Goal: Obtain resource: Download file/media

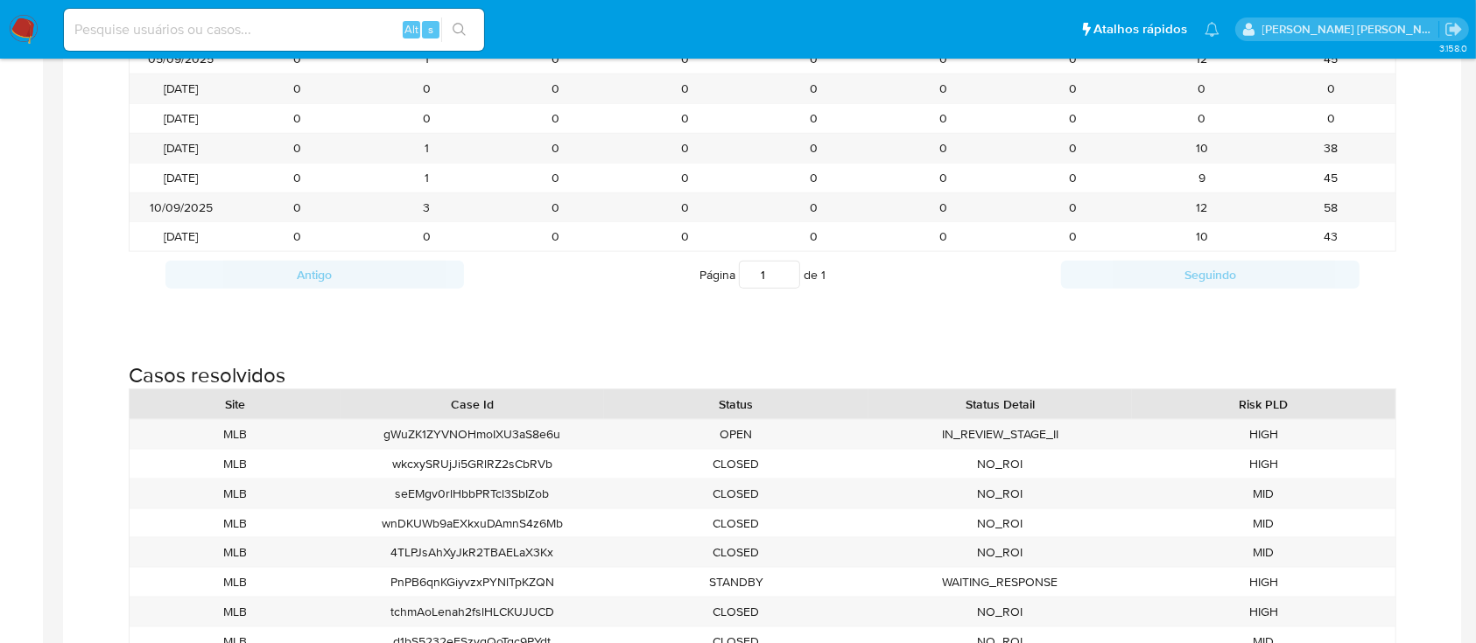
click at [21, 29] on img at bounding box center [24, 30] width 30 height 30
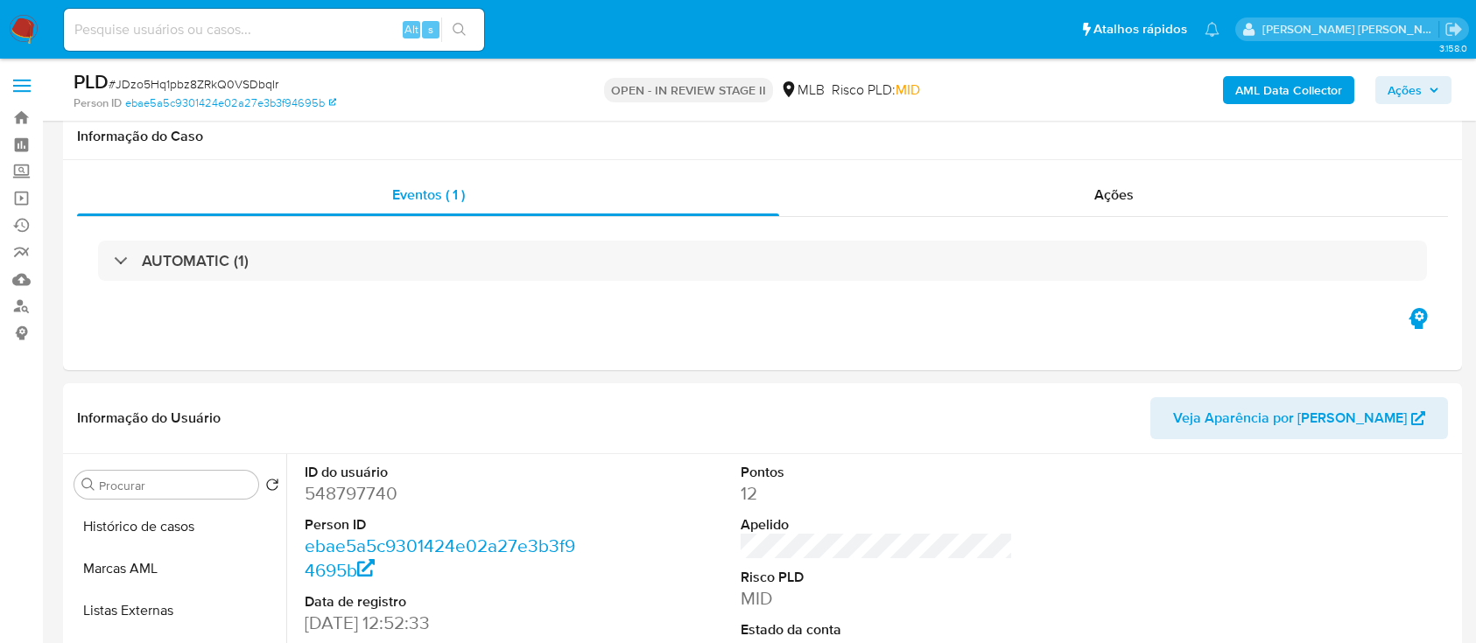
scroll to position [328, 0]
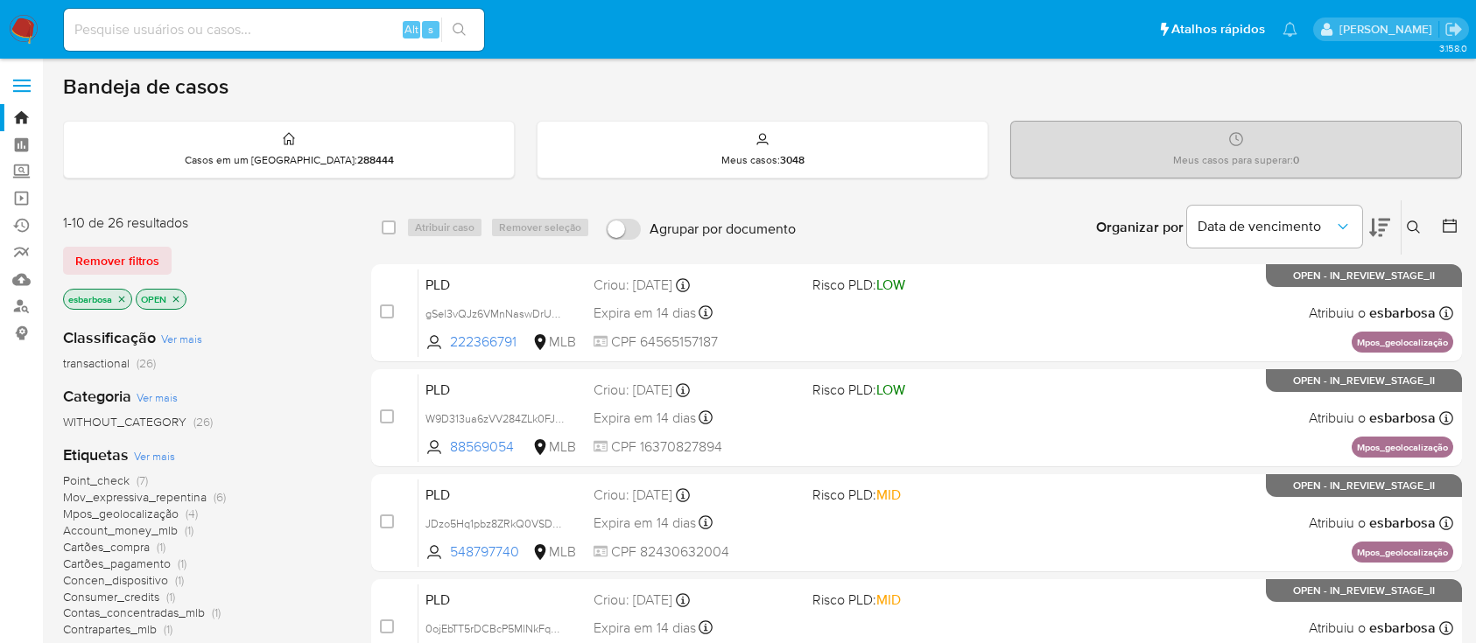
click at [17, 15] on img at bounding box center [24, 30] width 30 height 30
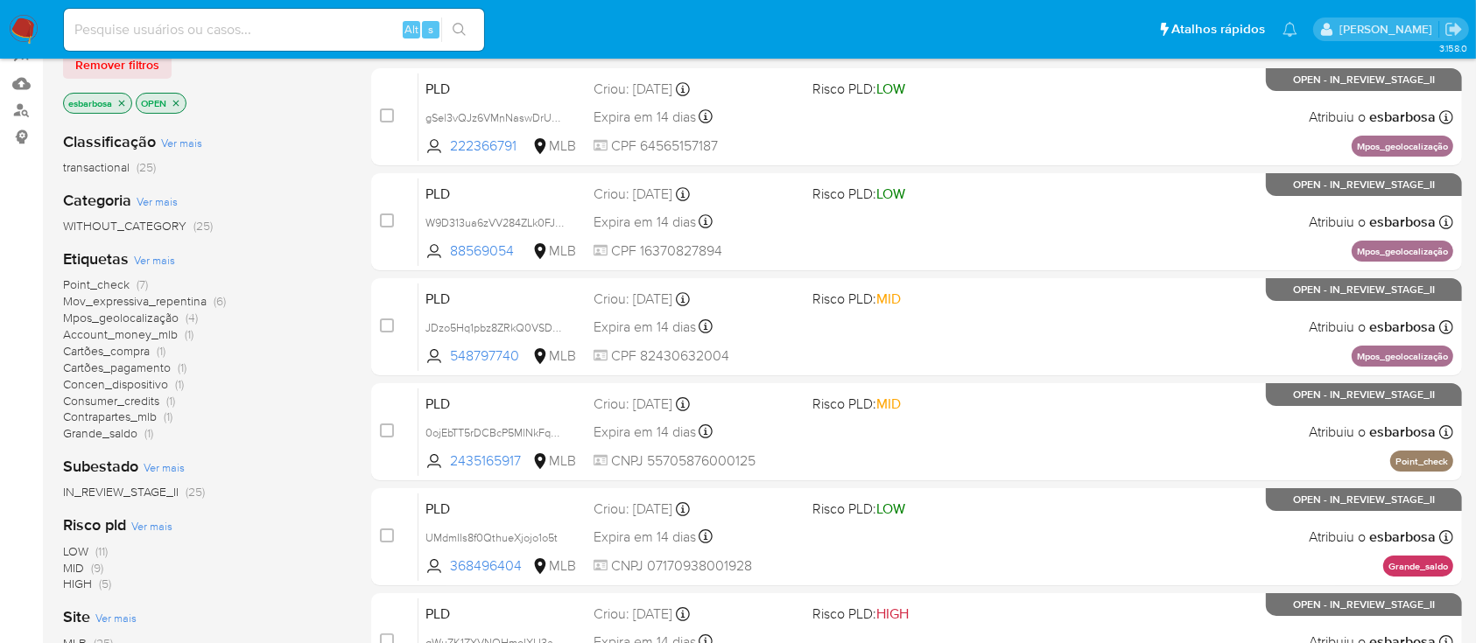
scroll to position [233, 0]
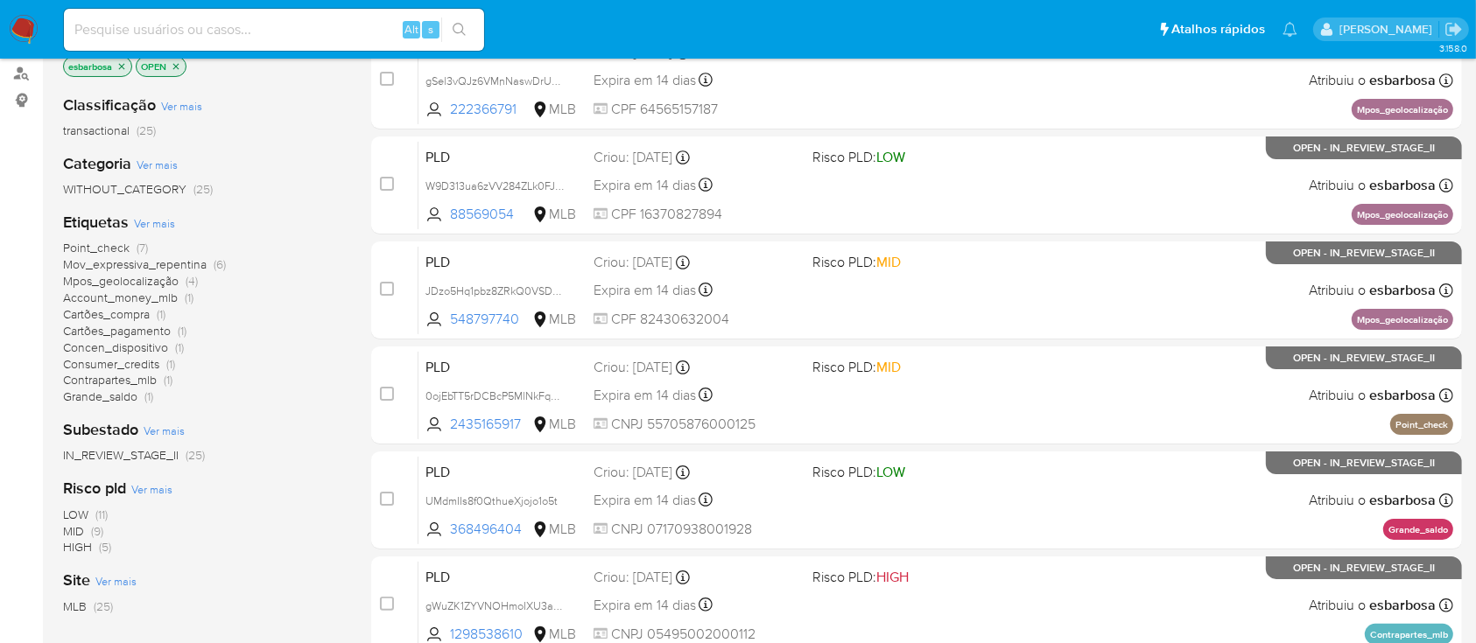
click at [183, 266] on span "Mov_expressiva_repentina" at bounding box center [135, 265] width 144 height 18
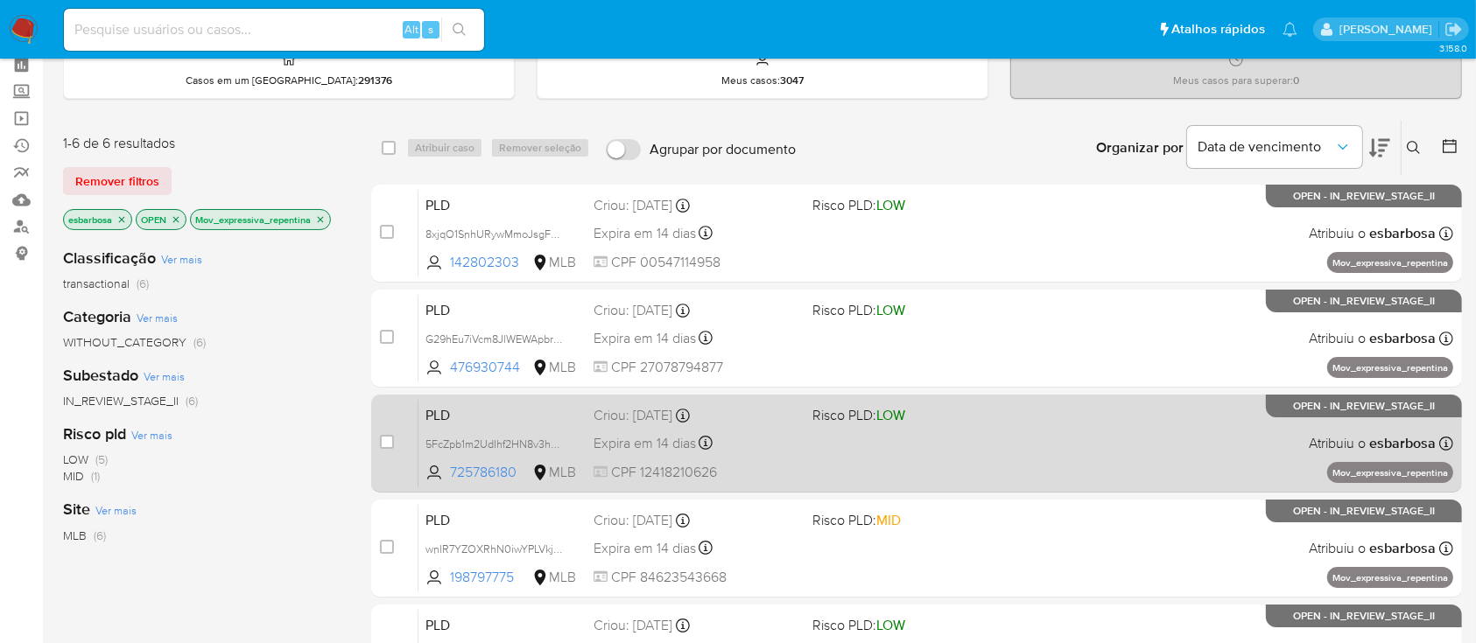
scroll to position [116, 0]
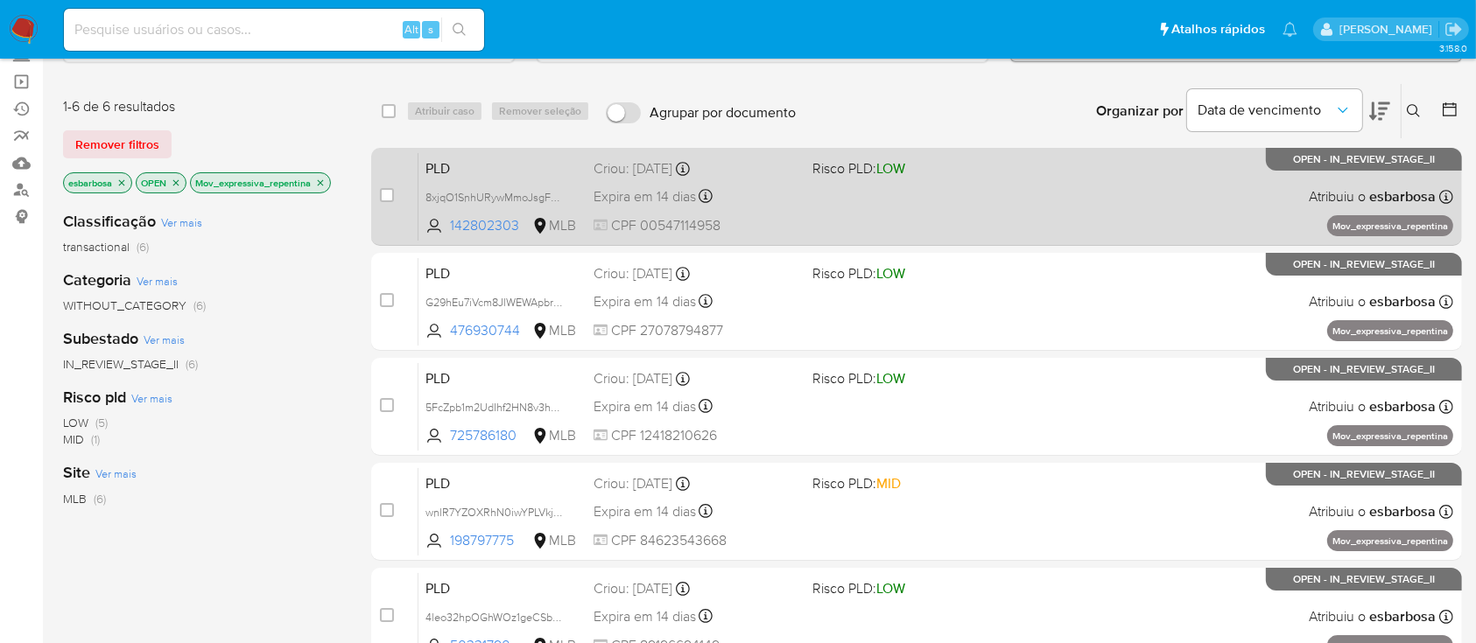
click at [953, 226] on div "PLD 8xjqO1SnhURywMmoJsgFec3R 142802303 MLB Risco PLD: LOW Criou: 12/08/2025 Cri…" at bounding box center [935, 196] width 1035 height 88
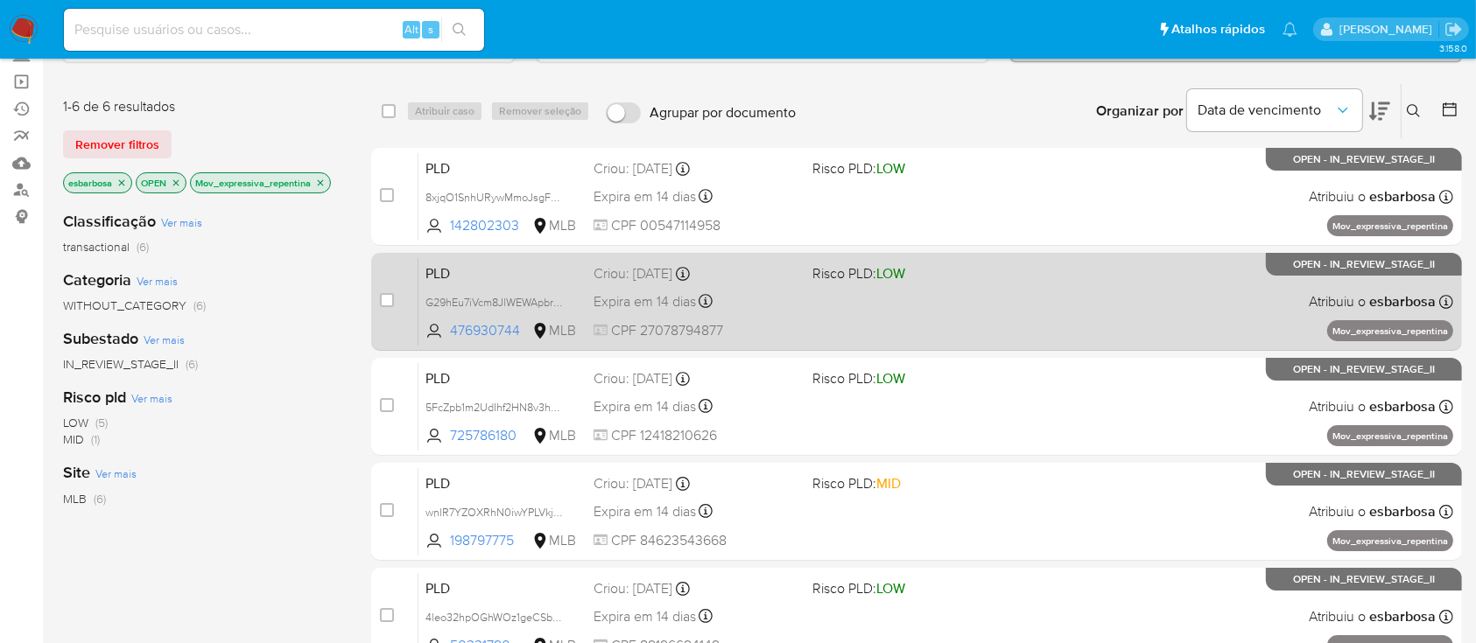
click at [968, 318] on div "PLD G29hEu7iVcm8JlWEWApbrvV8 476930744 MLB Risco PLD: LOW Criou: 12/08/2025 Cri…" at bounding box center [935, 301] width 1035 height 88
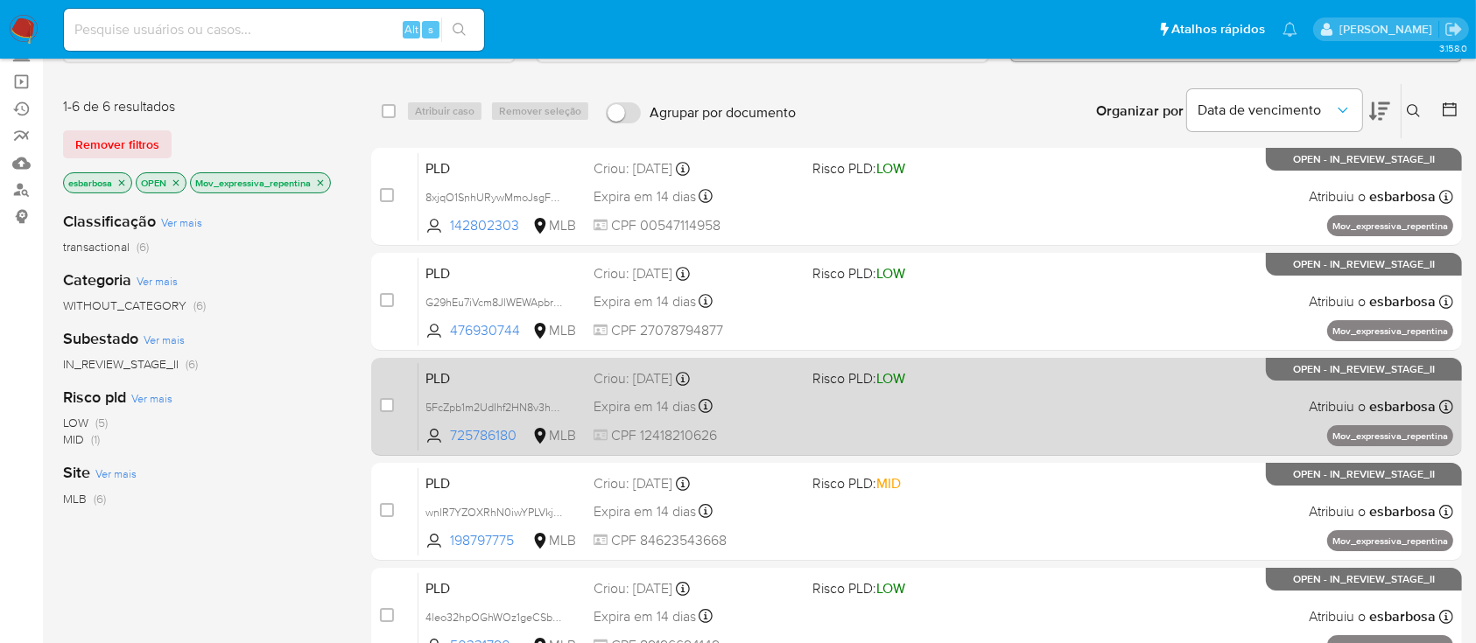
click at [951, 411] on div "PLD 5FcZpb1m2UdIhf2HN8v3haL4 725786180 MLB Risco PLD: LOW Criou: 12/08/2025 Cri…" at bounding box center [935, 406] width 1035 height 88
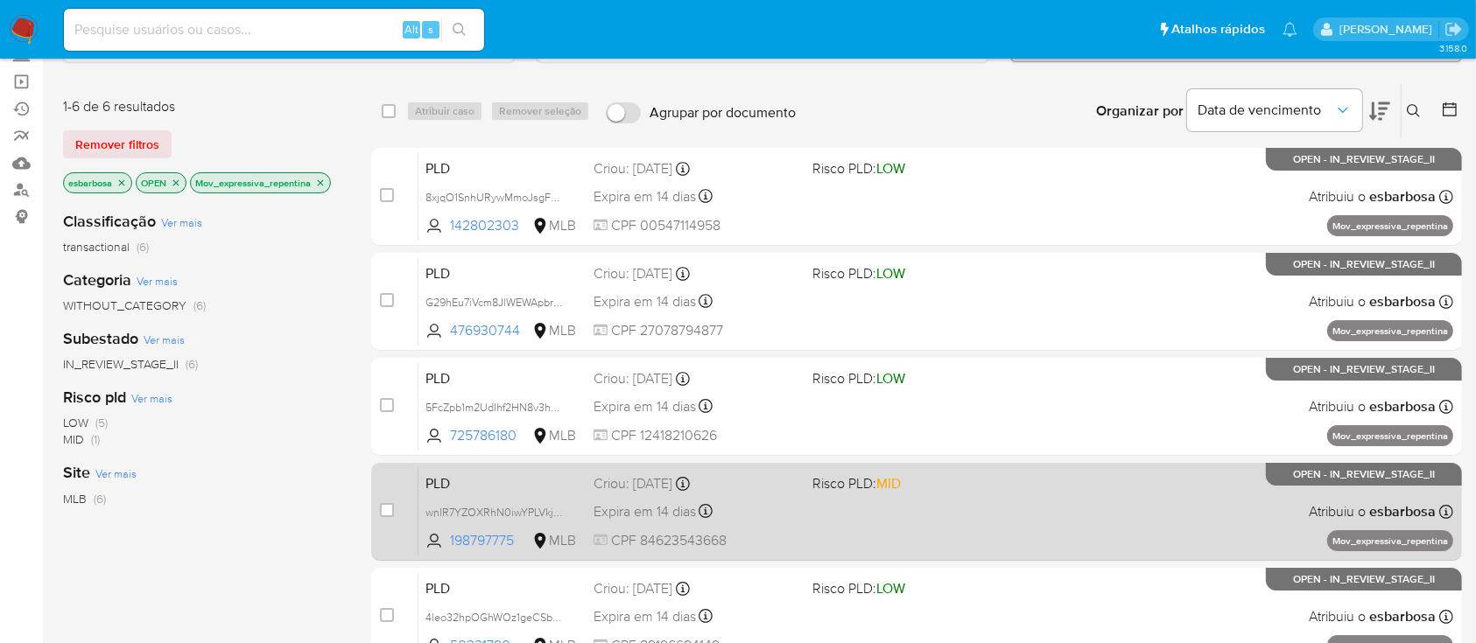
click at [964, 477] on span "Risco PLD: MID" at bounding box center [914, 482] width 204 height 23
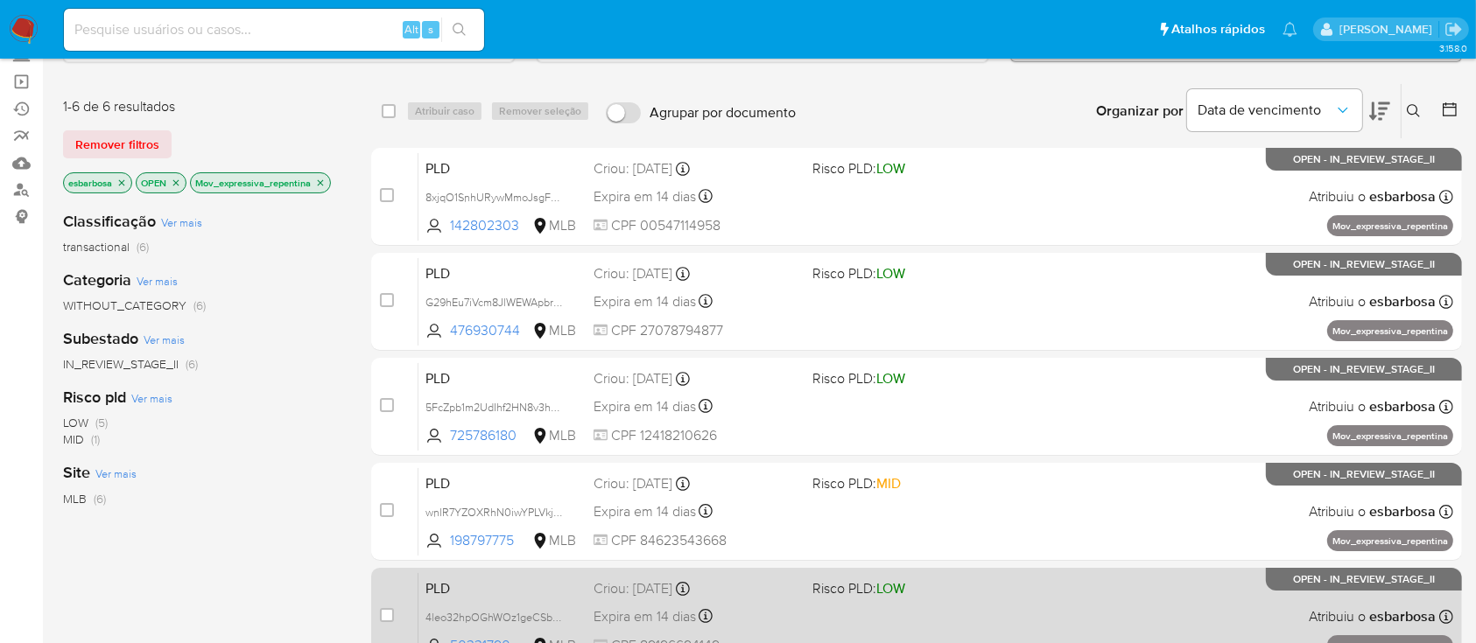
click at [923, 619] on div "PLD 4leo32hpOGhWOz1geCSbmY9B 50331790 MLB Risco PLD: LOW Criou: 12/08/2025 Crio…" at bounding box center [935, 616] width 1035 height 88
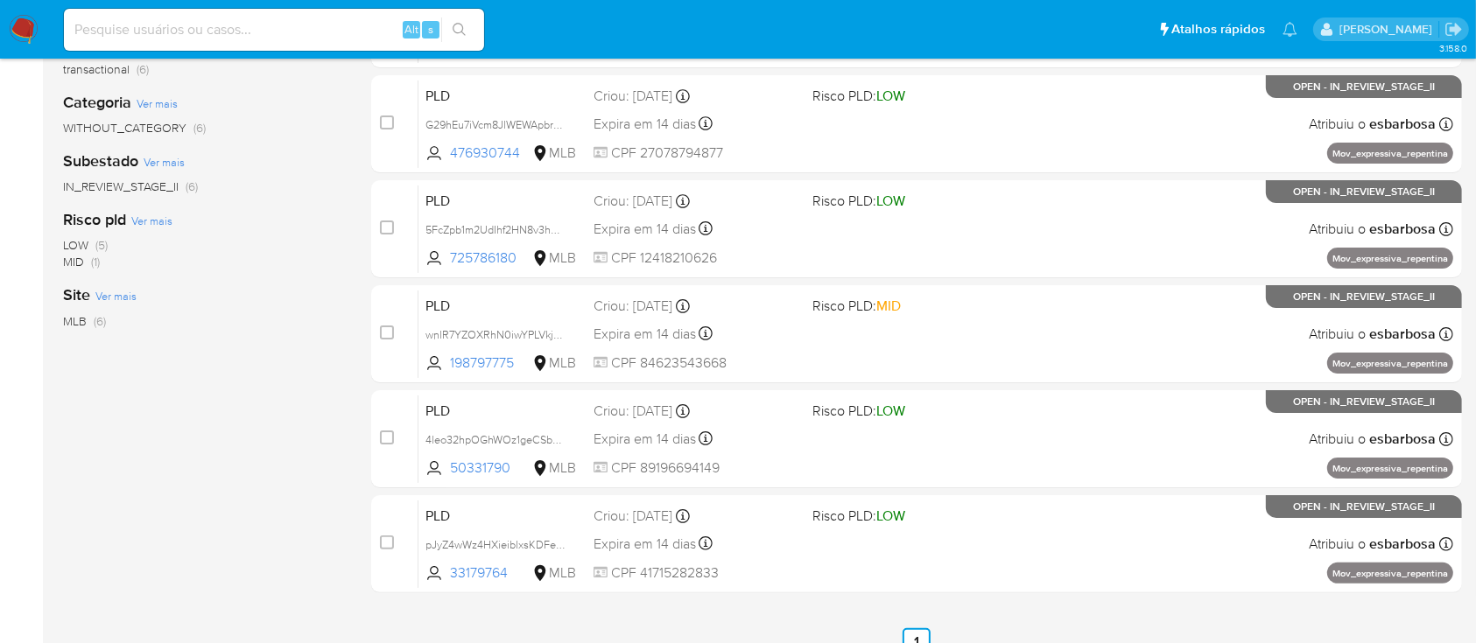
scroll to position [350, 0]
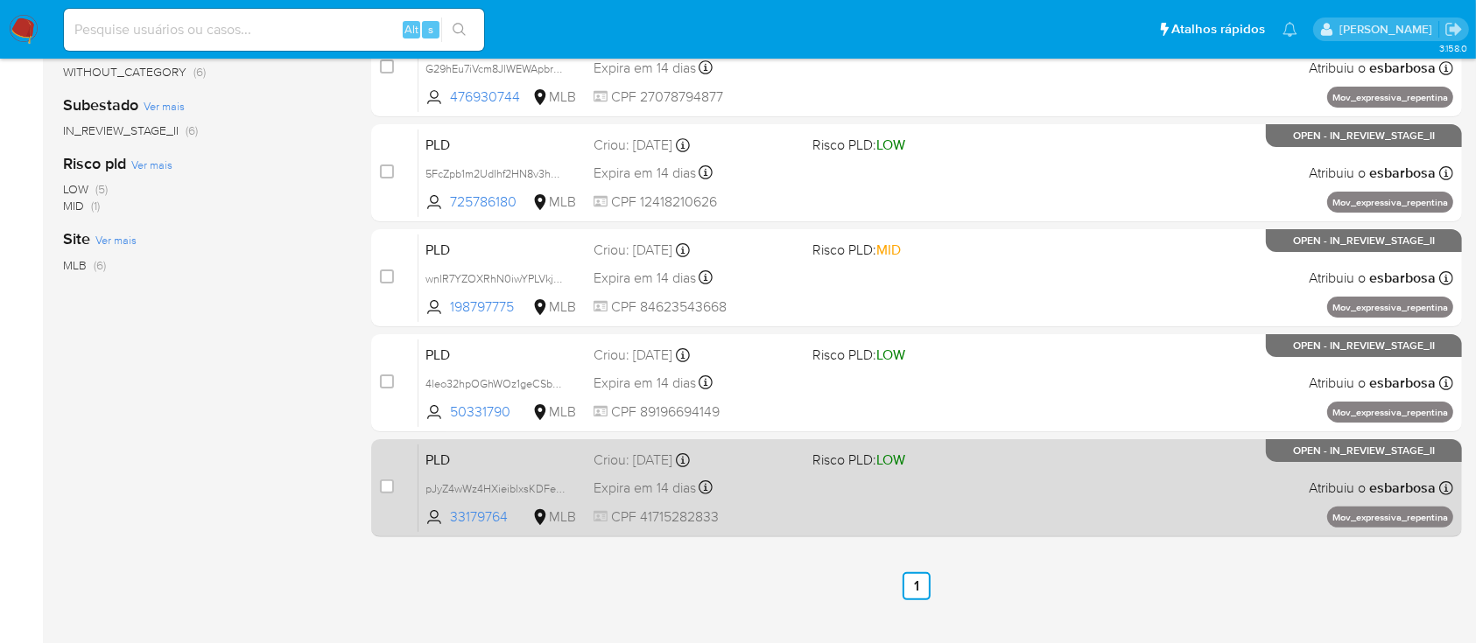
click at [1004, 487] on div "PLD pJyZ4wWz4HXieiblxsKDFeCL 33179764 MLB Risco PLD: LOW Criou: 12/08/2025 Crio…" at bounding box center [935, 488] width 1035 height 88
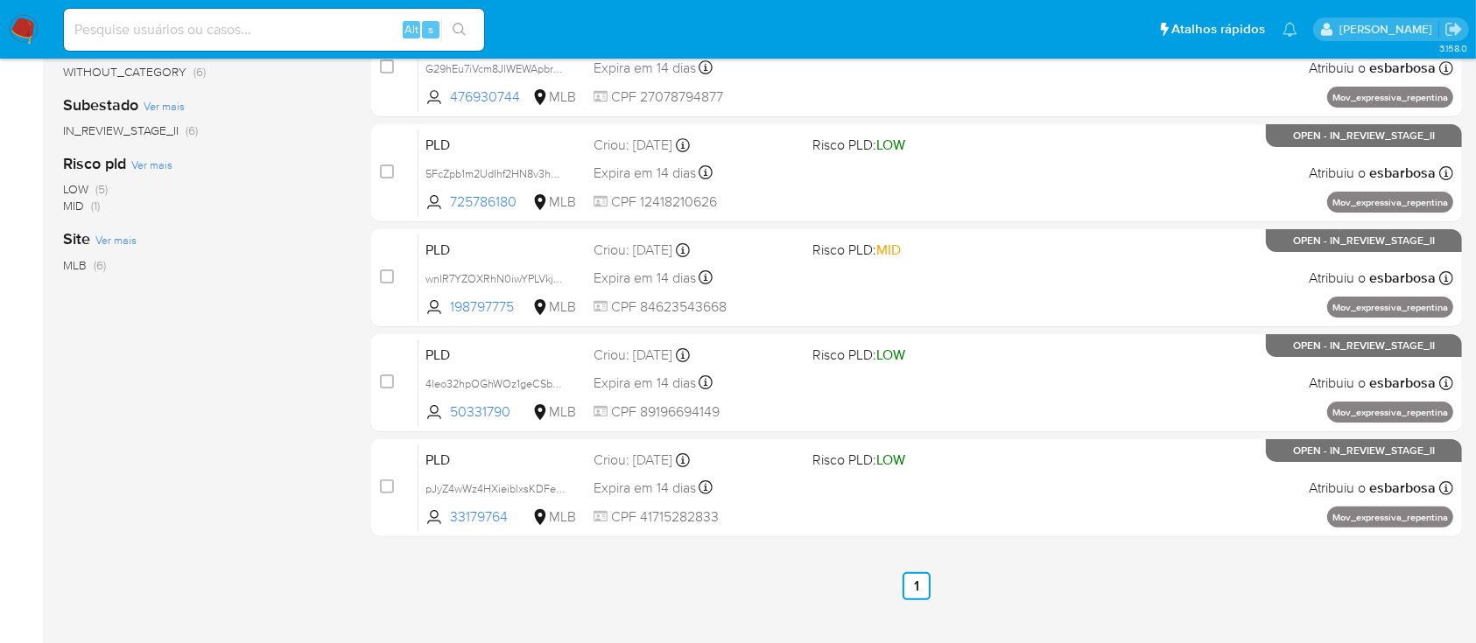
scroll to position [0, 0]
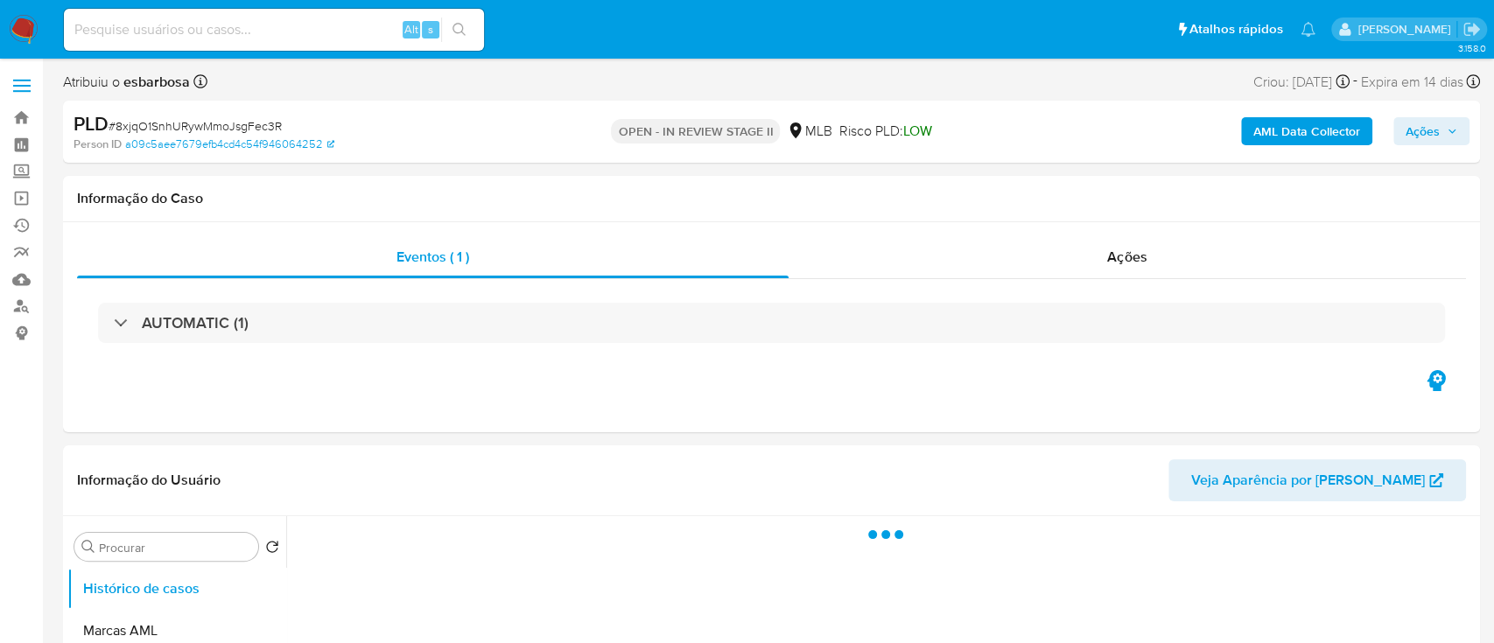
select select "10"
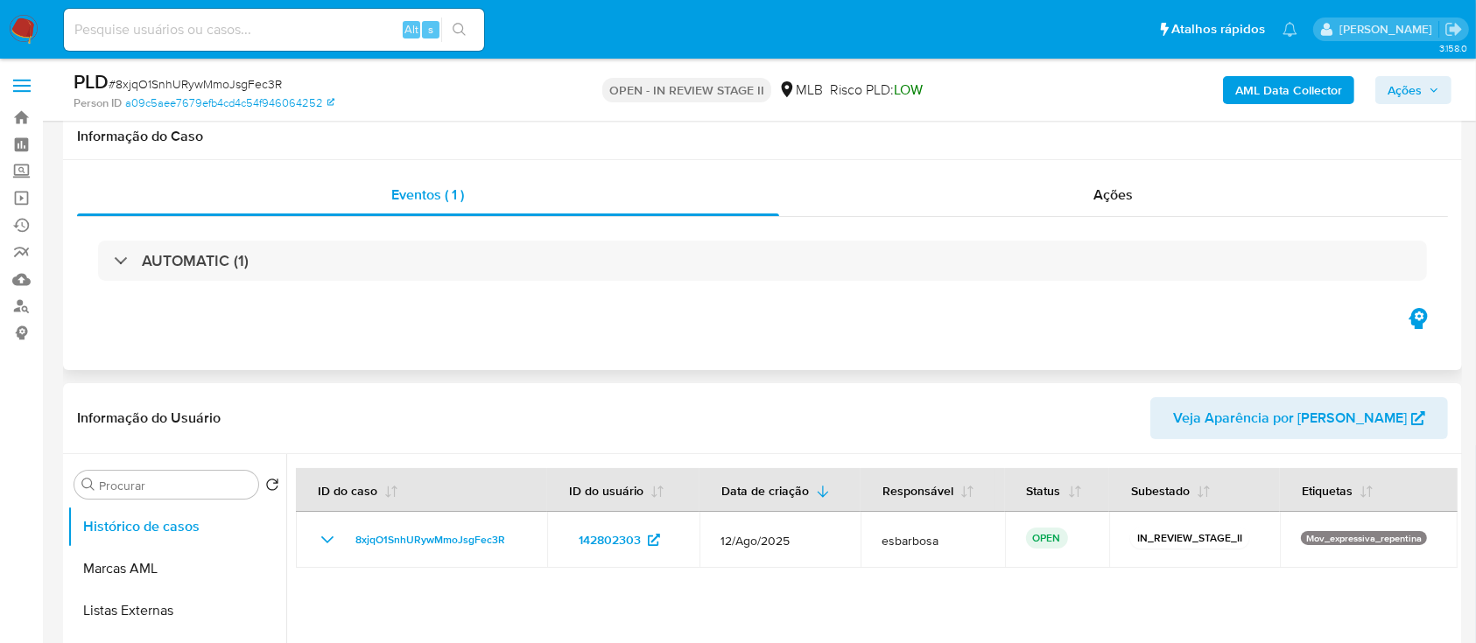
scroll to position [116, 0]
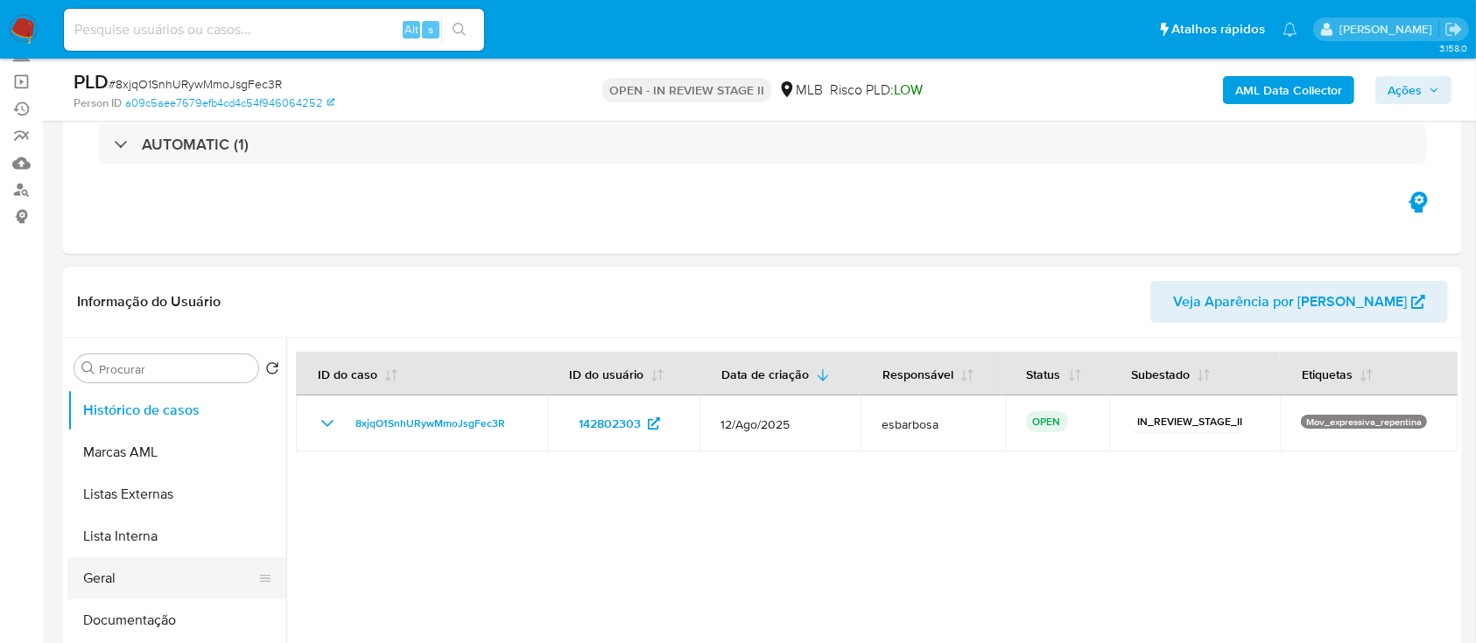
click at [127, 572] on button "Geral" at bounding box center [169, 579] width 205 height 42
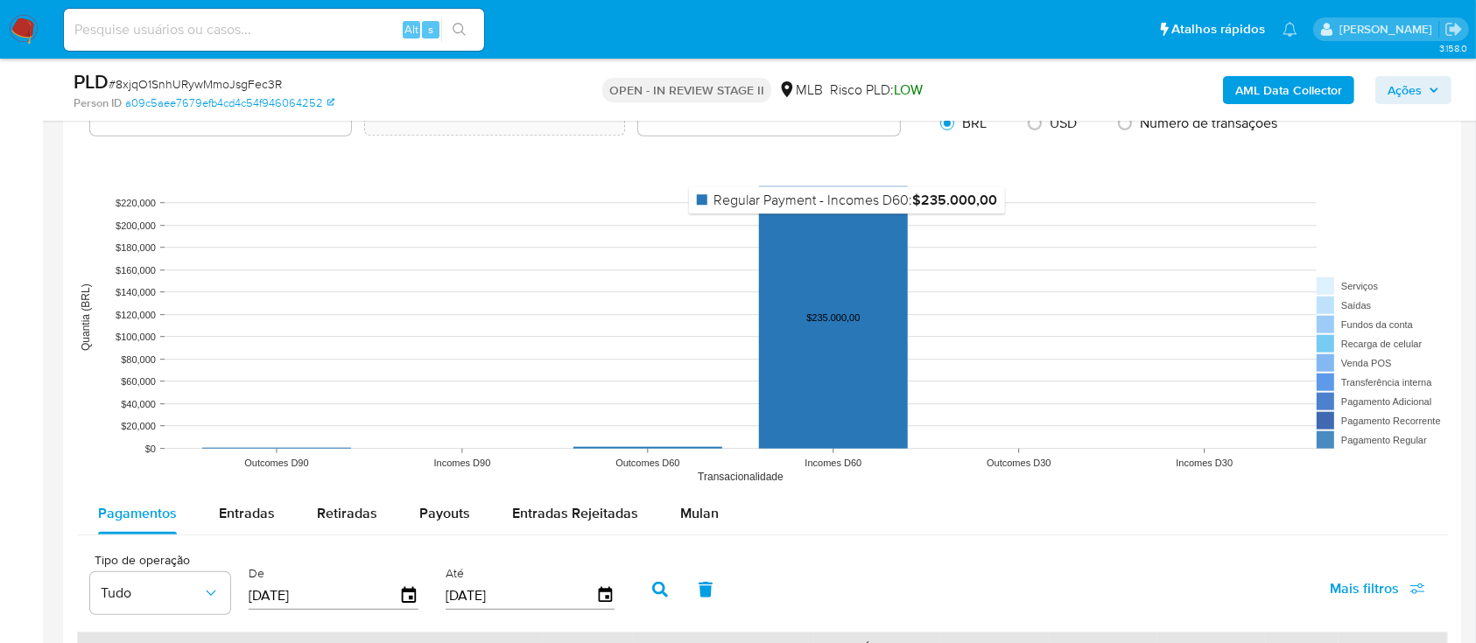
scroll to position [1633, 0]
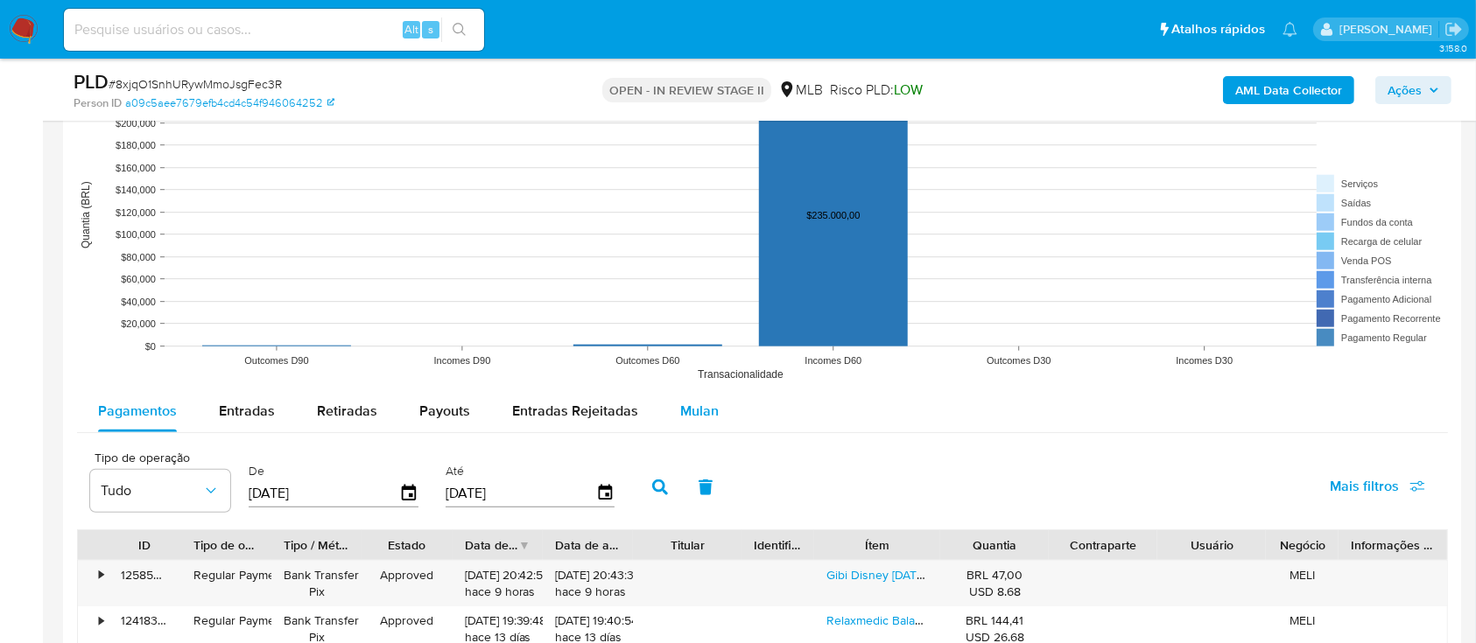
click at [694, 414] on span "Mulan" at bounding box center [699, 411] width 39 height 20
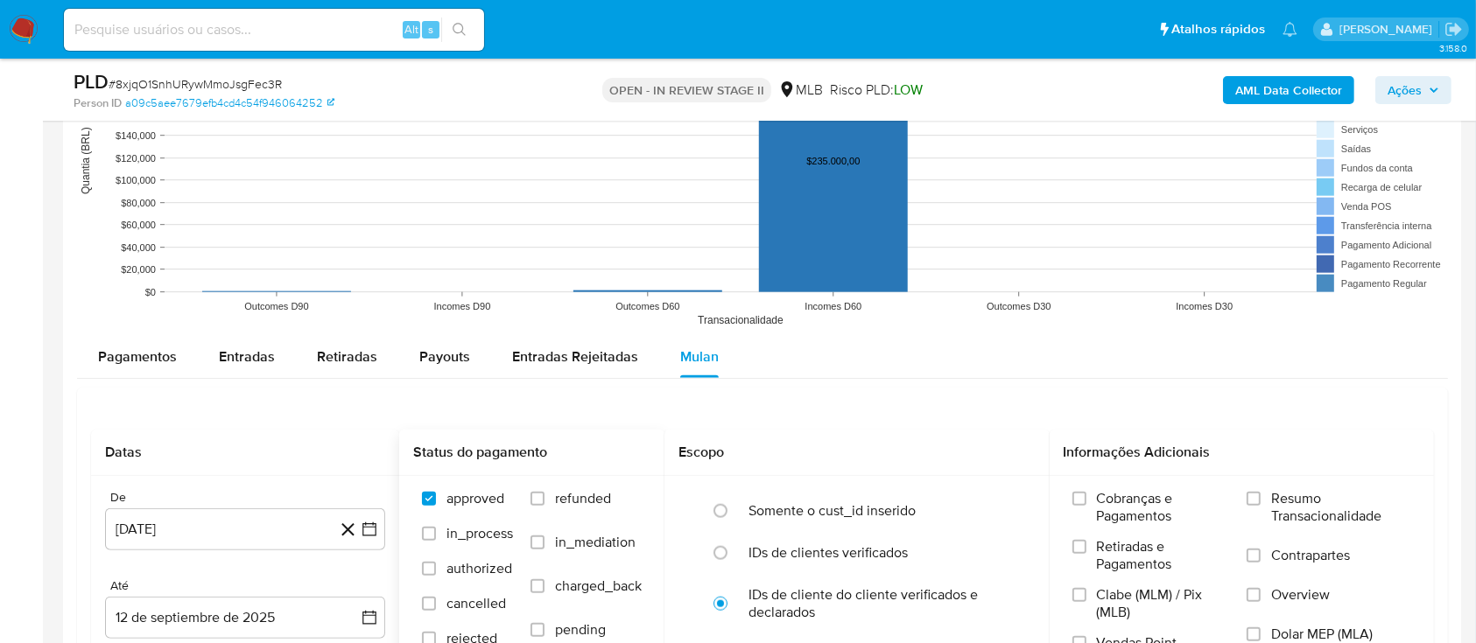
scroll to position [1867, 0]
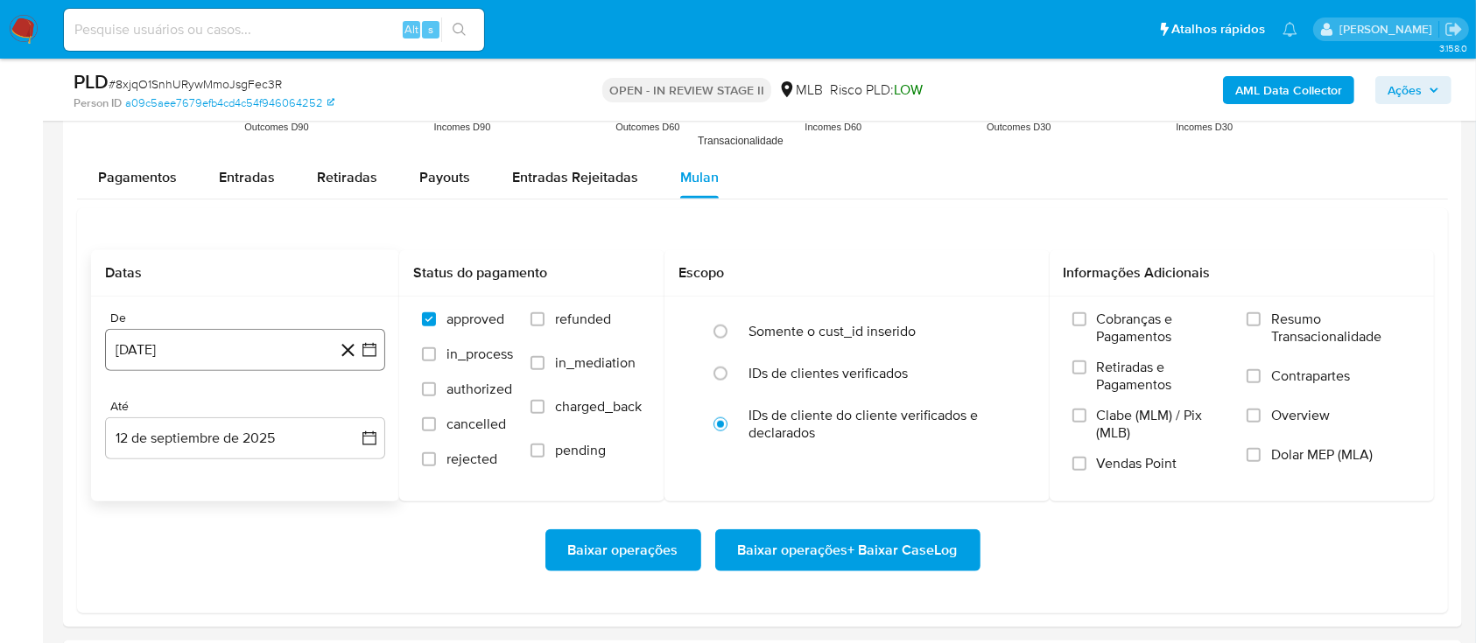
click at [282, 355] on button "12 [PERSON_NAME] de 2024" at bounding box center [245, 350] width 280 height 42
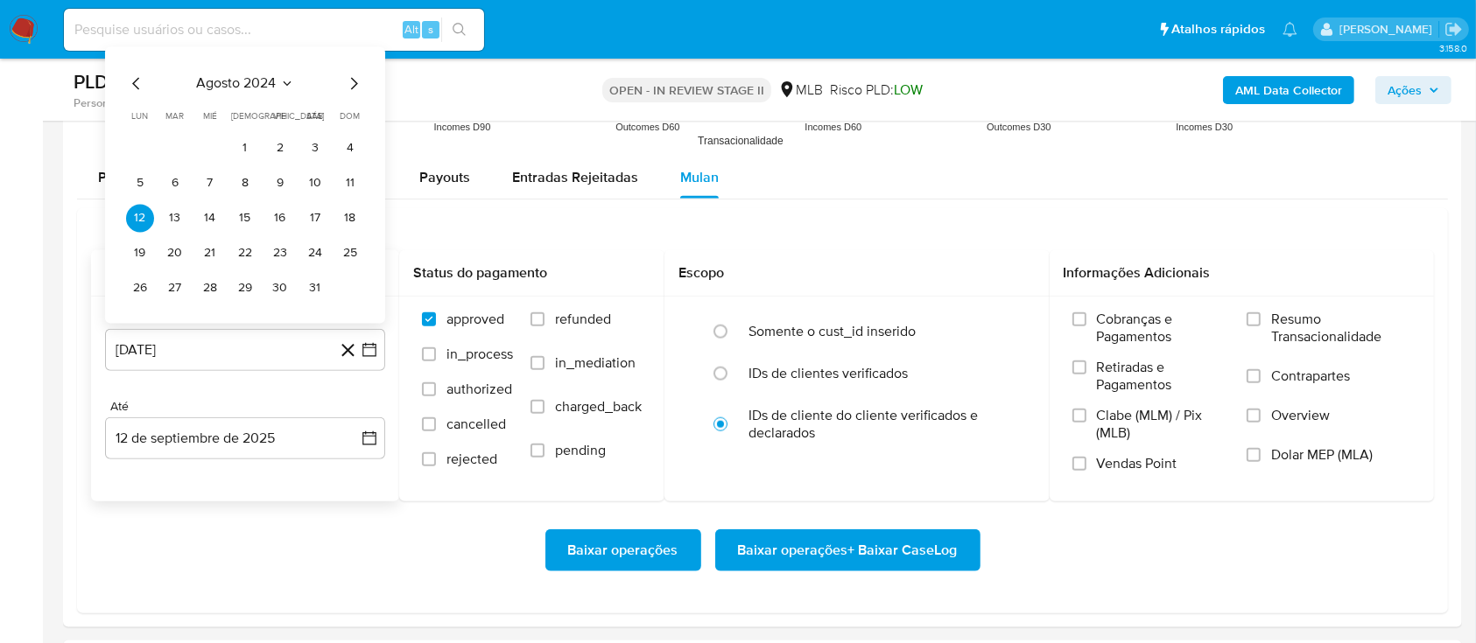
click at [269, 81] on span "agosto 2024" at bounding box center [237, 83] width 80 height 18
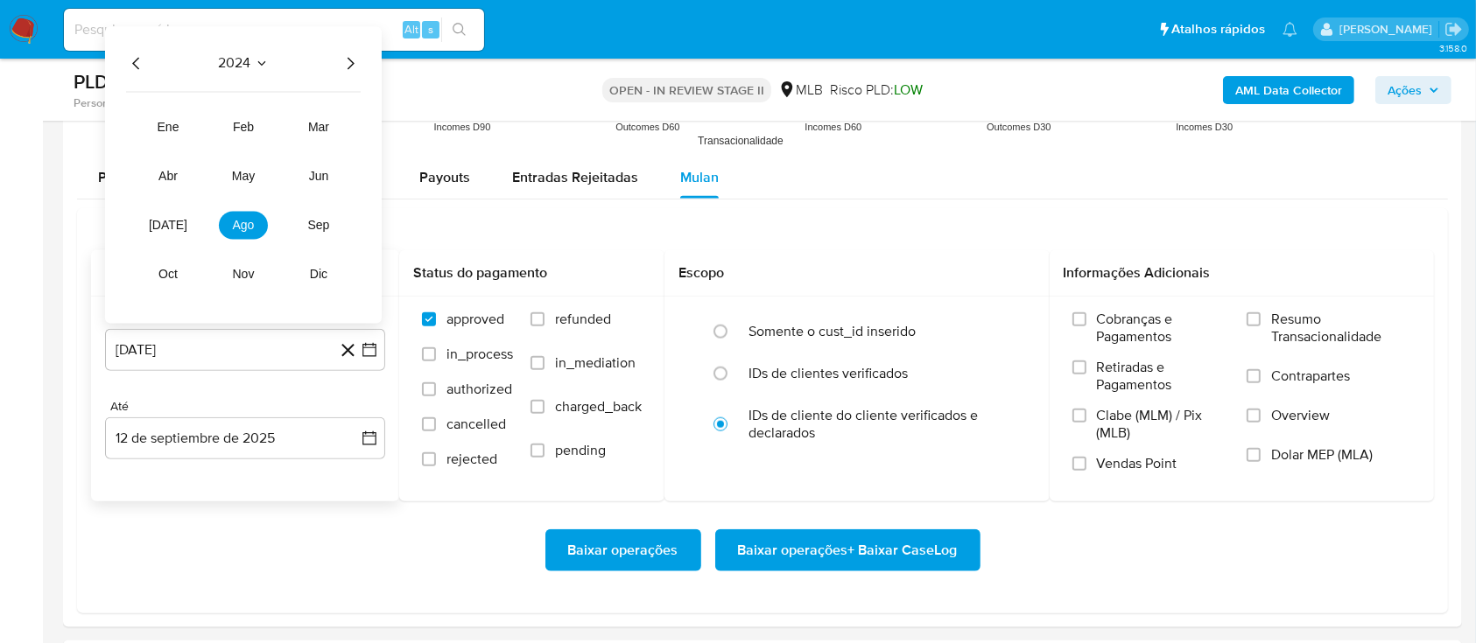
click at [341, 68] on icon "Año siguiente" at bounding box center [350, 63] width 21 height 21
click at [309, 124] on span "mar" at bounding box center [318, 127] width 21 height 14
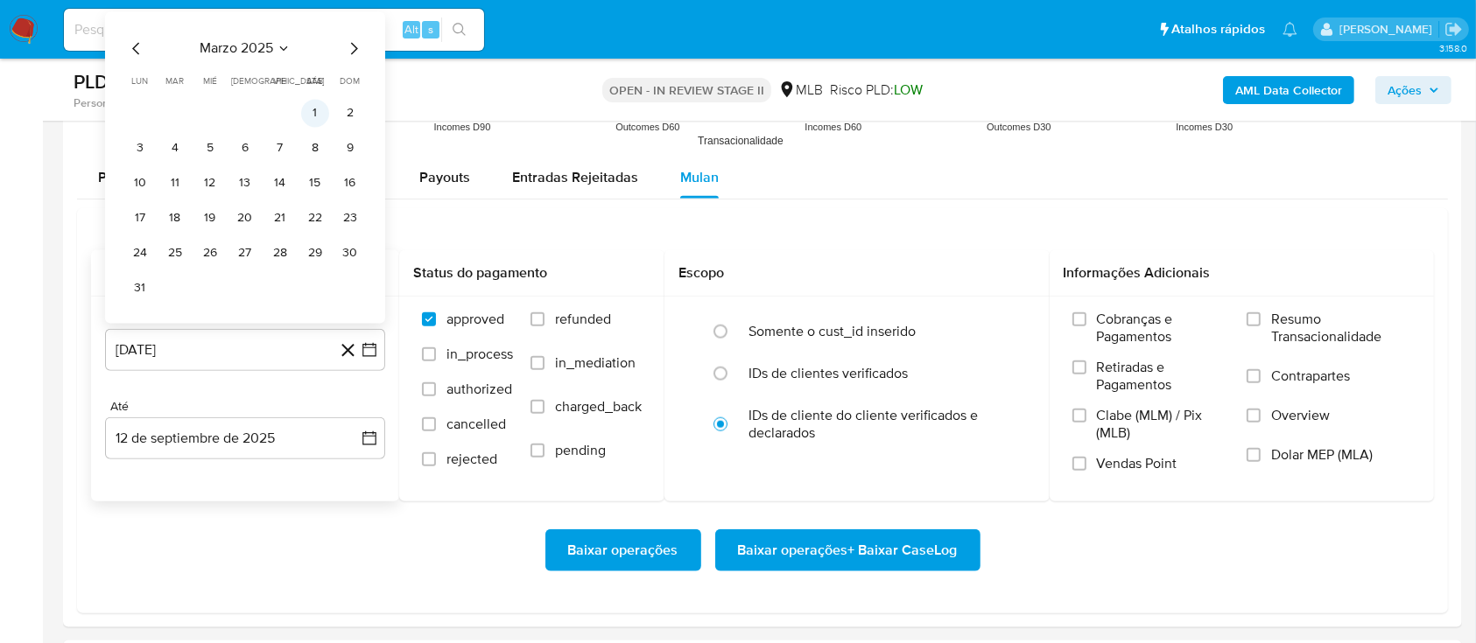
click at [315, 115] on button "1" at bounding box center [315, 113] width 28 height 28
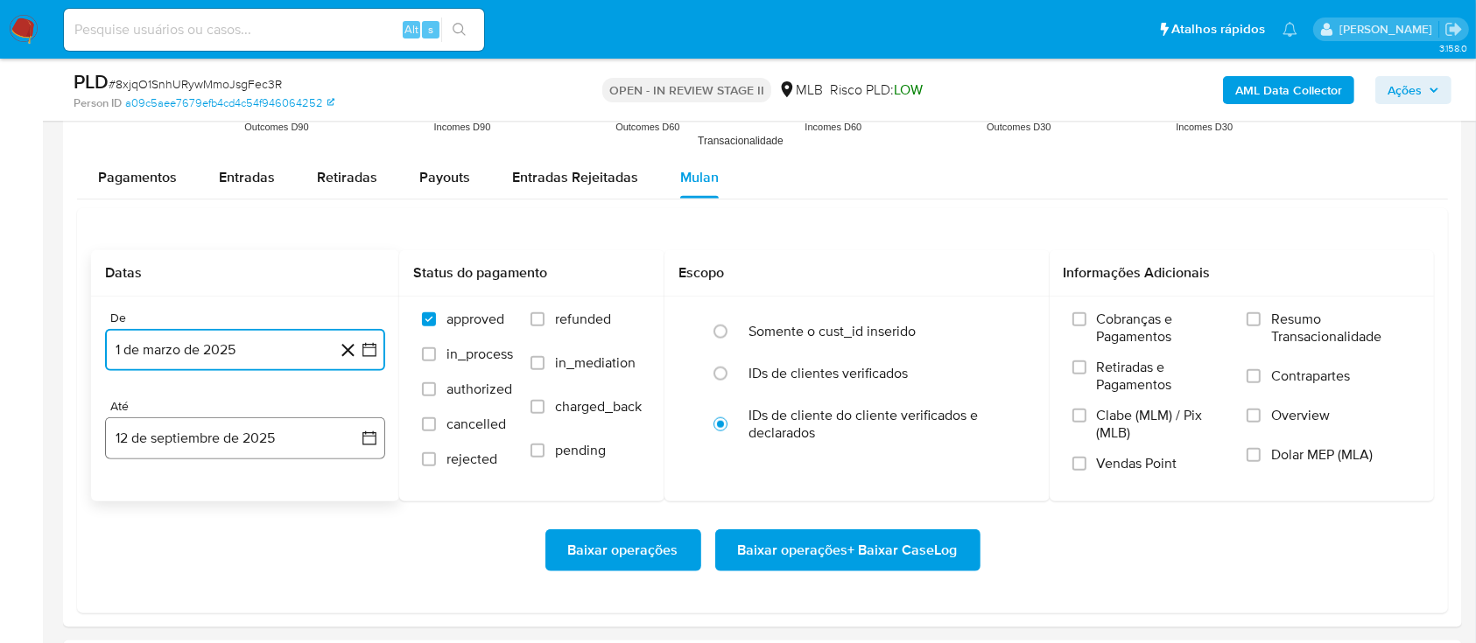
click at [362, 436] on icon "button" at bounding box center [370, 439] width 18 height 18
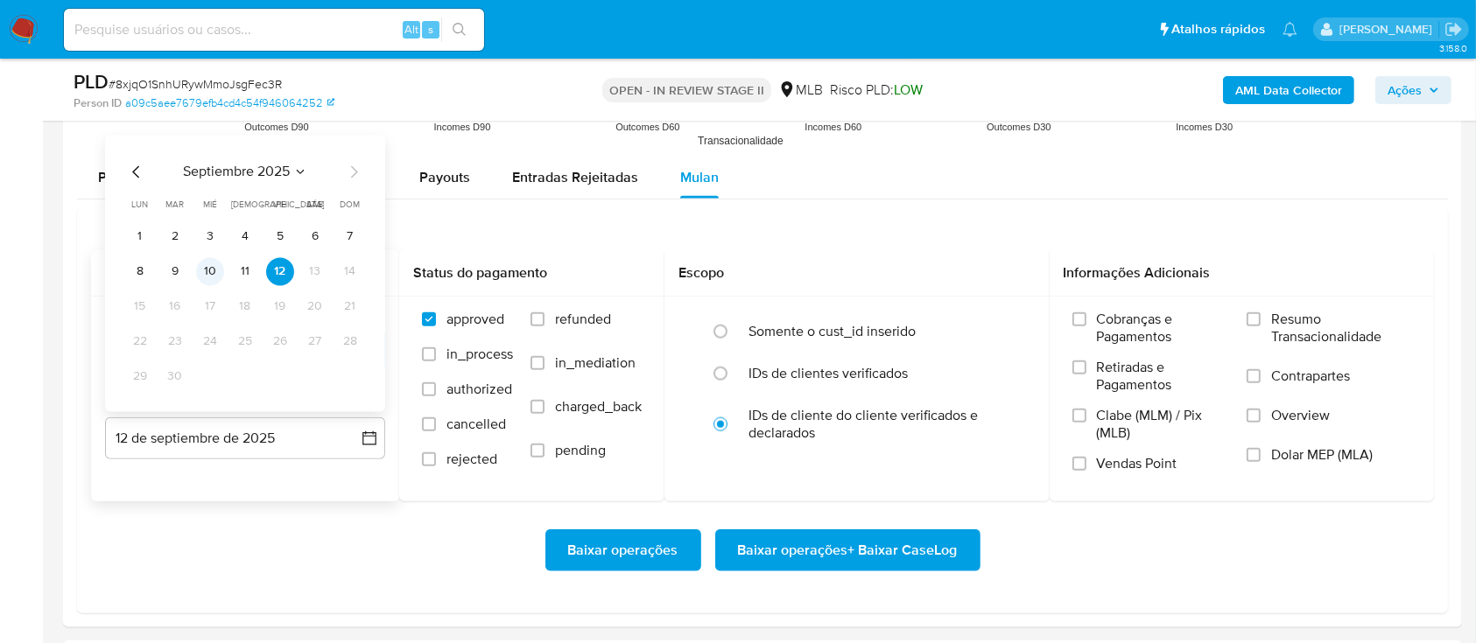
click at [207, 280] on button "10" at bounding box center [210, 271] width 28 height 28
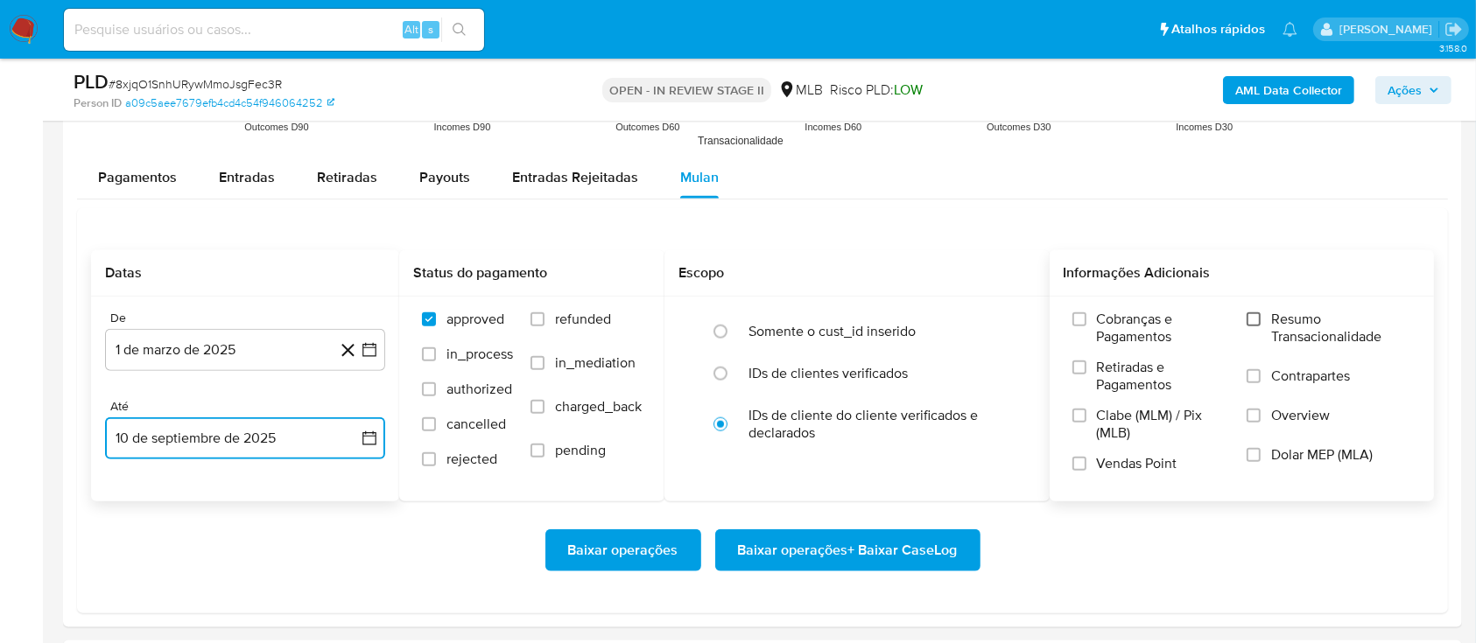
click at [1252, 320] on input "Resumo Transacionalidade" at bounding box center [1253, 319] width 14 height 14
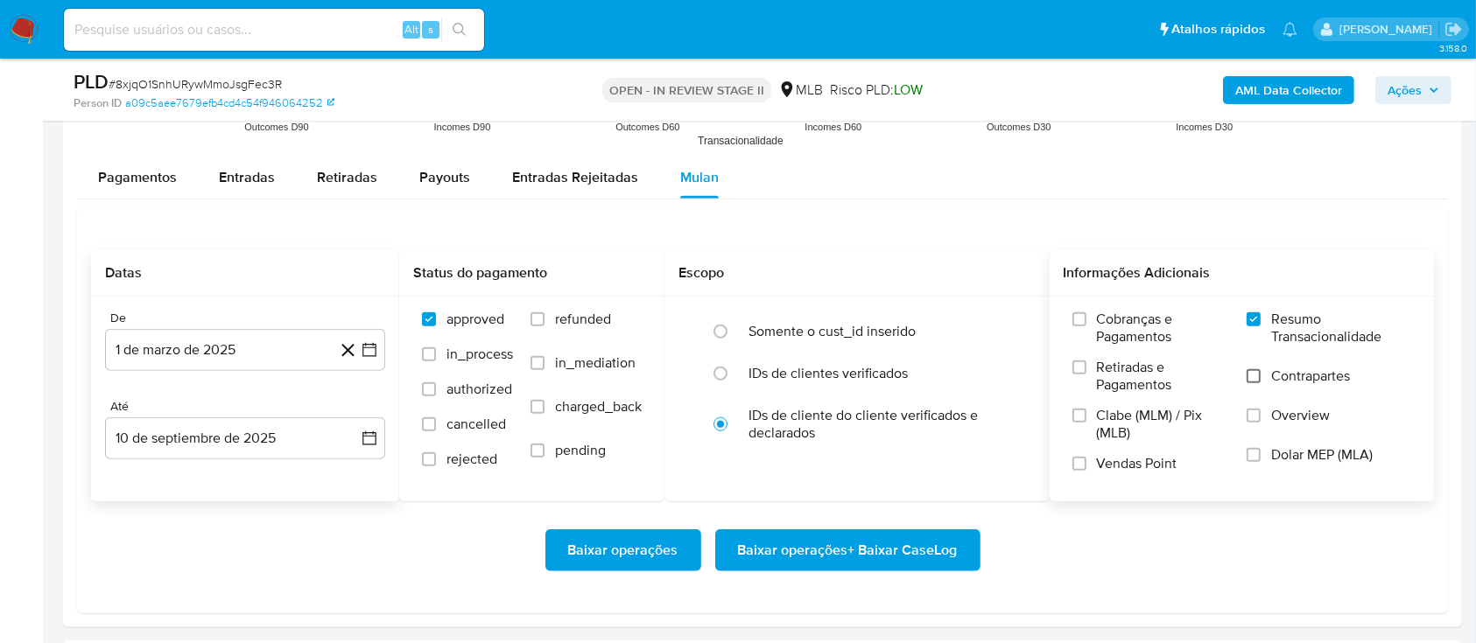
click at [1256, 379] on input "Contrapartes" at bounding box center [1253, 376] width 14 height 14
click at [1081, 469] on input "Vendas Point" at bounding box center [1079, 464] width 14 height 14
click at [881, 559] on span "Baixar operações + Baixar CaseLog" at bounding box center [848, 550] width 220 height 39
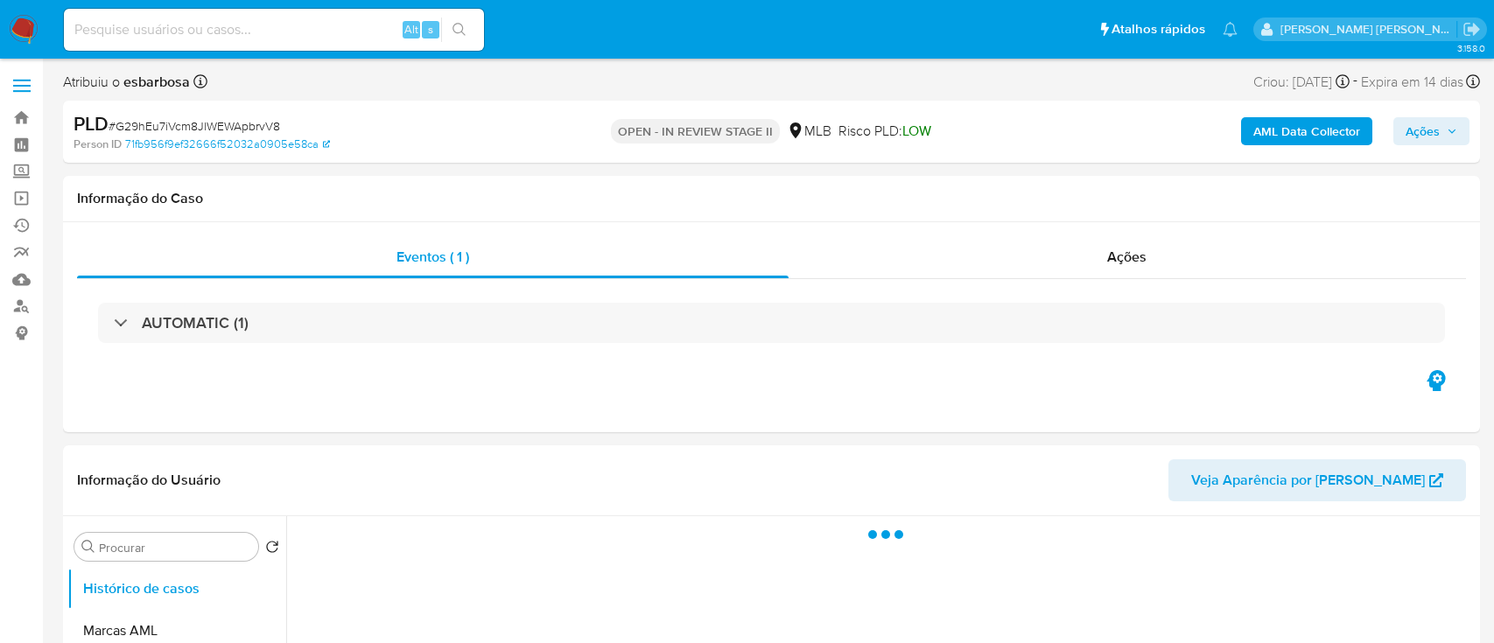
select select "10"
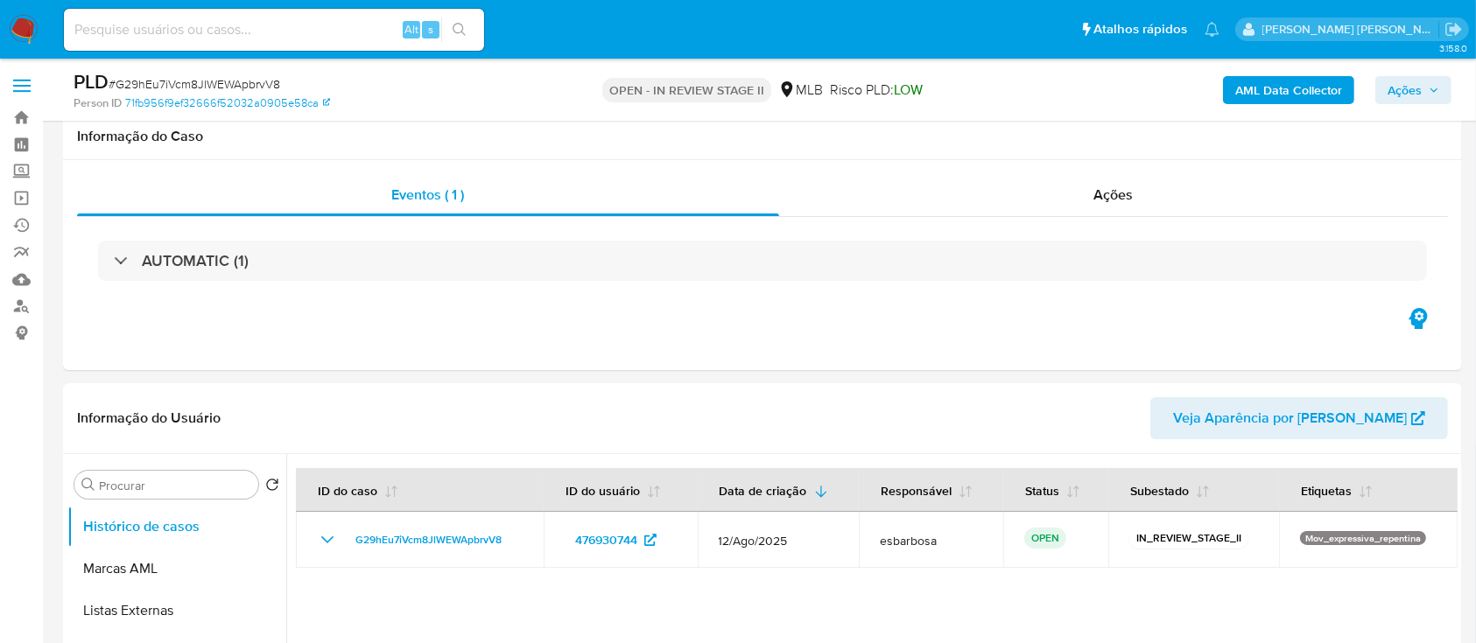
scroll to position [116, 0]
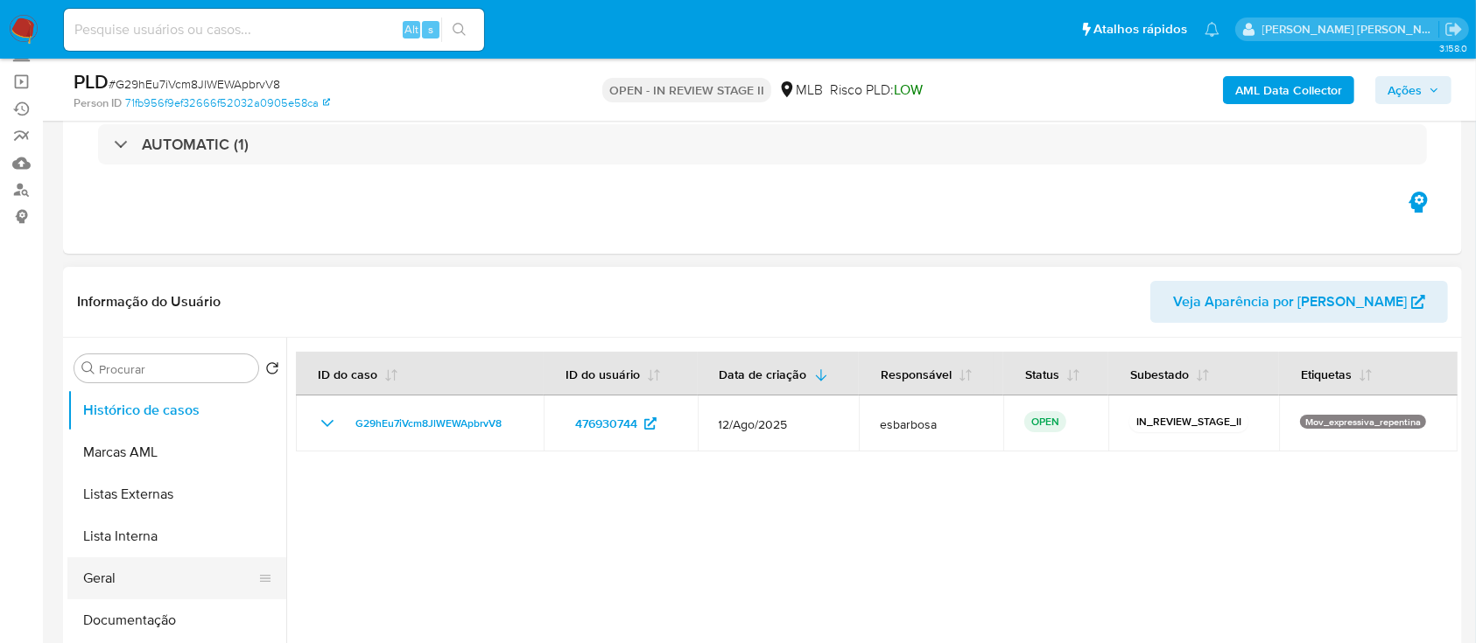
click at [153, 579] on button "Geral" at bounding box center [169, 579] width 205 height 42
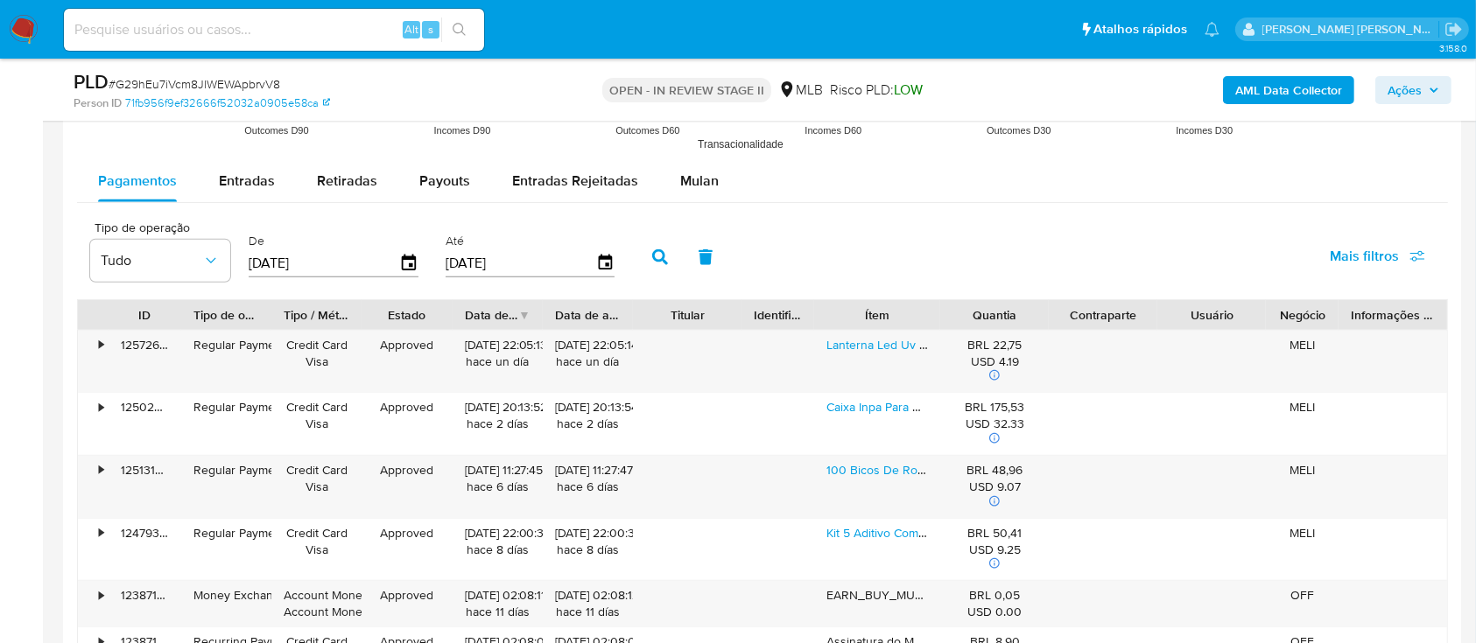
scroll to position [1867, 0]
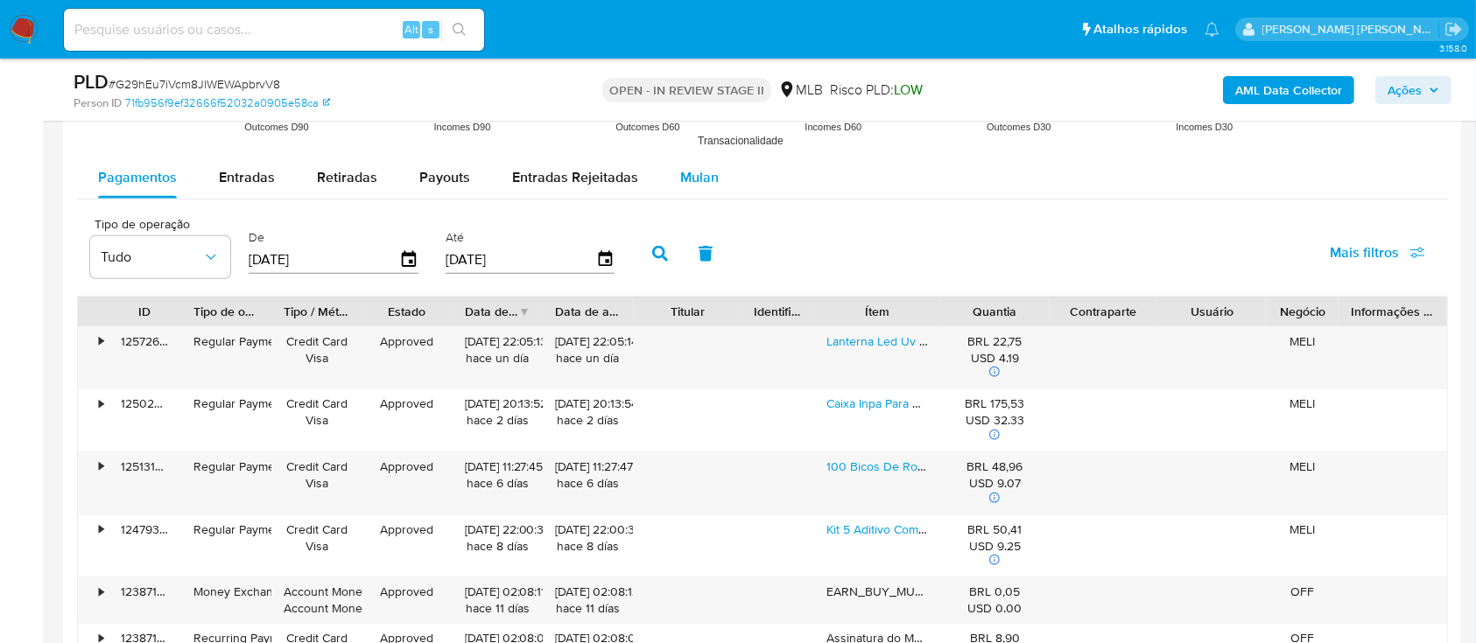
click at [708, 178] on span "Mulan" at bounding box center [699, 177] width 39 height 20
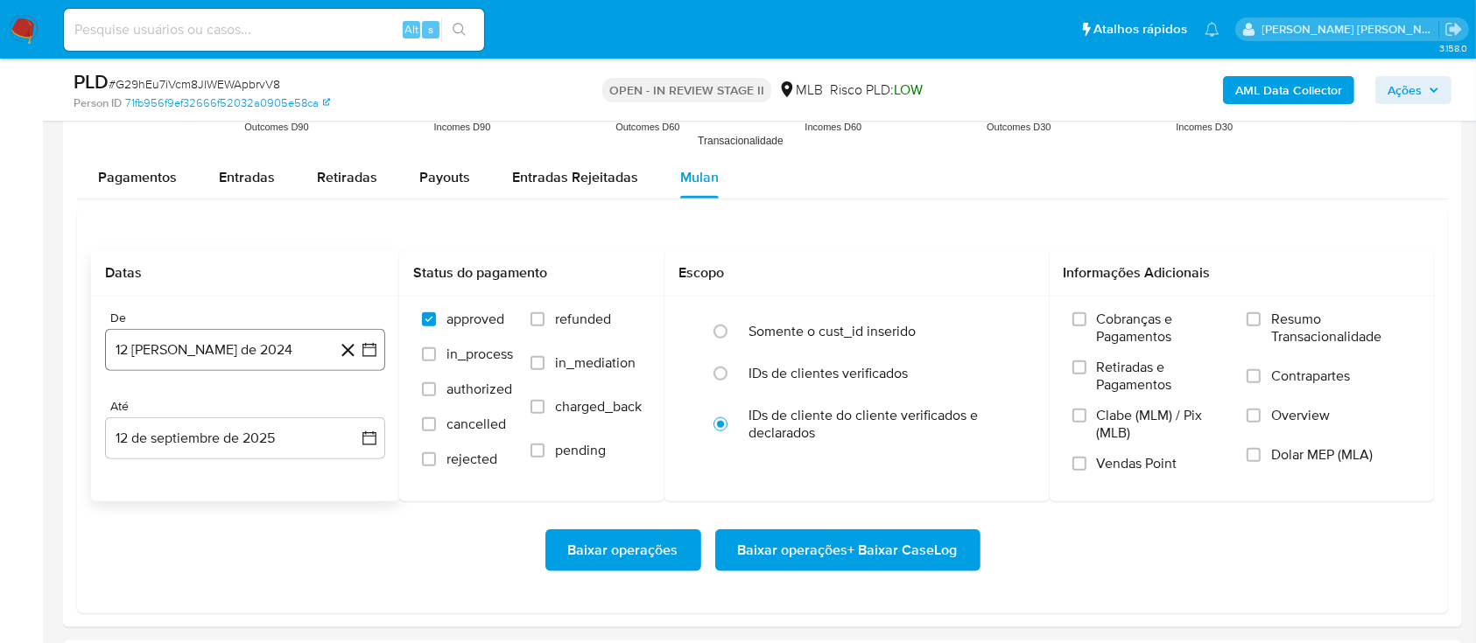
click at [270, 349] on button "12 [PERSON_NAME] de 2024" at bounding box center [245, 350] width 280 height 42
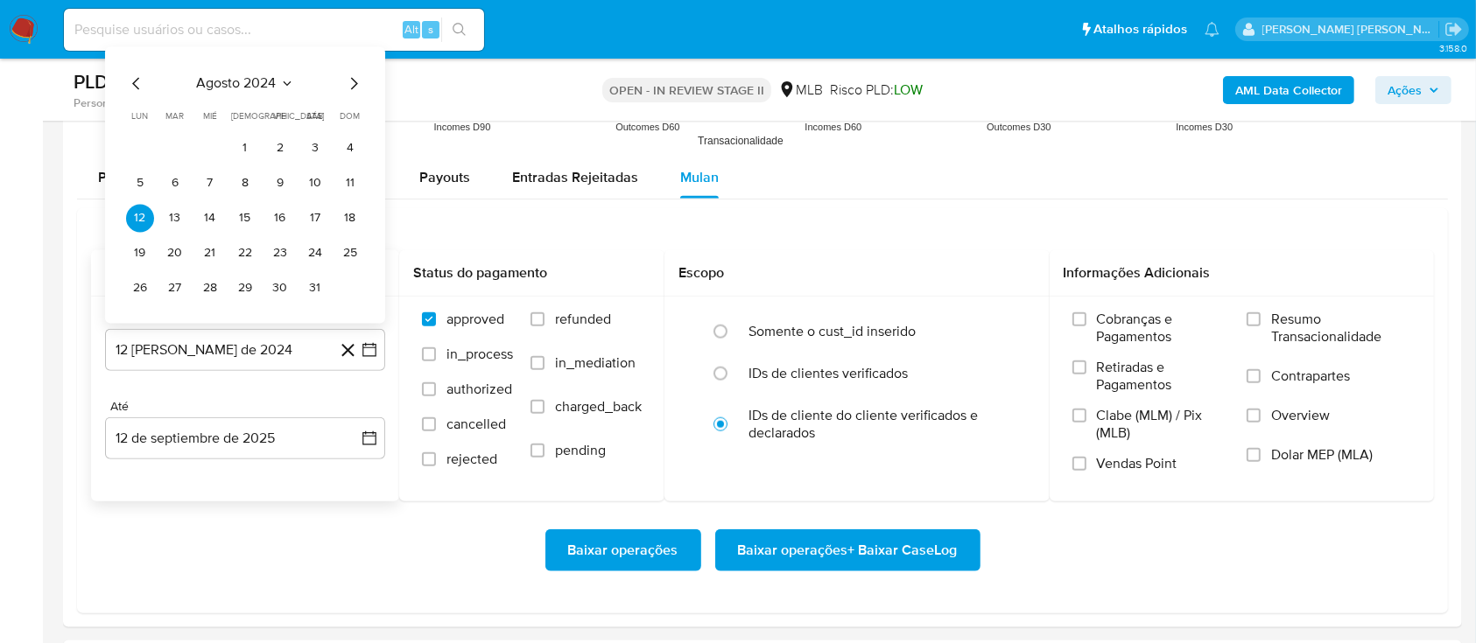
click at [260, 81] on span "agosto 2024" at bounding box center [237, 83] width 80 height 18
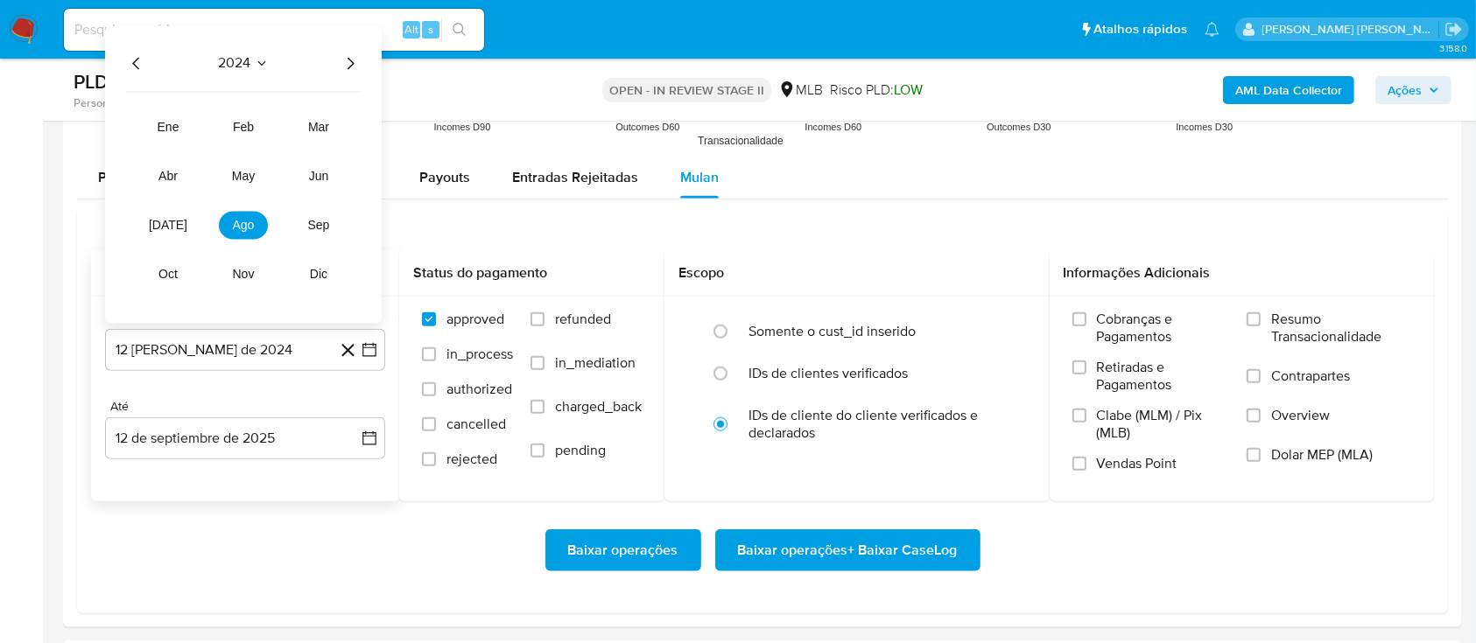
click at [343, 67] on icon "Año siguiente" at bounding box center [350, 63] width 21 height 21
click at [313, 131] on span "mar" at bounding box center [318, 127] width 21 height 14
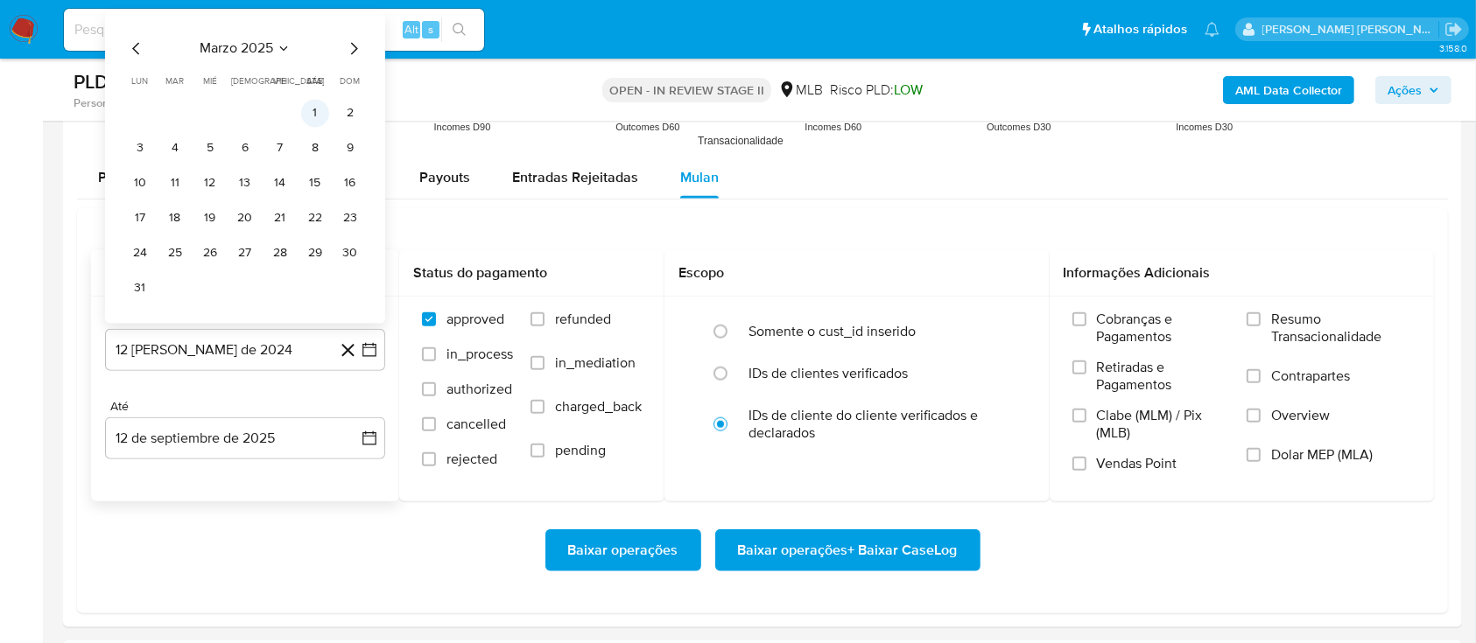
click at [315, 116] on button "1" at bounding box center [315, 113] width 28 height 28
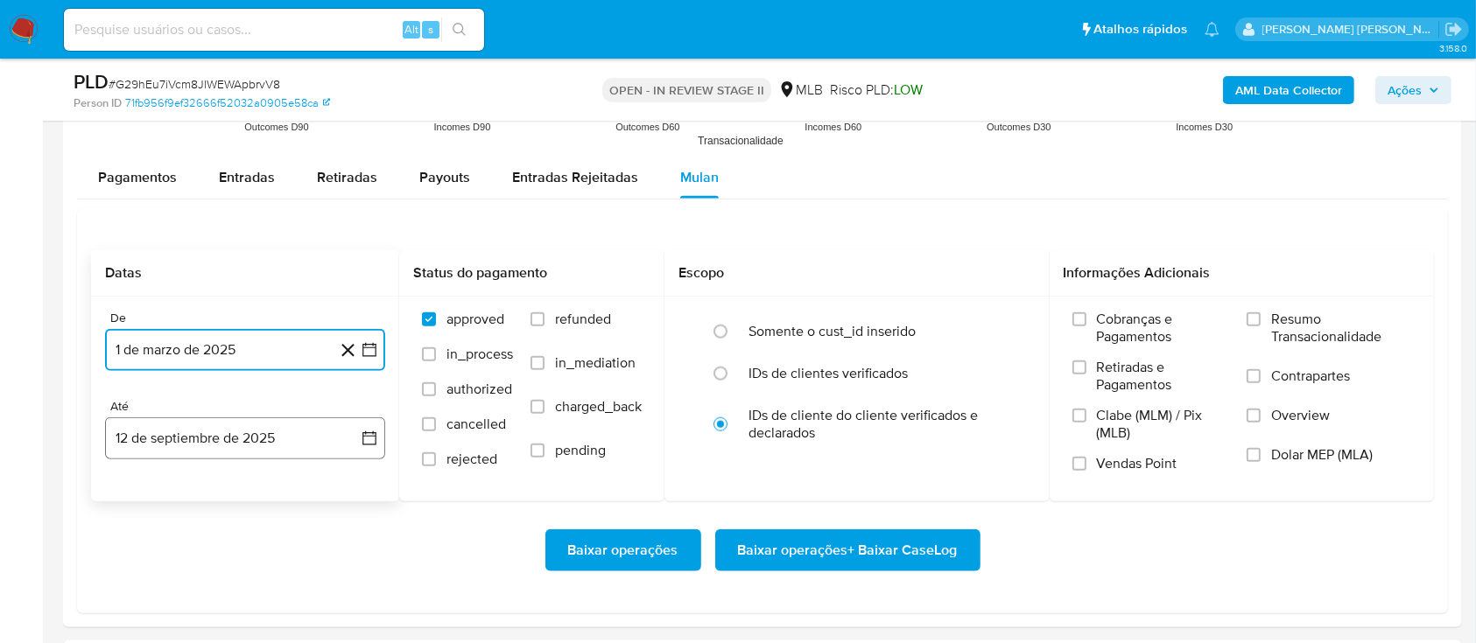
click at [270, 434] on button "12 de septiembre de 2025" at bounding box center [245, 439] width 280 height 42
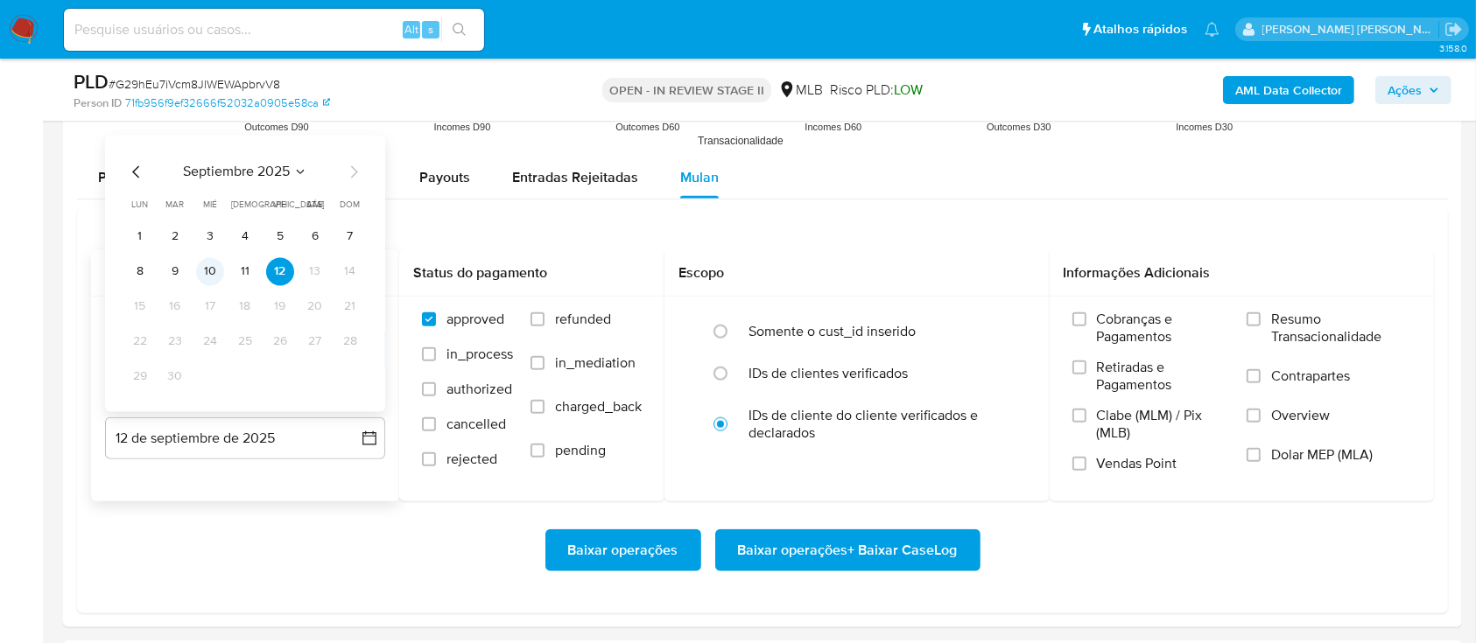
click at [210, 270] on button "10" at bounding box center [210, 271] width 28 height 28
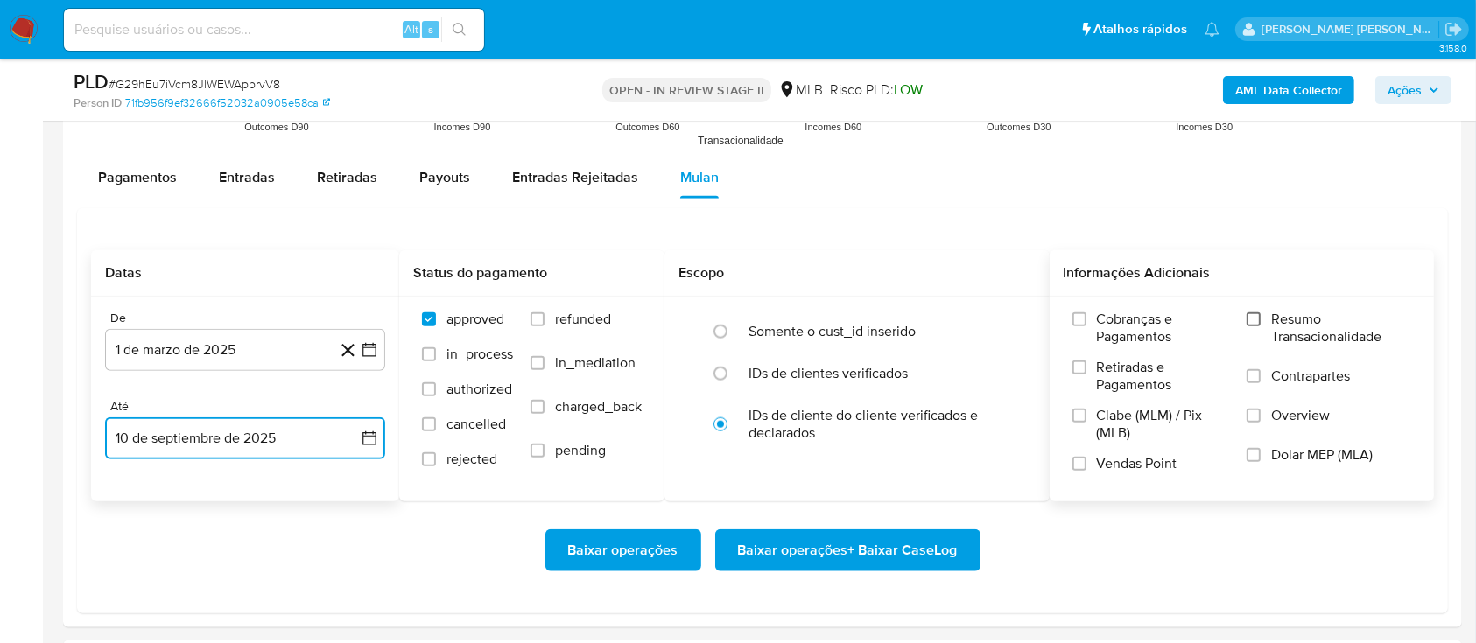
click at [1249, 321] on input "Resumo Transacionalidade" at bounding box center [1253, 319] width 14 height 14
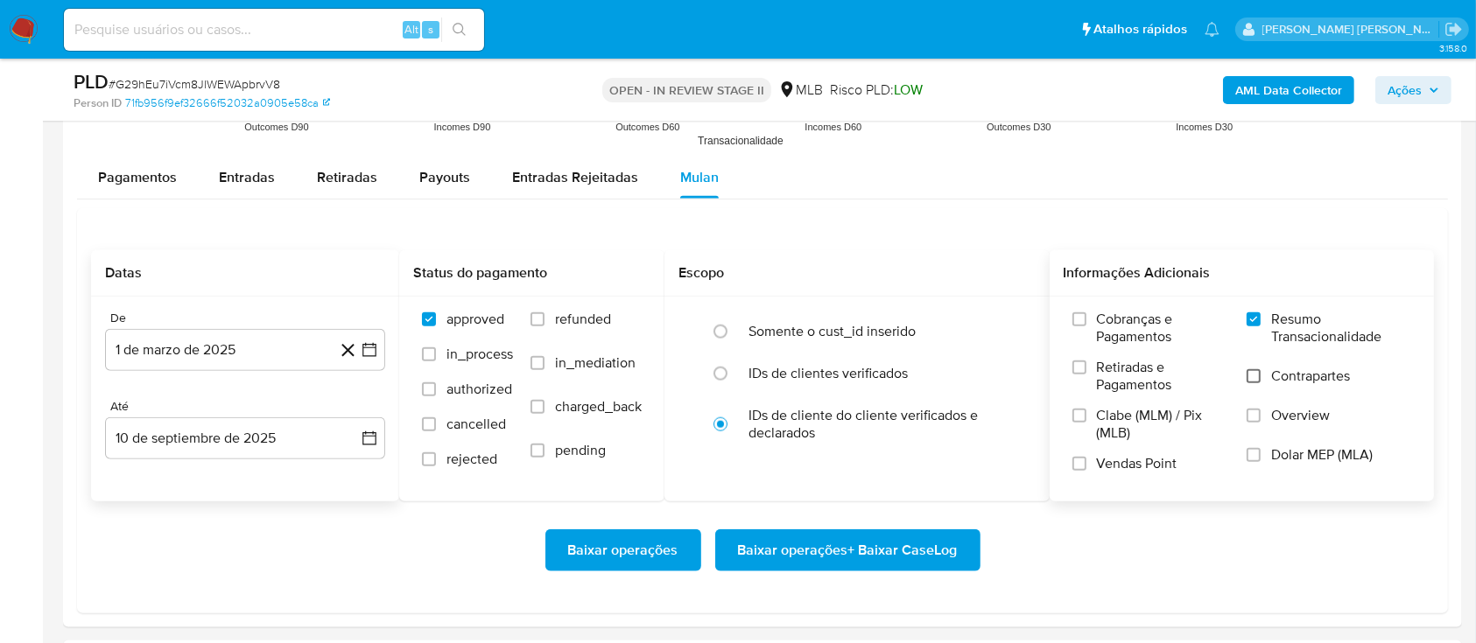
click at [1260, 380] on input "Contrapartes" at bounding box center [1253, 376] width 14 height 14
click at [1079, 463] on input "Vendas Point" at bounding box center [1079, 464] width 14 height 14
click at [836, 551] on span "Baixar operações + Baixar CaseLog" at bounding box center [848, 550] width 220 height 39
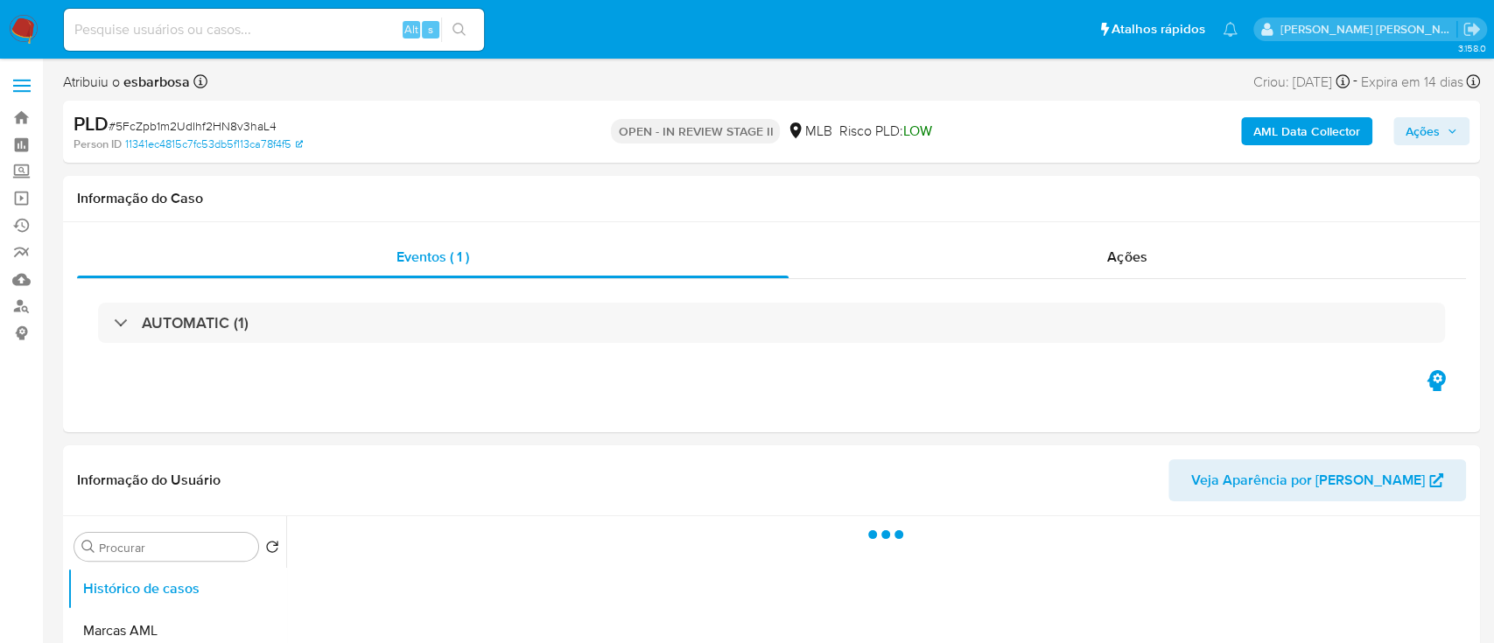
select select "10"
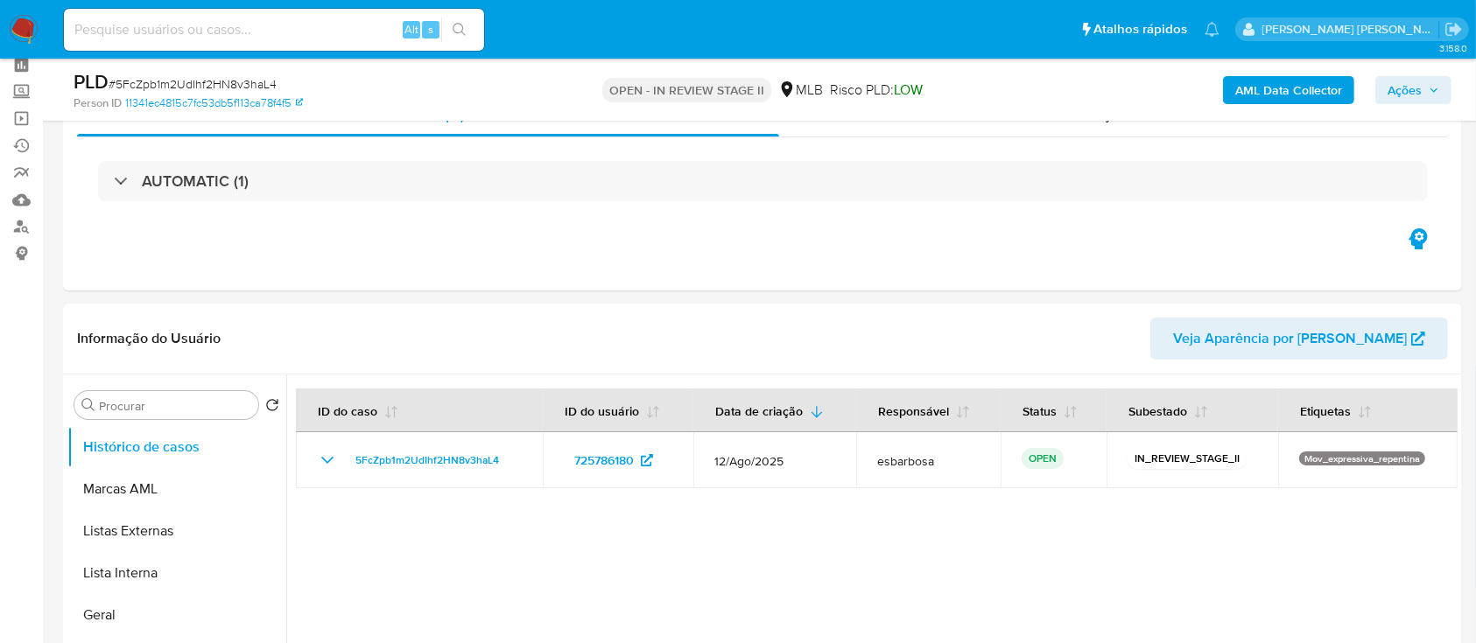
scroll to position [116, 0]
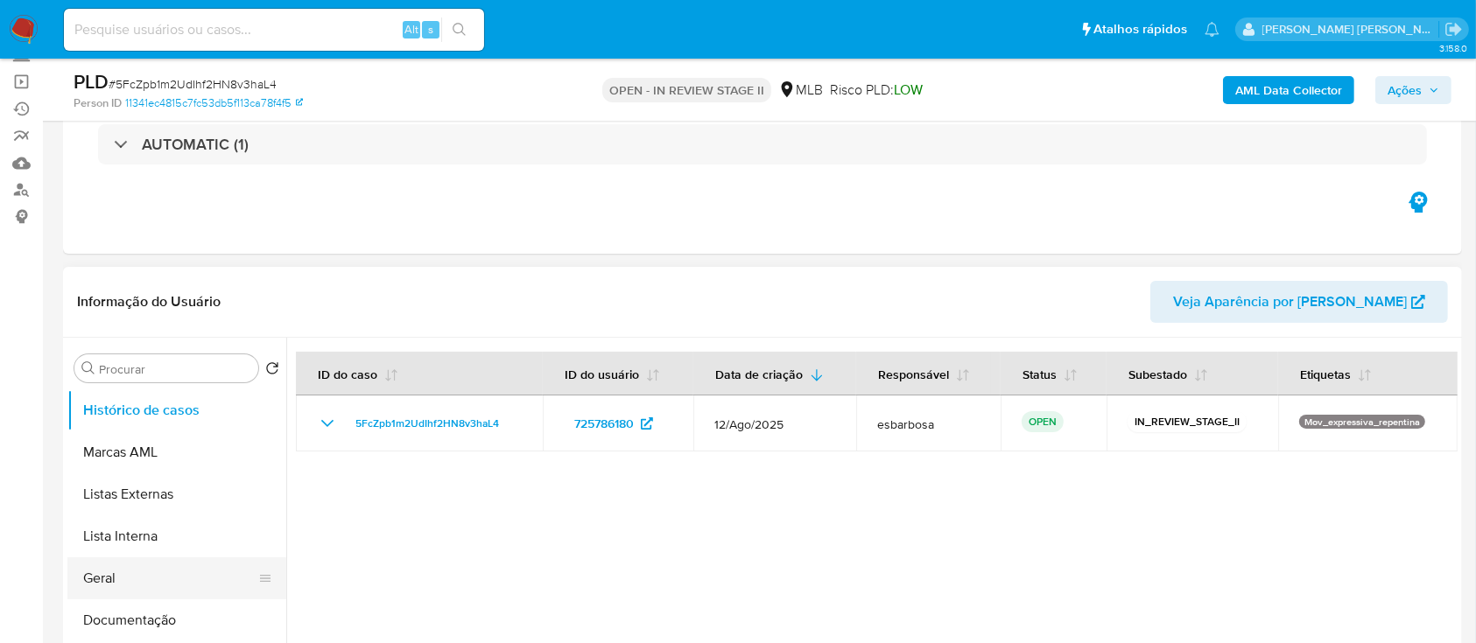
click at [153, 579] on button "Geral" at bounding box center [169, 579] width 205 height 42
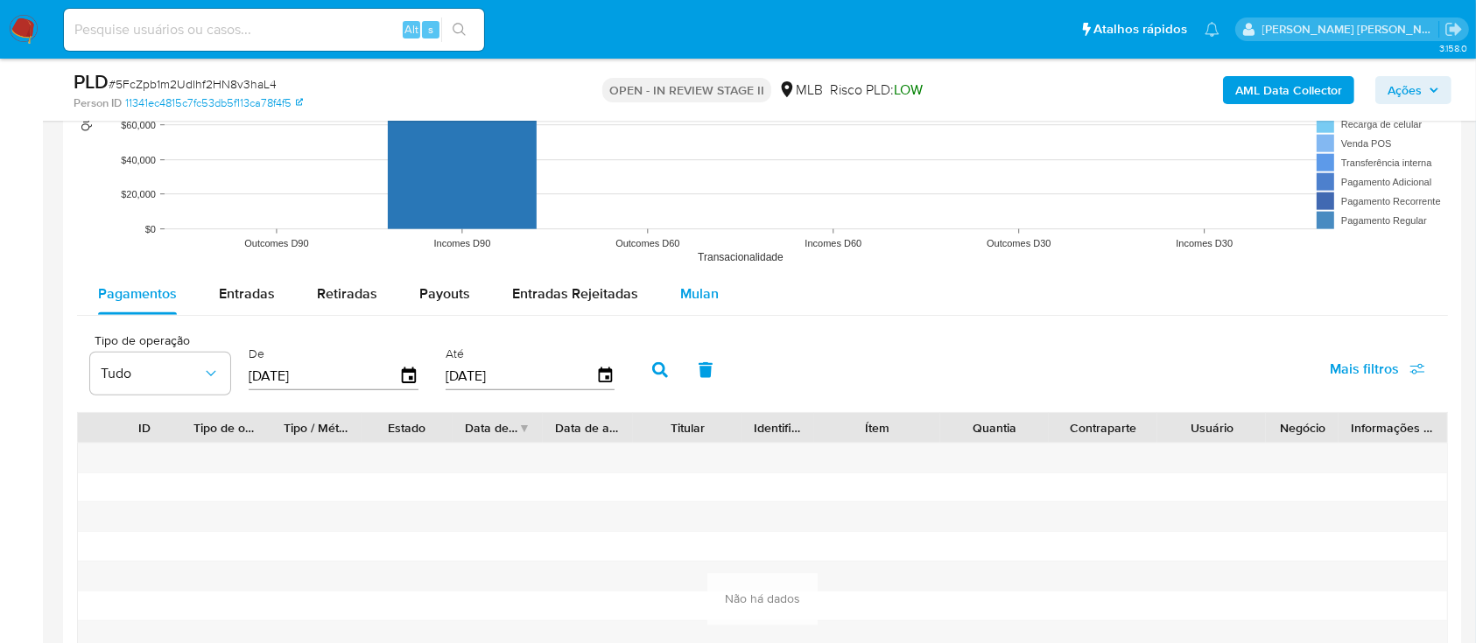
click at [706, 297] on span "Mulan" at bounding box center [699, 294] width 39 height 20
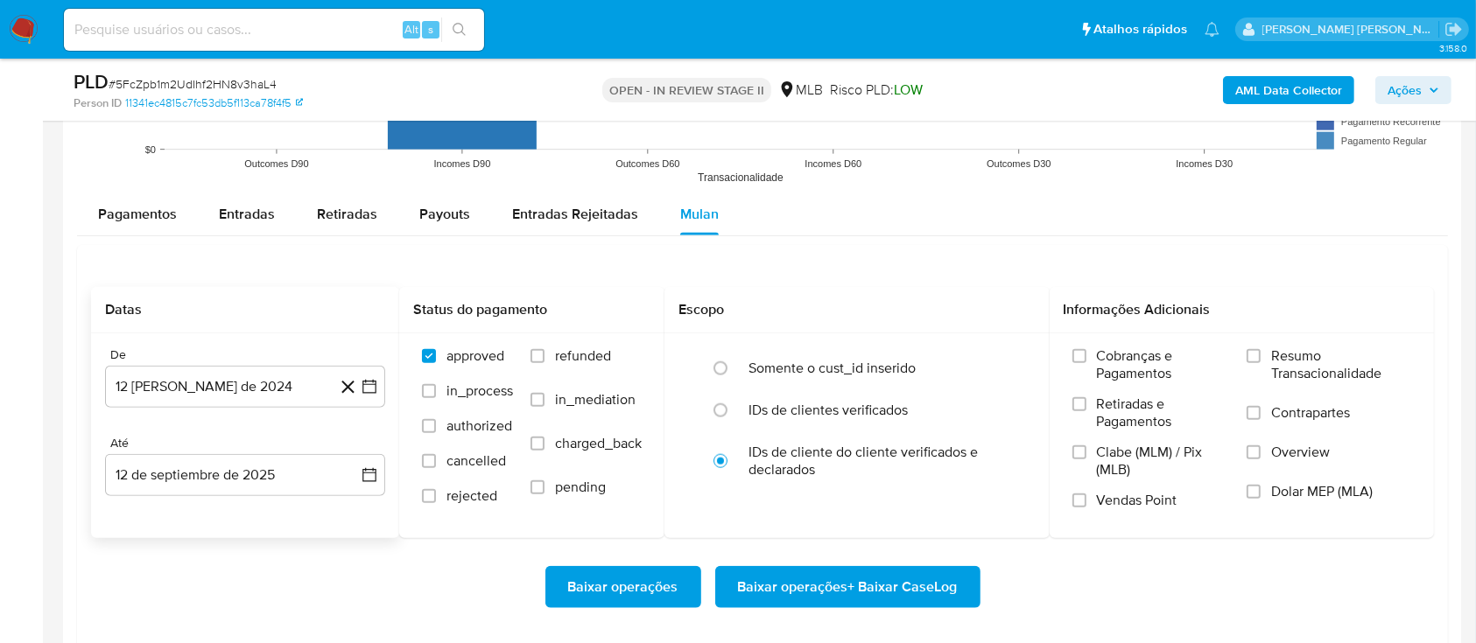
scroll to position [1867, 0]
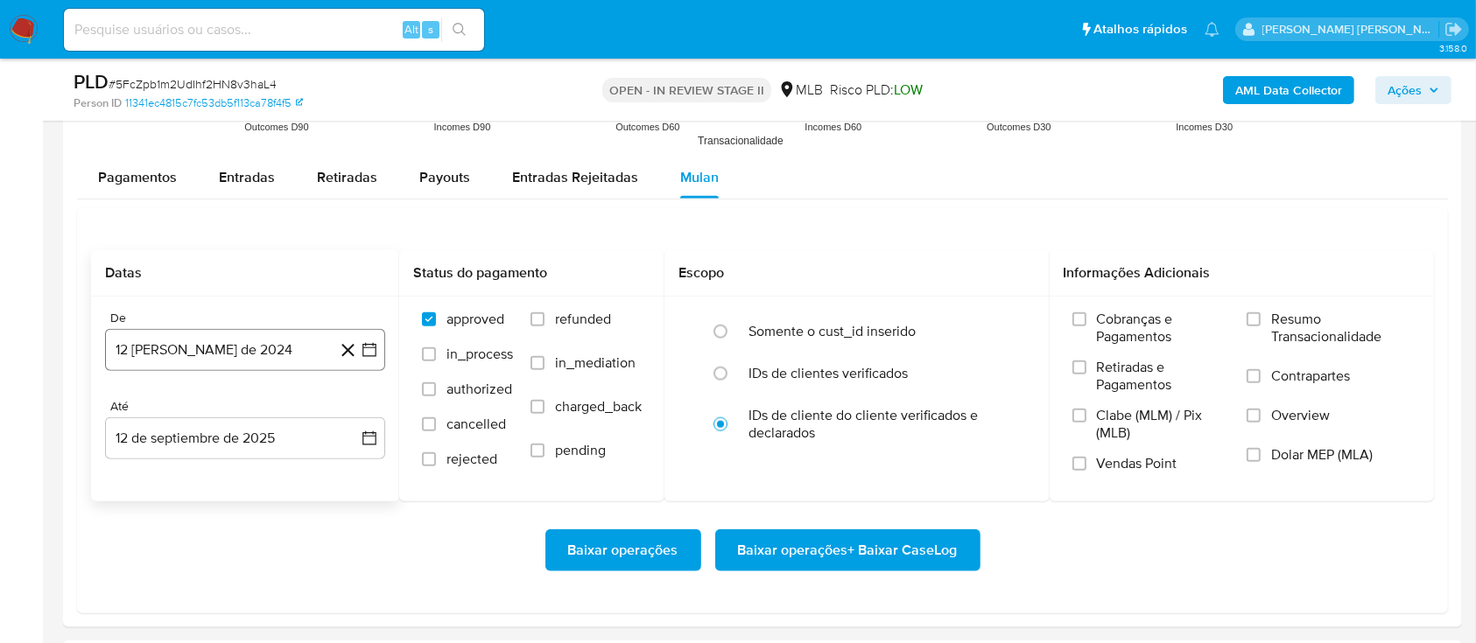
click at [259, 343] on button "12 [PERSON_NAME] de 2024" at bounding box center [245, 350] width 280 height 42
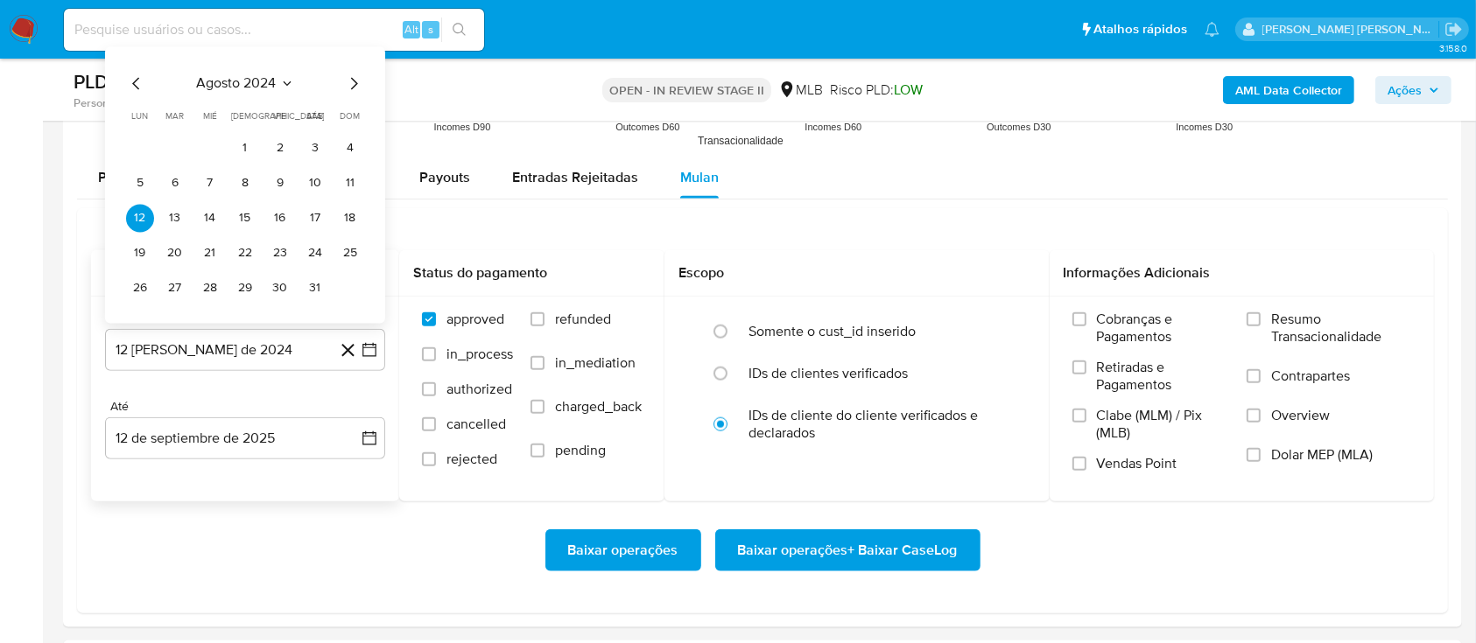
click at [244, 75] on span "agosto 2024" at bounding box center [237, 83] width 80 height 18
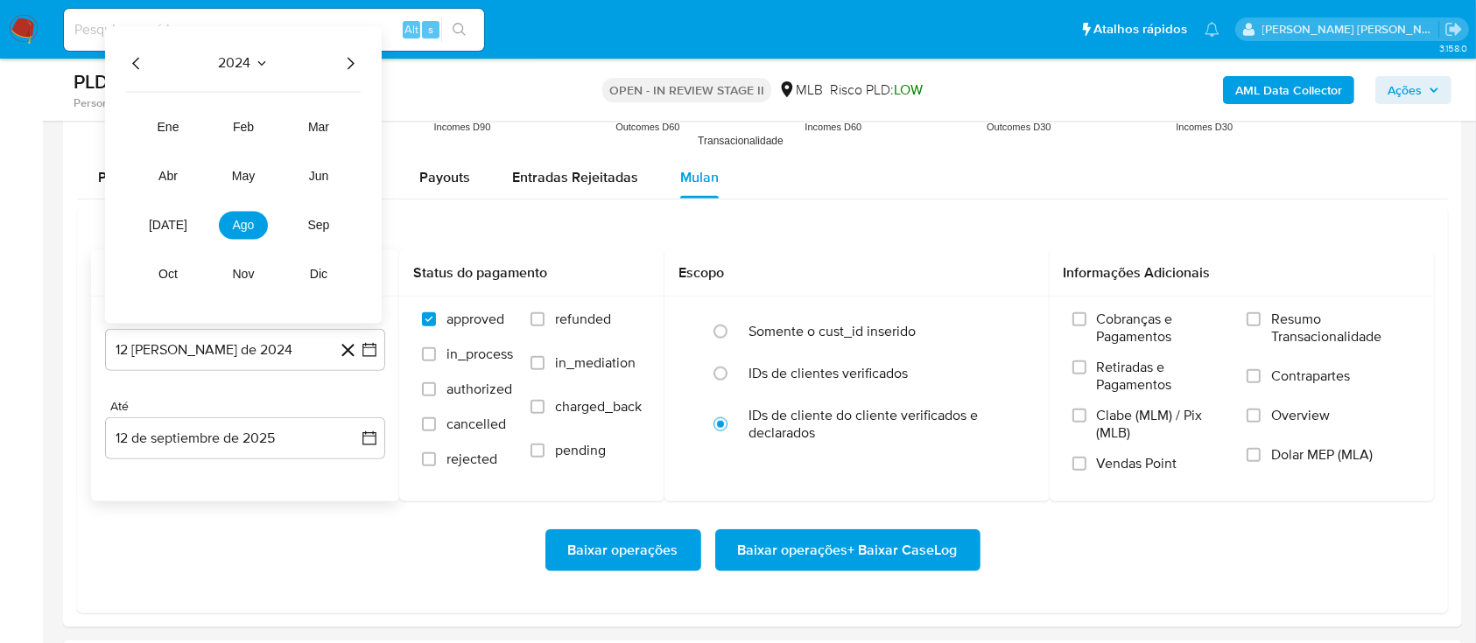
click at [358, 54] on icon "Año siguiente" at bounding box center [350, 63] width 21 height 21
click at [316, 128] on span "mar" at bounding box center [318, 127] width 21 height 14
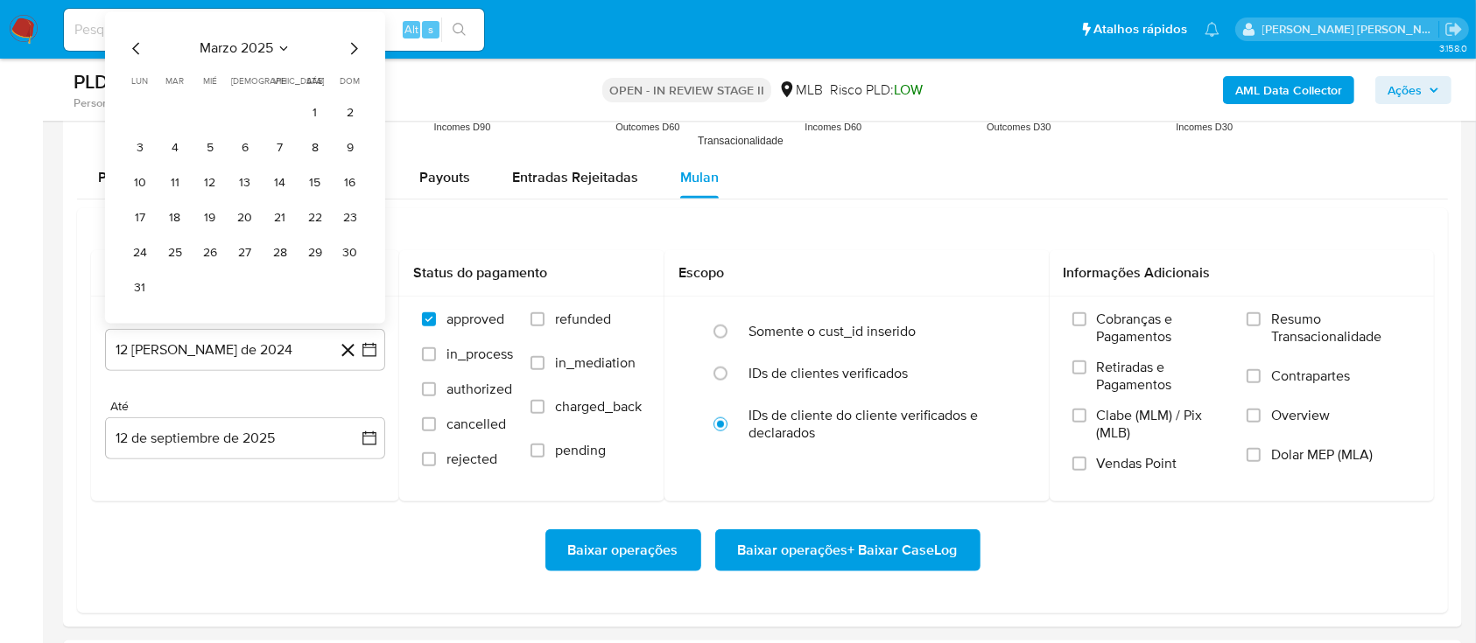
drag, startPoint x: 311, startPoint y: 109, endPoint x: 295, endPoint y: 149, distance: 42.4
click at [309, 109] on button "1" at bounding box center [315, 113] width 28 height 28
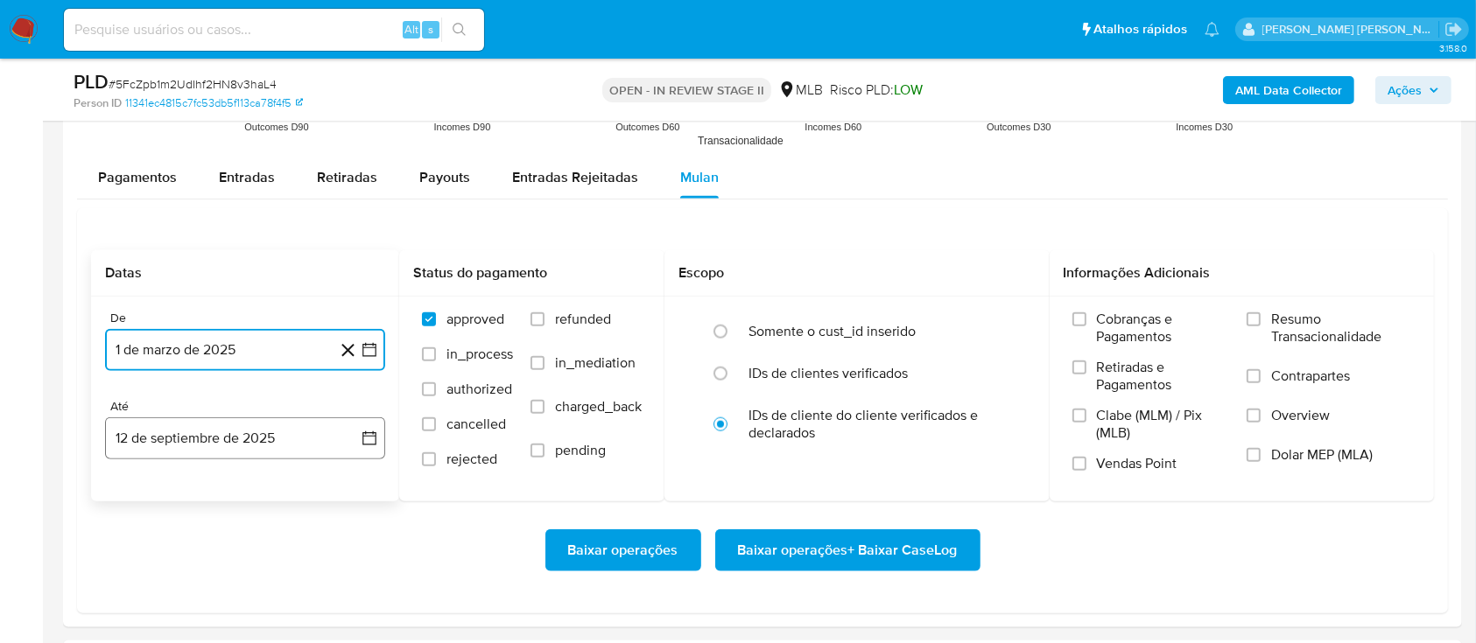
click at [298, 448] on button "12 de septiembre de 2025" at bounding box center [245, 439] width 280 height 42
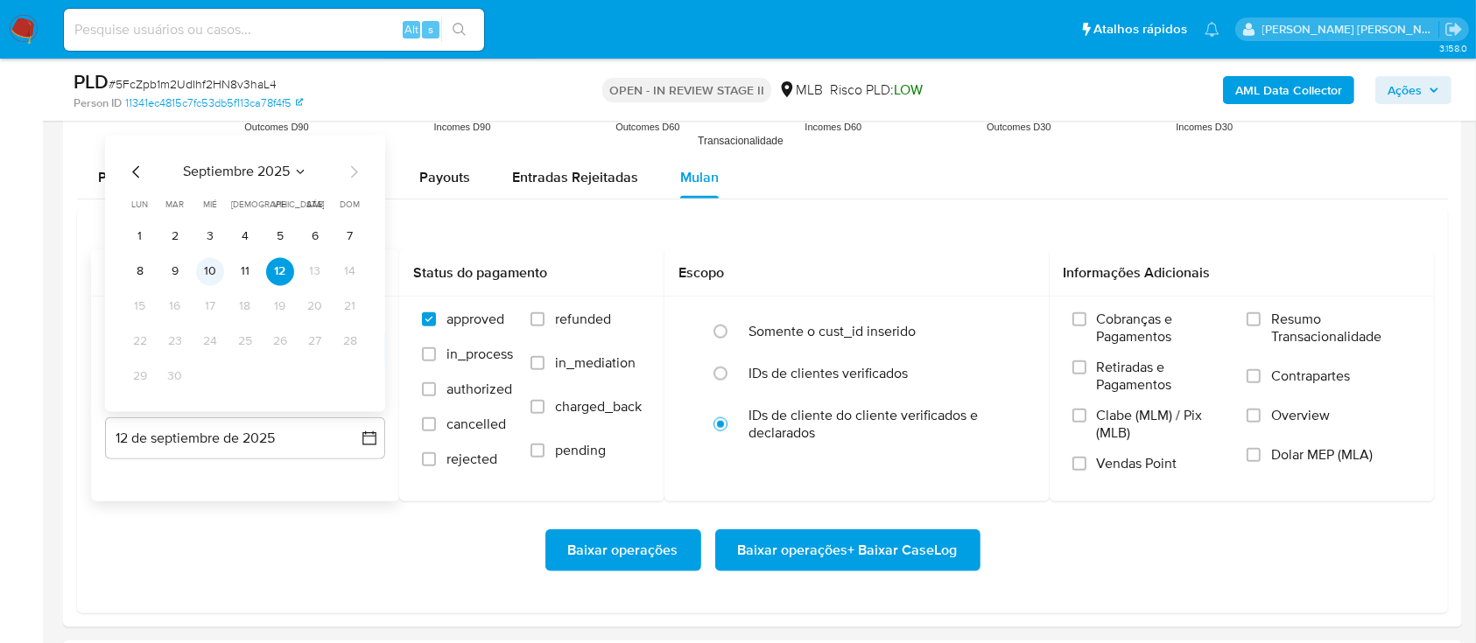
click at [204, 277] on button "10" at bounding box center [210, 271] width 28 height 28
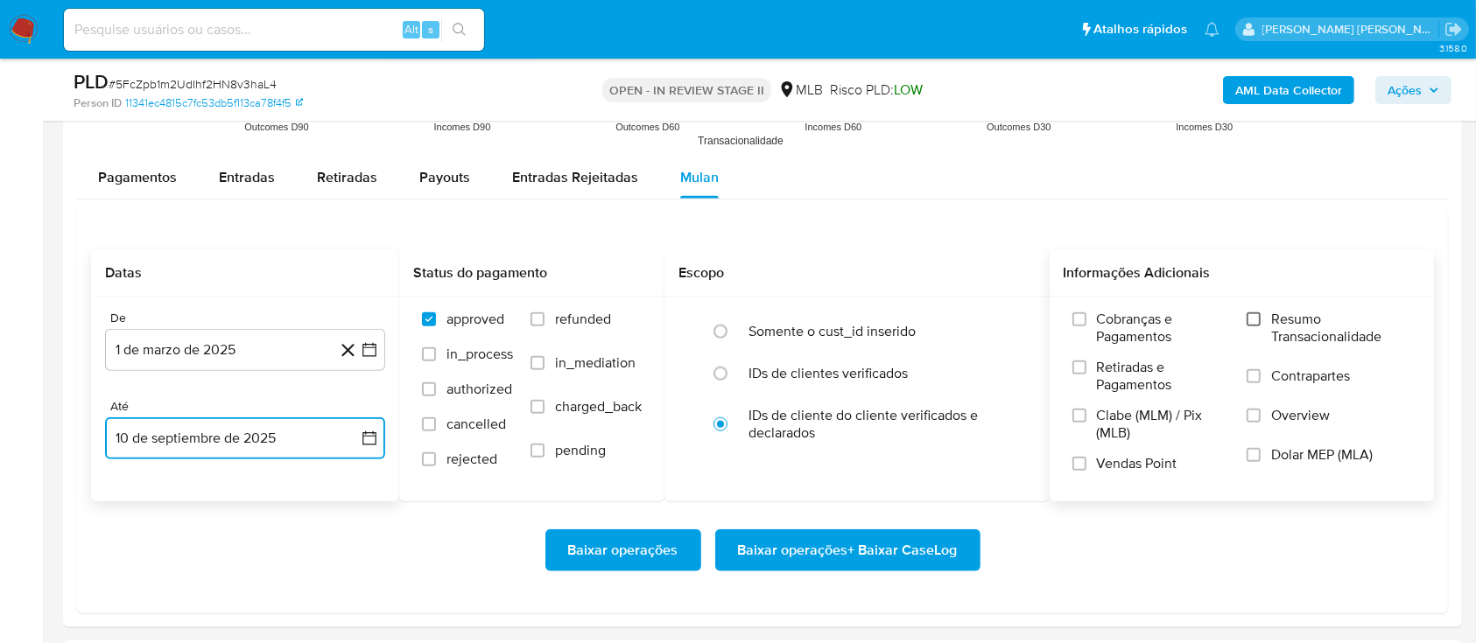
click at [1259, 323] on input "Resumo Transacionalidade" at bounding box center [1253, 319] width 14 height 14
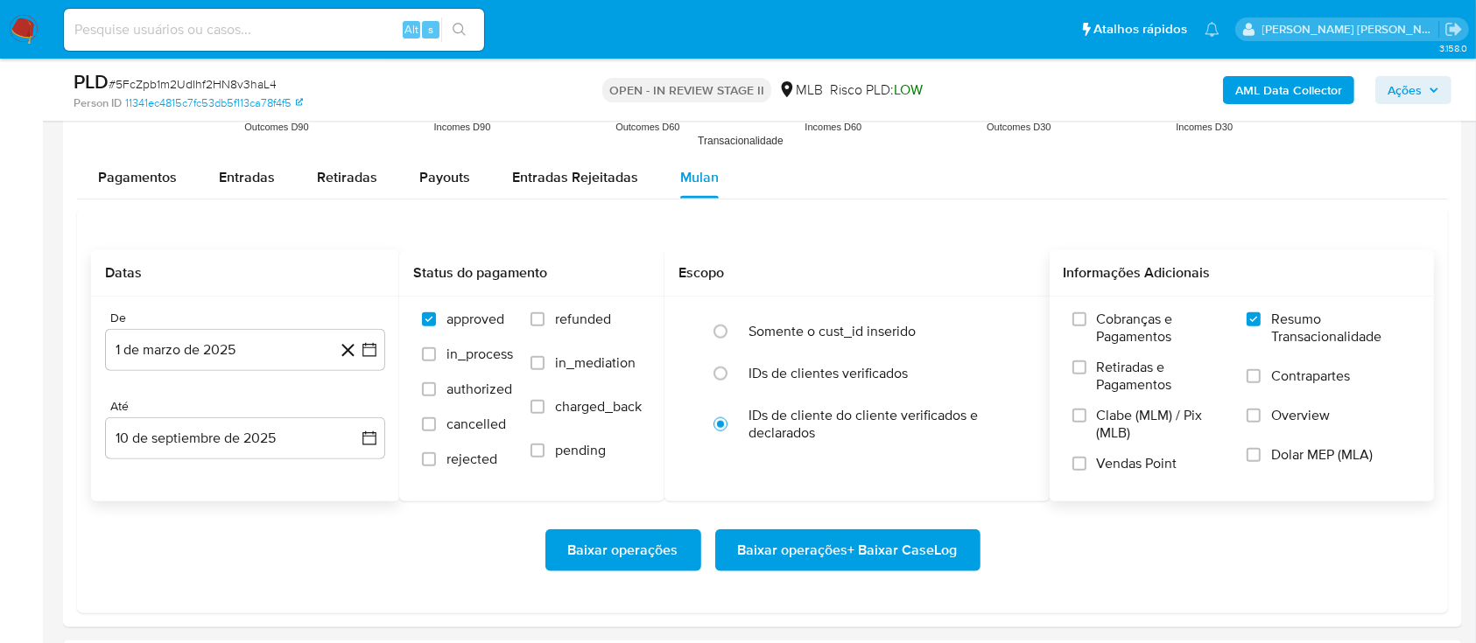
drag, startPoint x: 1253, startPoint y: 380, endPoint x: 1245, endPoint y: 390, distance: 13.7
click at [1253, 381] on input "Contrapartes" at bounding box center [1253, 376] width 14 height 14
click at [1085, 460] on input "Vendas Point" at bounding box center [1079, 464] width 14 height 14
click at [849, 547] on span "Baixar operações + Baixar CaseLog" at bounding box center [848, 550] width 220 height 39
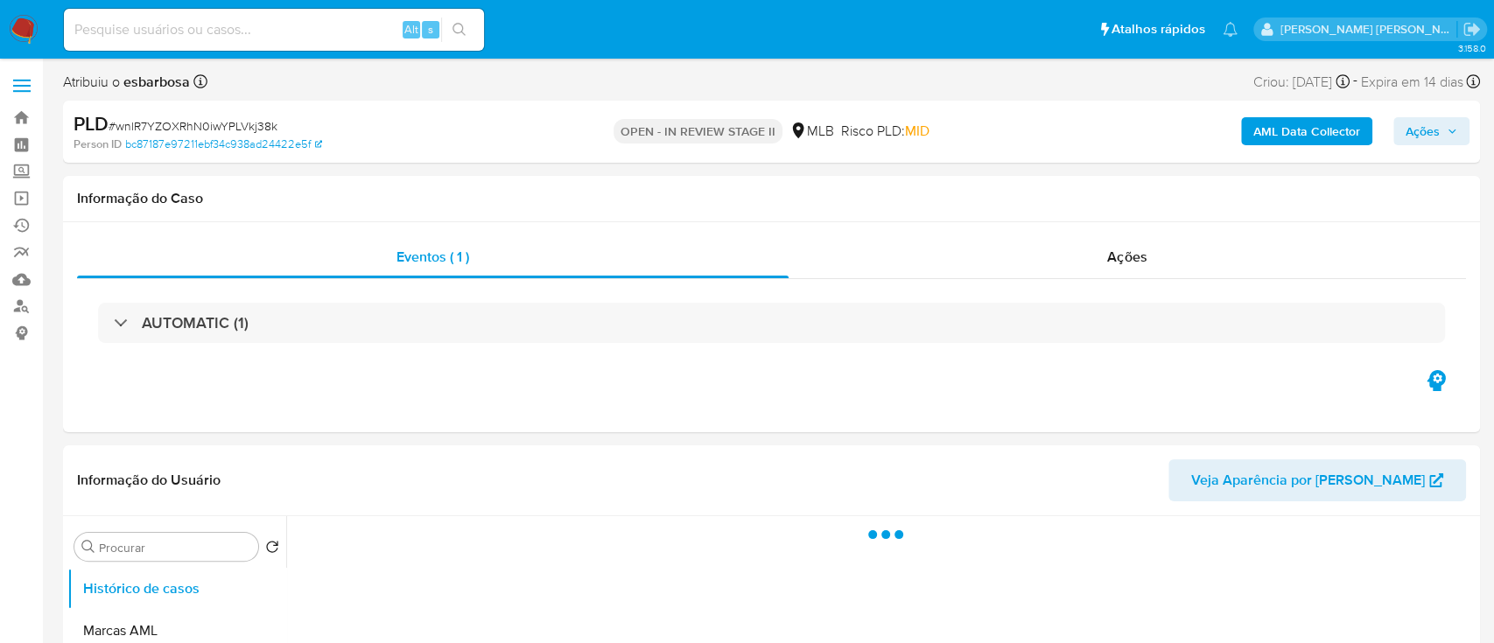
select select "10"
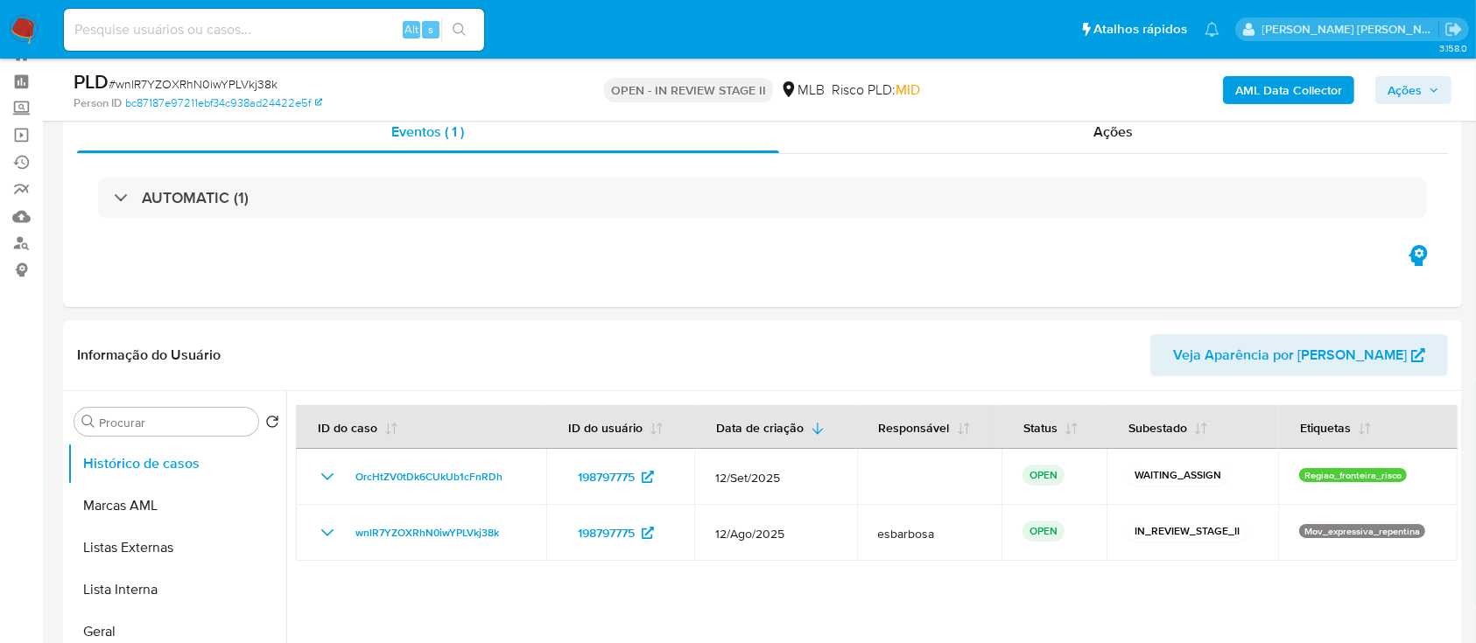
scroll to position [116, 0]
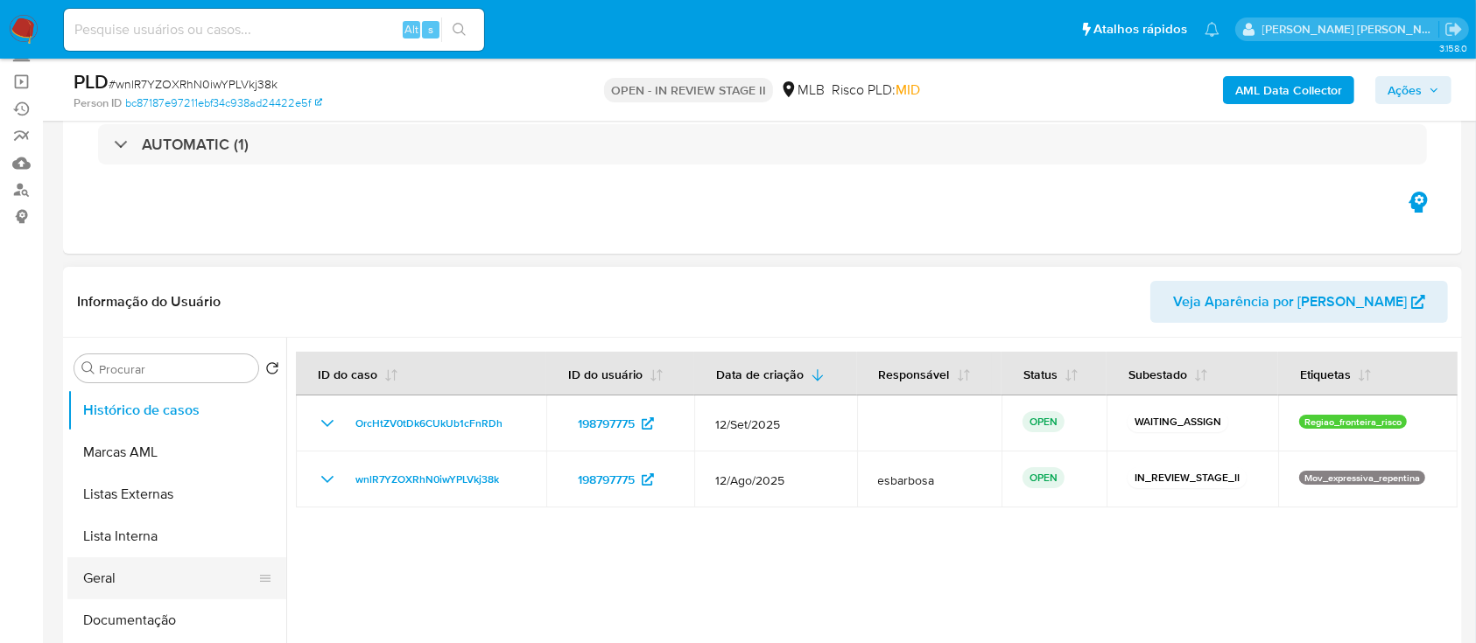
click at [126, 583] on button "Geral" at bounding box center [169, 579] width 205 height 42
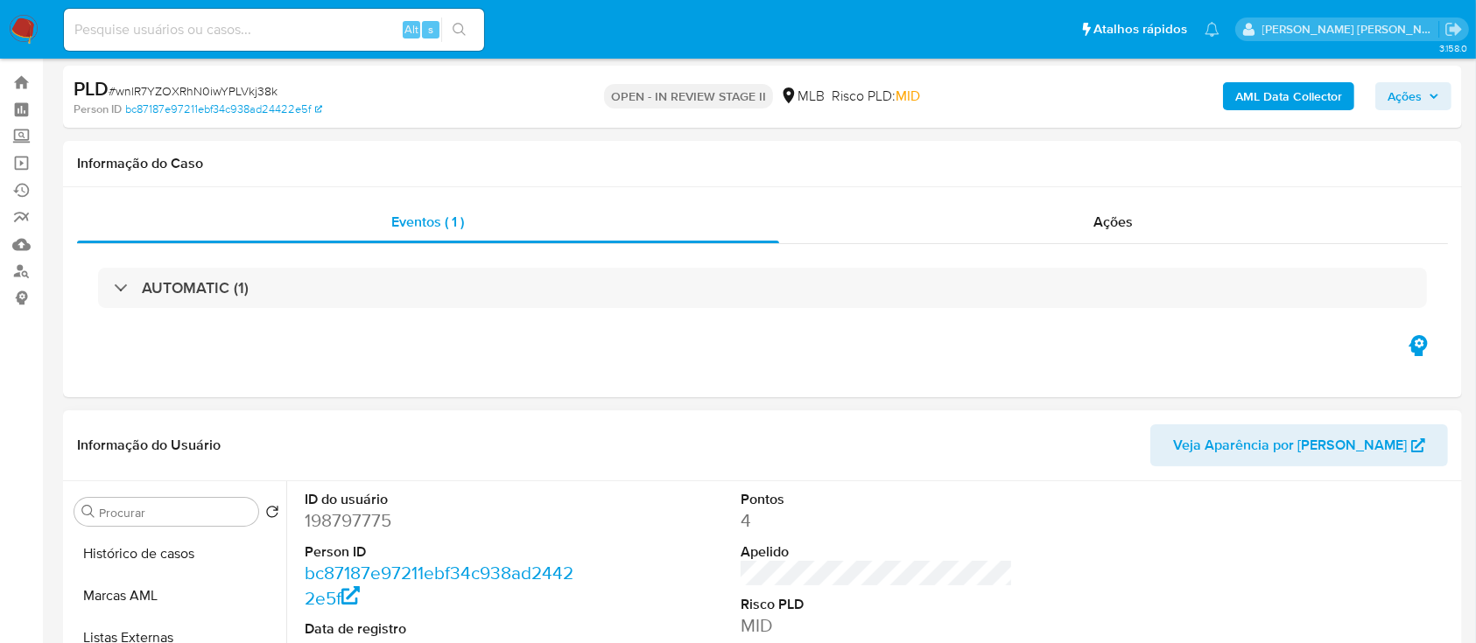
scroll to position [0, 0]
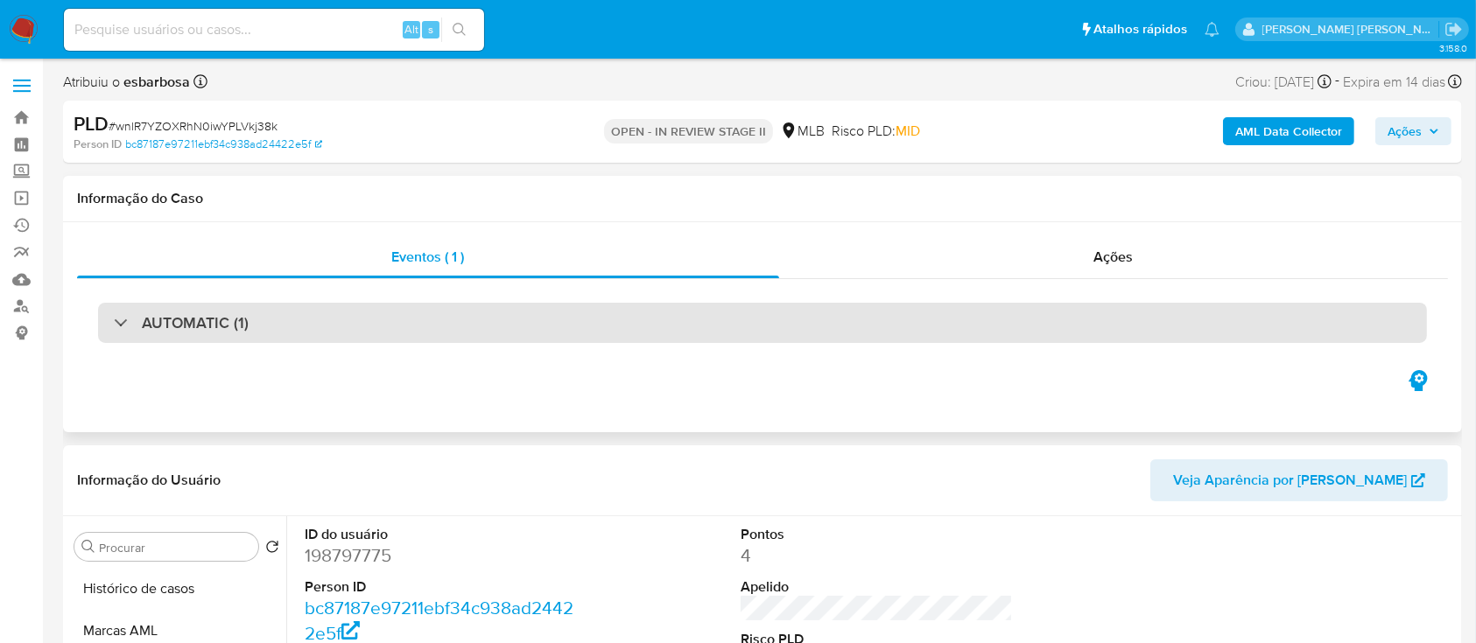
click at [883, 313] on div "AUTOMATIC (1)" at bounding box center [762, 323] width 1329 height 40
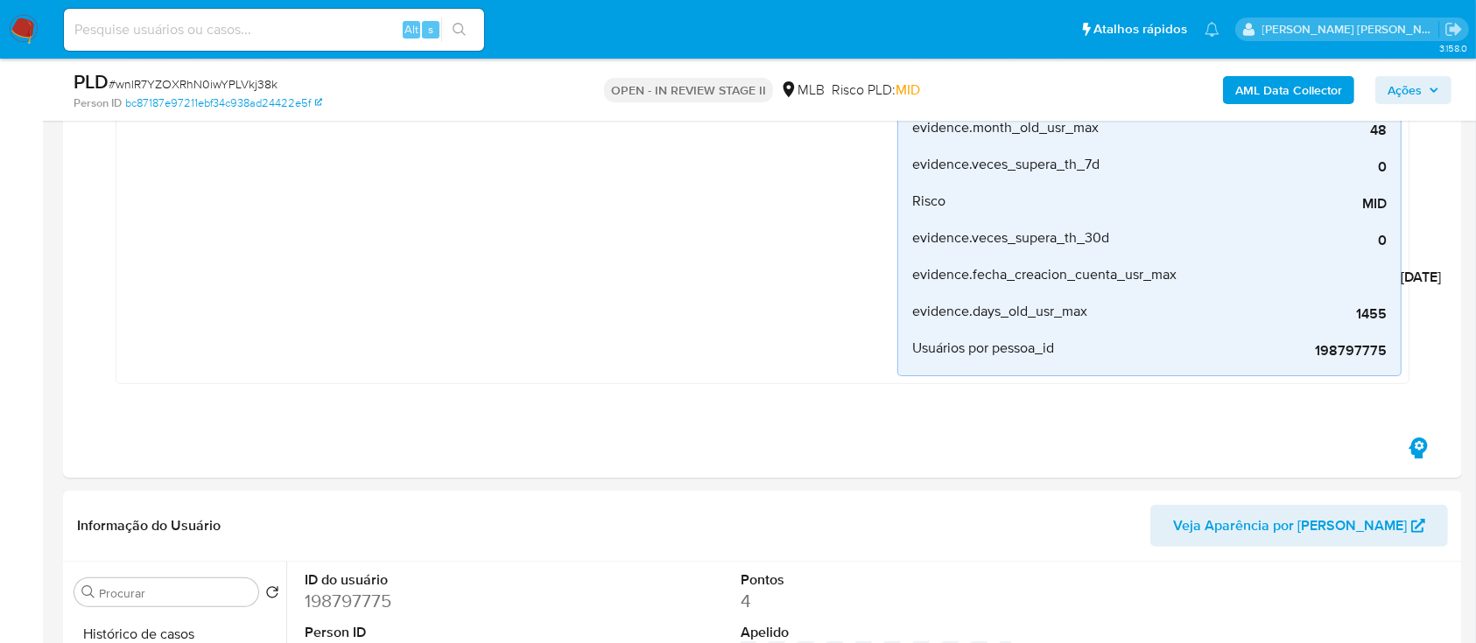
scroll to position [233, 0]
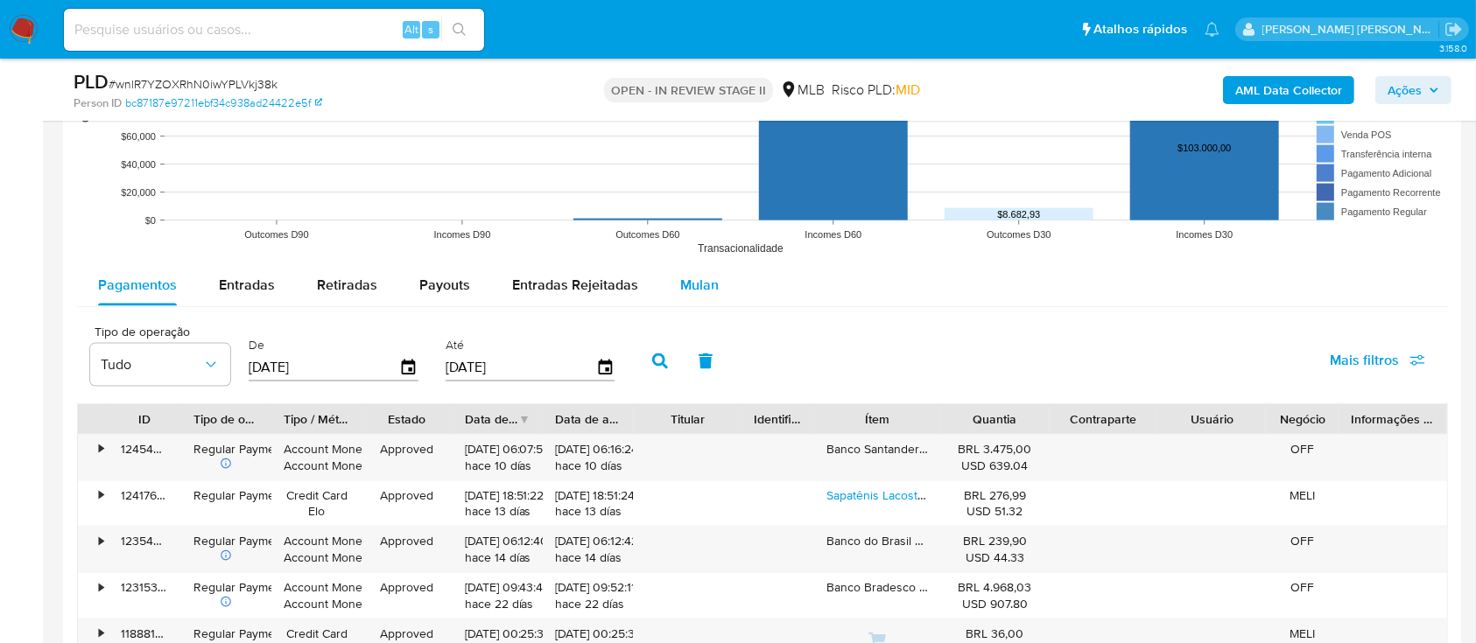
click at [698, 284] on span "Mulan" at bounding box center [699, 285] width 39 height 20
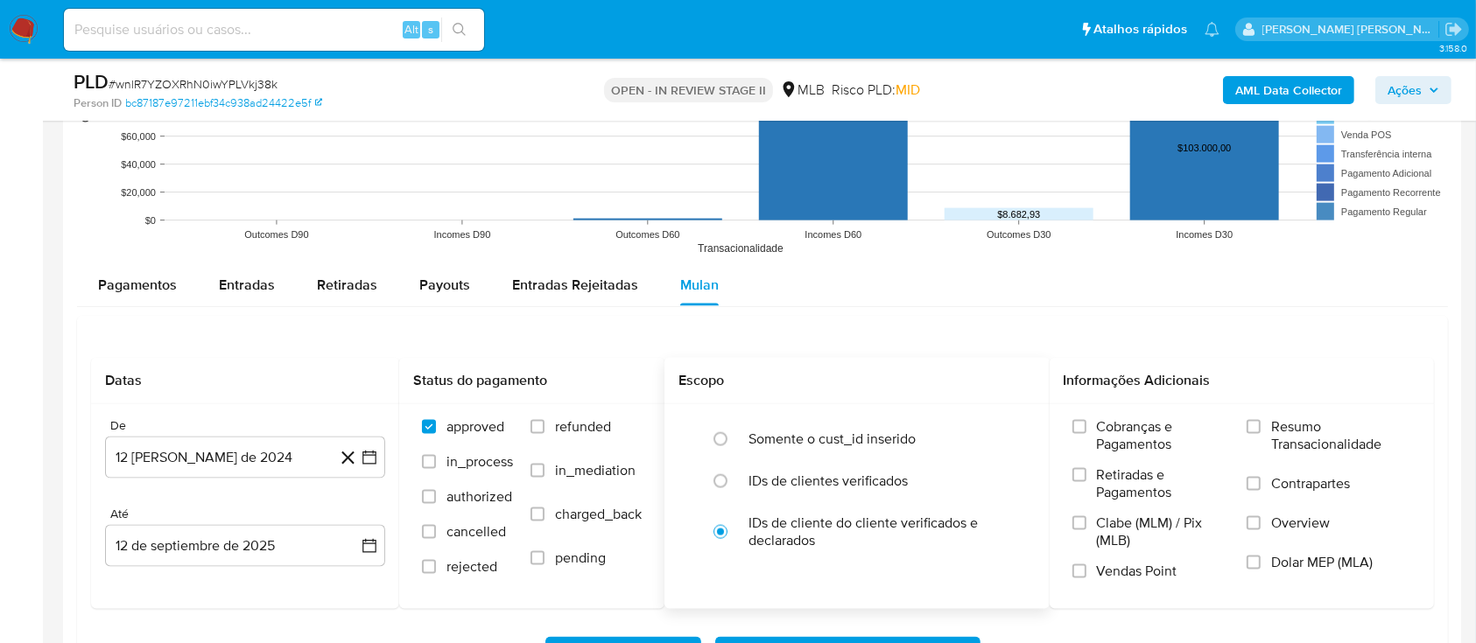
scroll to position [2451, 0]
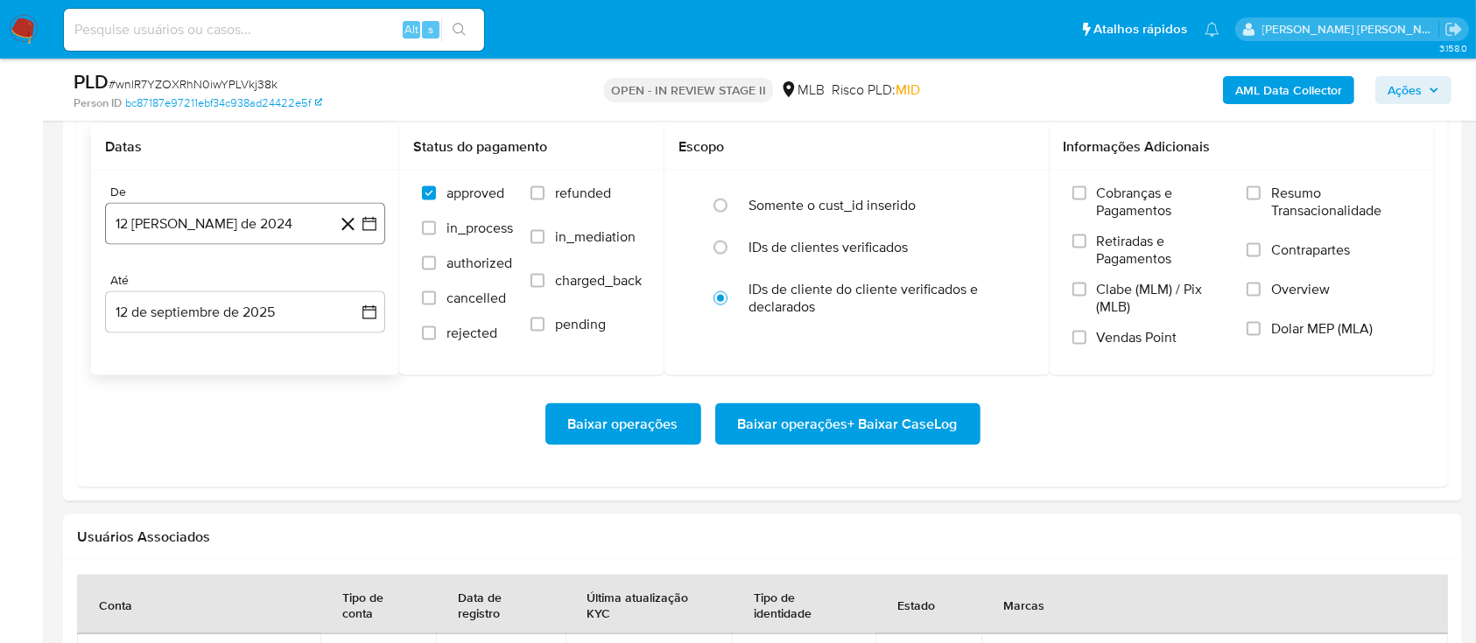
click at [281, 225] on button "12 [PERSON_NAME] de 2024" at bounding box center [245, 224] width 280 height 42
click at [240, 281] on span "agosto 2024" at bounding box center [237, 287] width 80 height 18
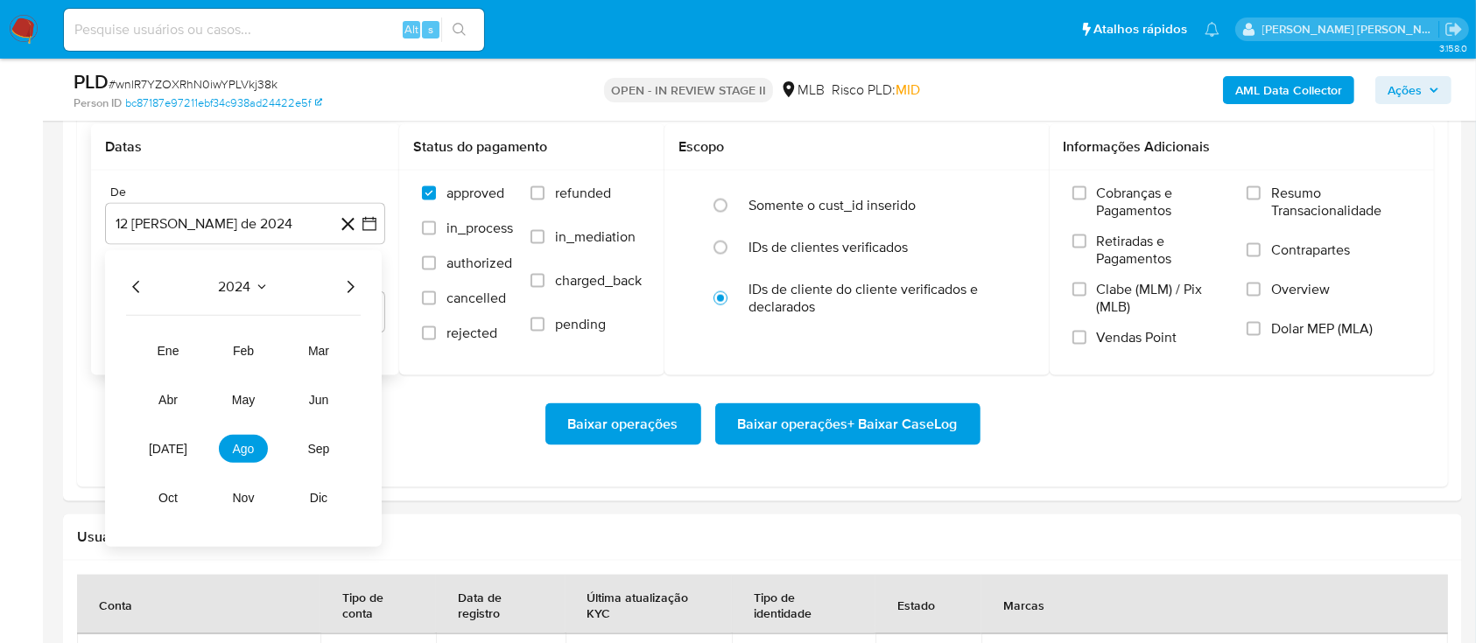
click at [352, 282] on icon "Año siguiente" at bounding box center [350, 287] width 21 height 21
click at [317, 356] on span "mar" at bounding box center [318, 351] width 21 height 14
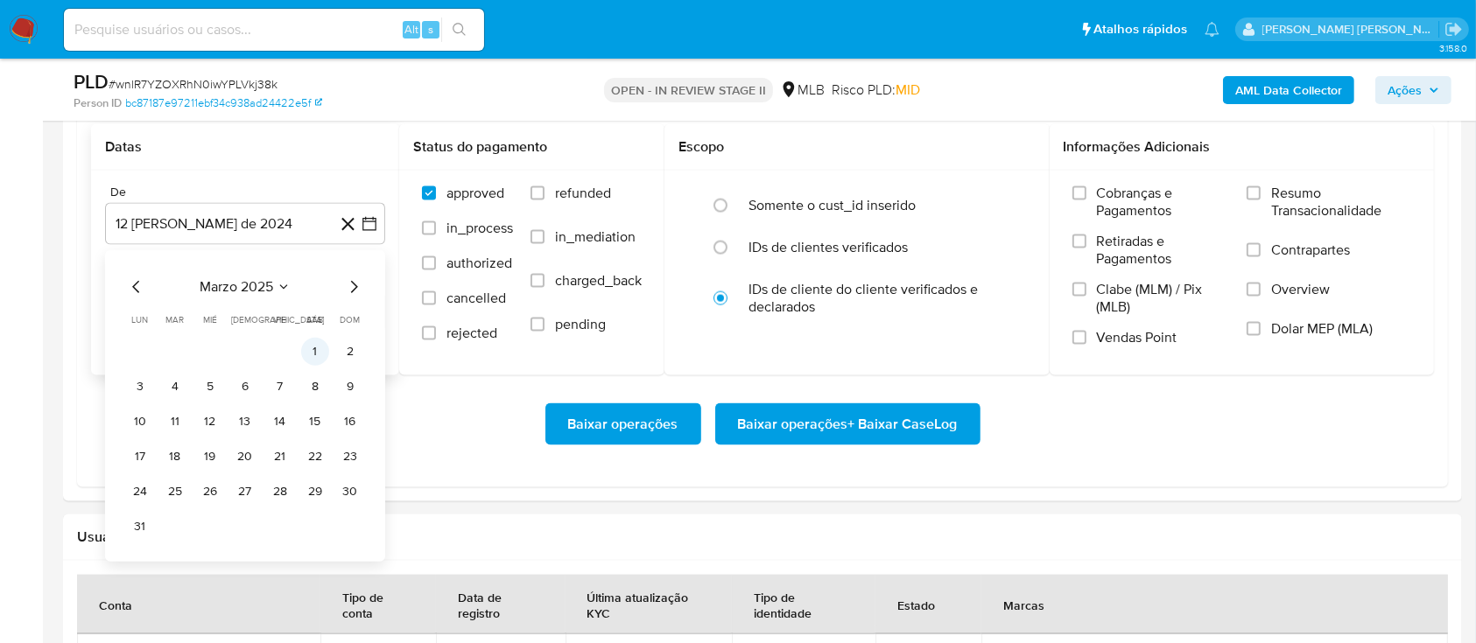
click at [323, 349] on button "1" at bounding box center [315, 352] width 28 height 28
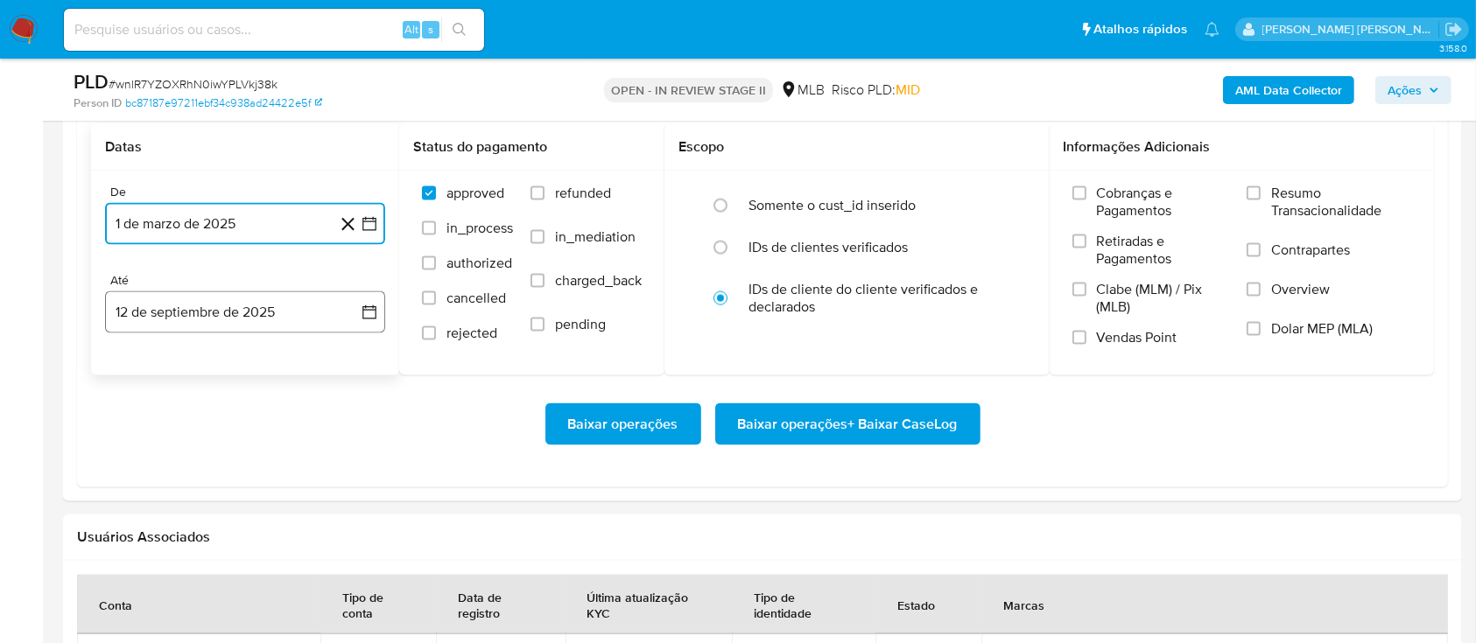
click at [260, 312] on button "12 de septiembre de 2025" at bounding box center [245, 312] width 280 height 42
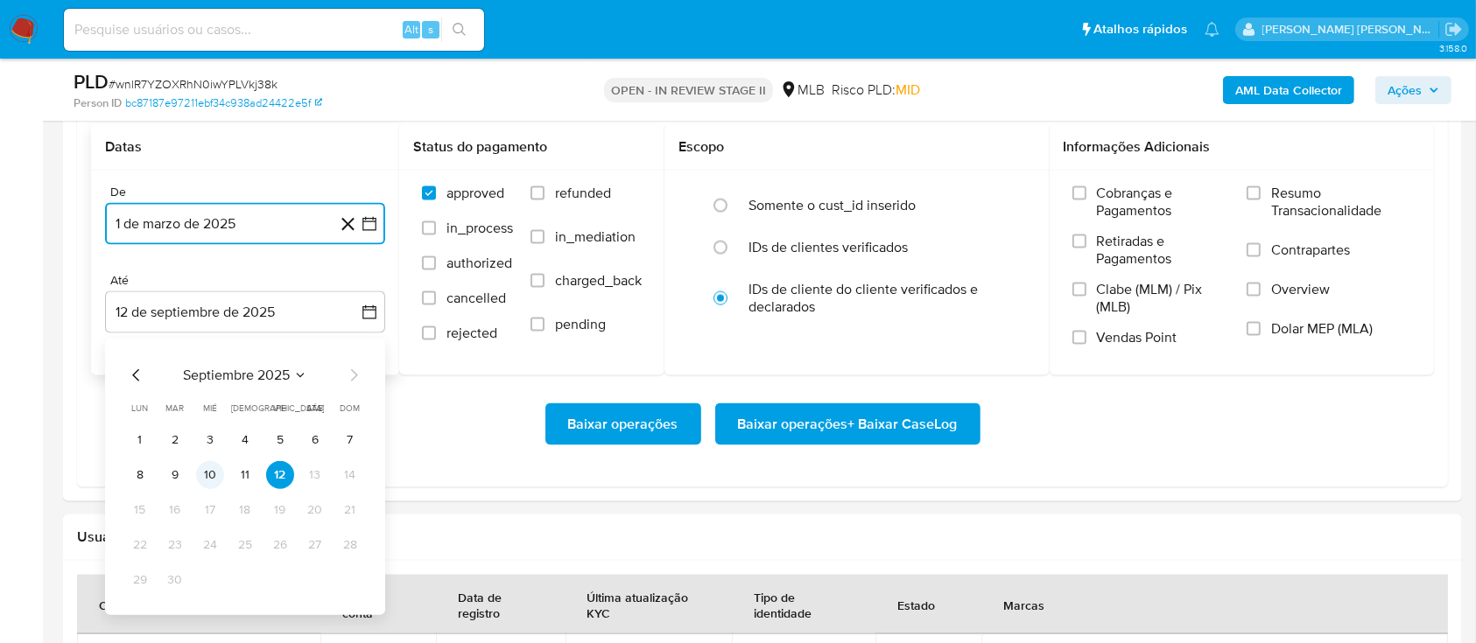
click at [201, 469] on button "10" at bounding box center [210, 475] width 28 height 28
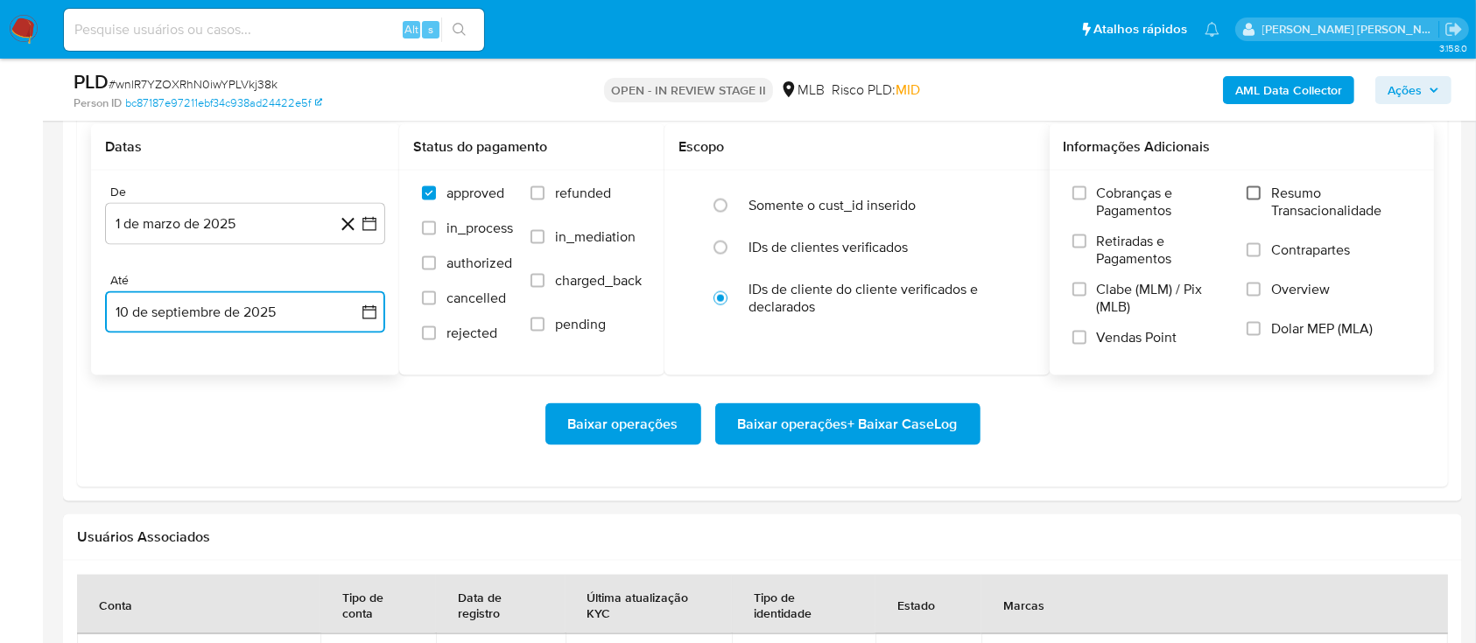
click at [1254, 194] on input "Resumo Transacionalidade" at bounding box center [1253, 193] width 14 height 14
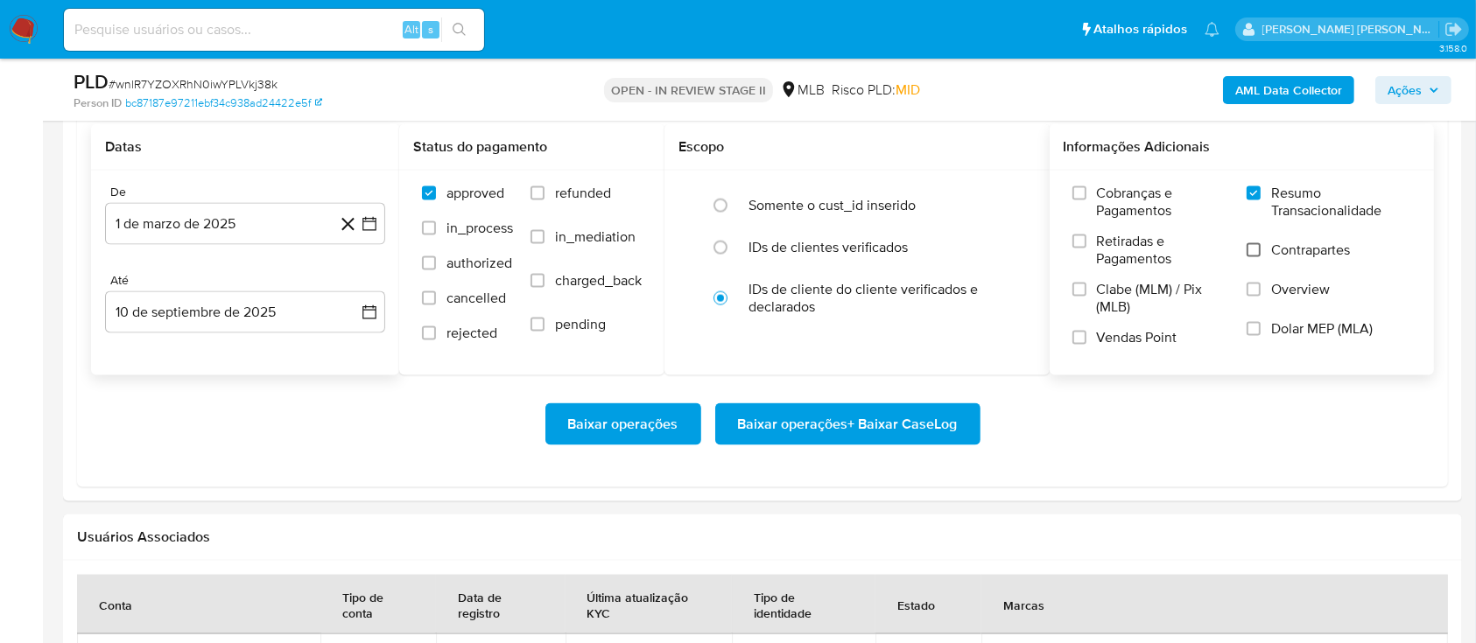
click at [1252, 251] on input "Contrapartes" at bounding box center [1253, 250] width 14 height 14
click at [1081, 341] on input "Vendas Point" at bounding box center [1079, 338] width 14 height 14
click at [864, 427] on span "Baixar operações + Baixar CaseLog" at bounding box center [848, 424] width 220 height 39
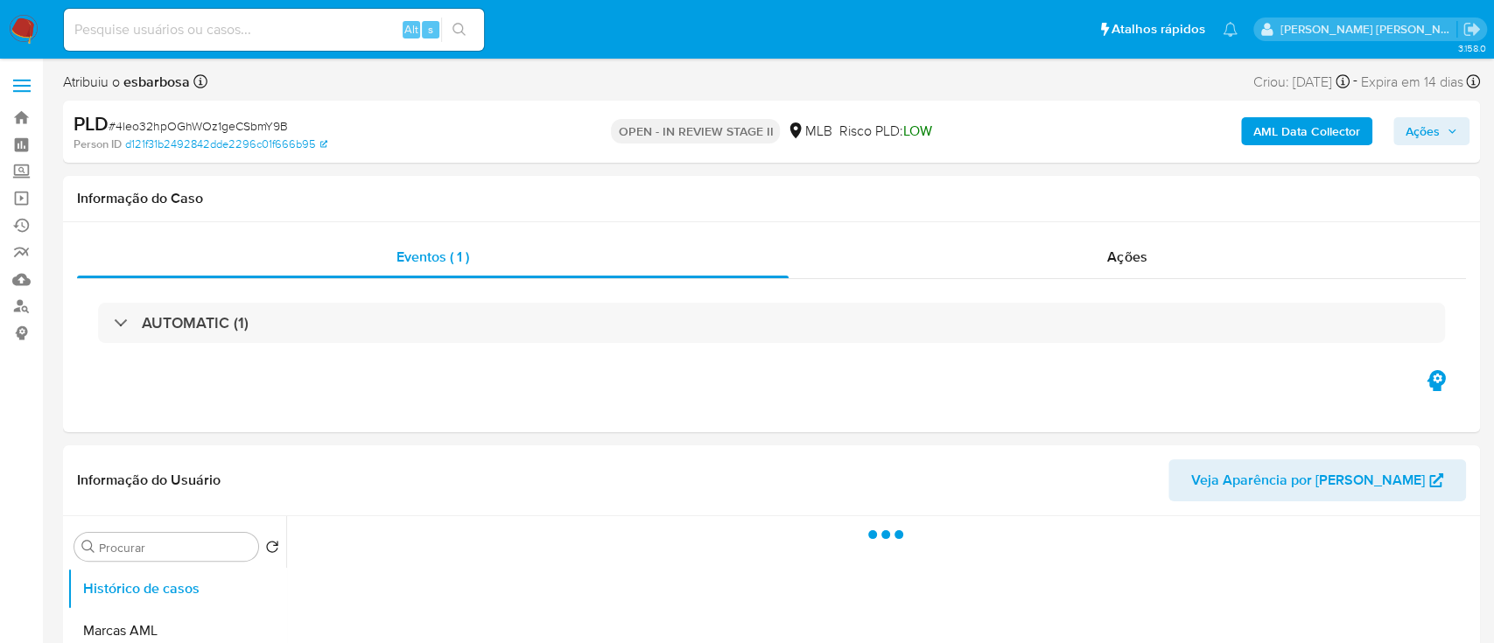
select select "10"
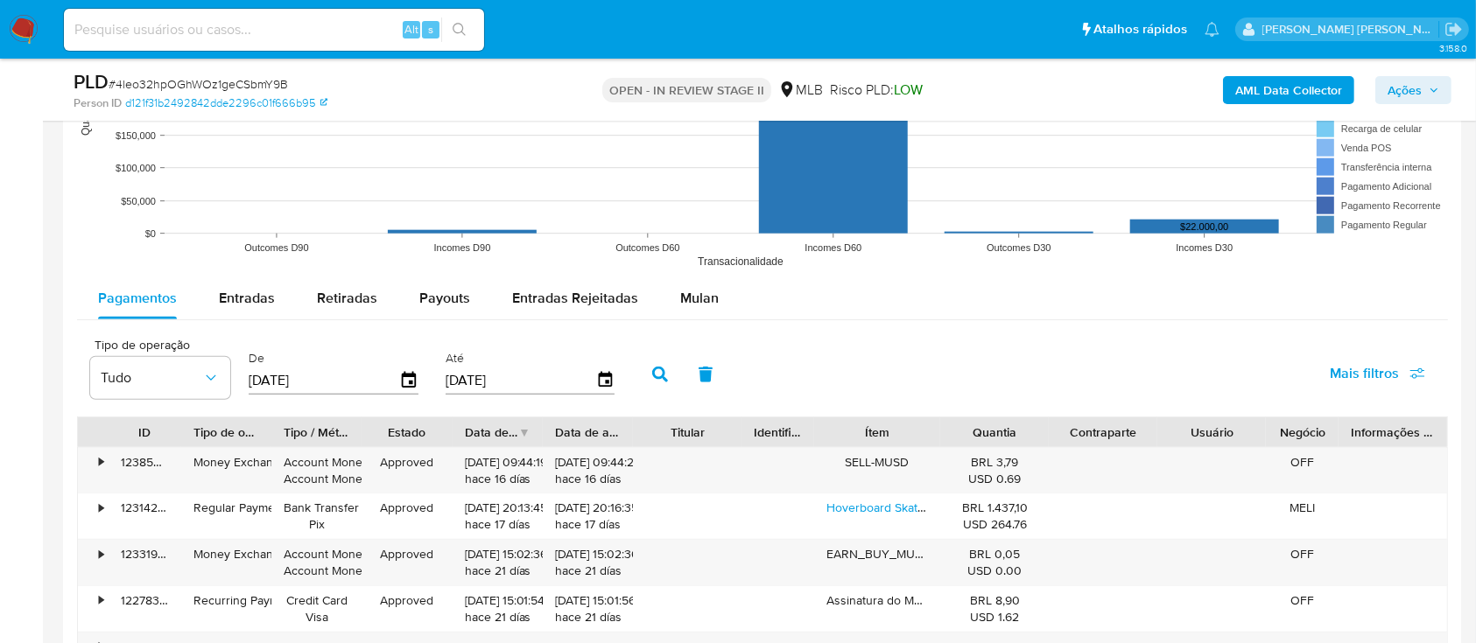
scroll to position [1751, 0]
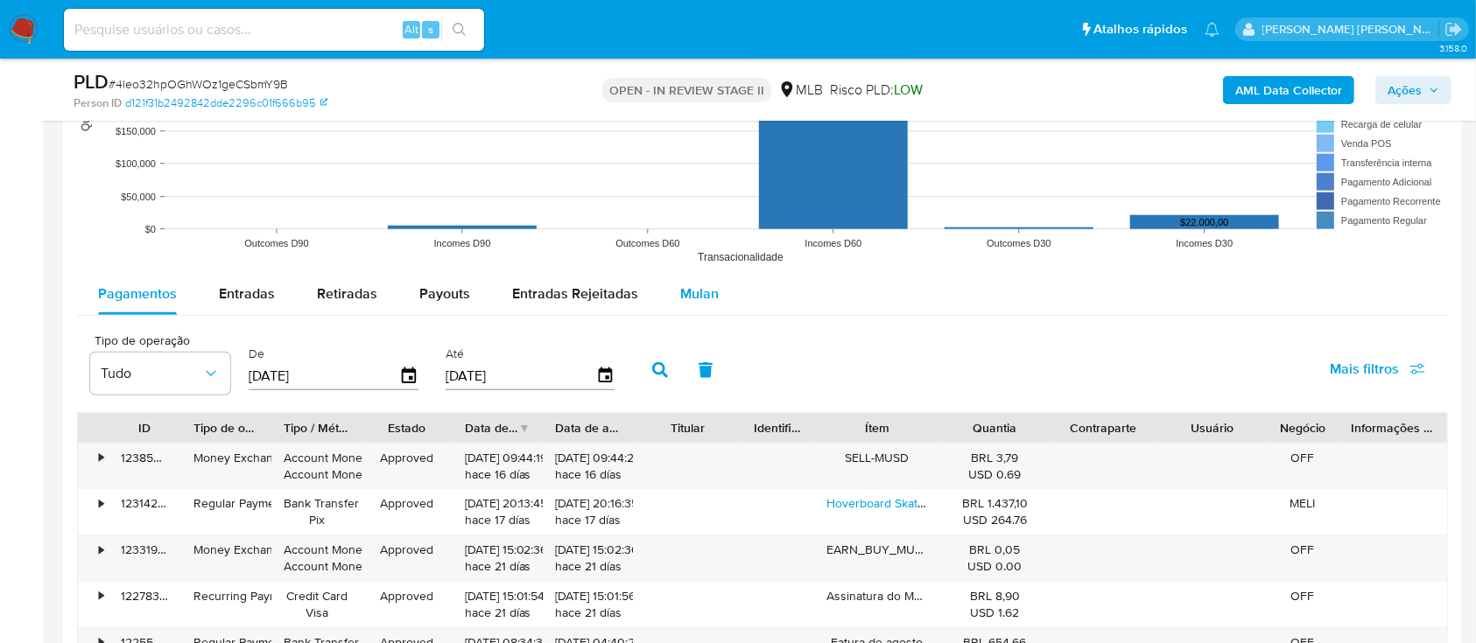
click at [707, 292] on span "Mulan" at bounding box center [699, 294] width 39 height 20
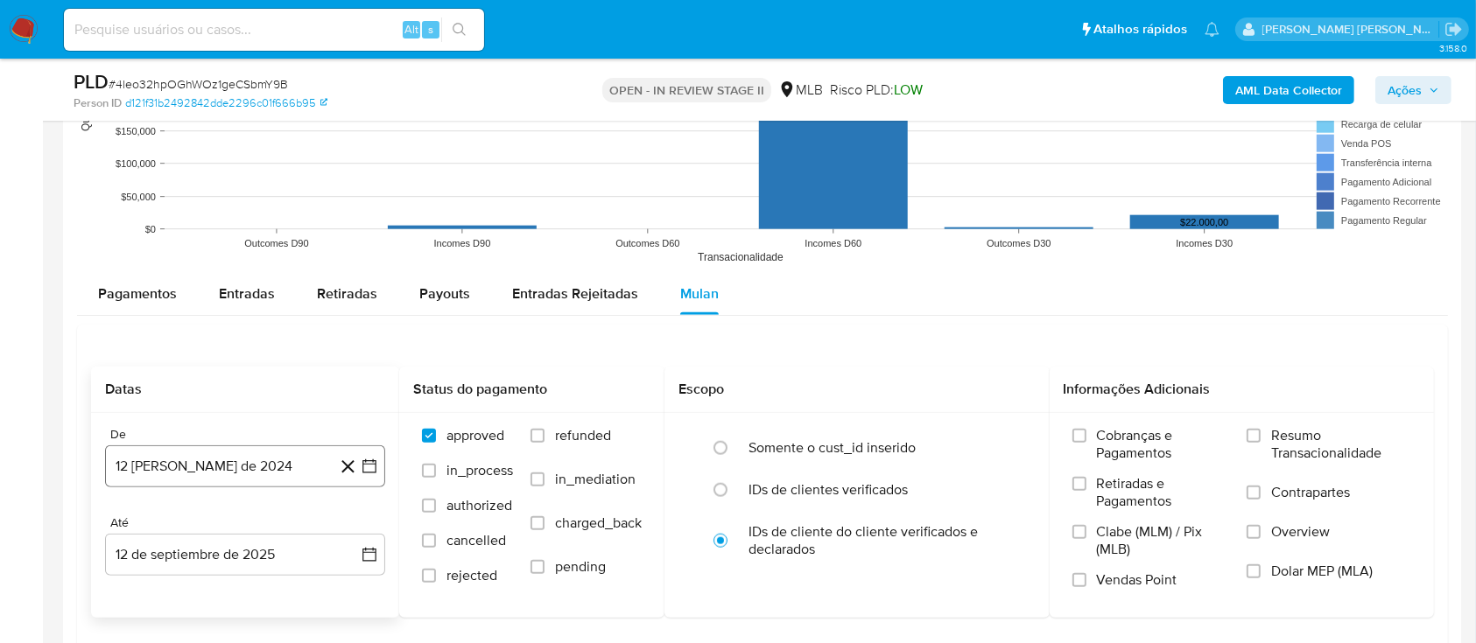
click at [241, 459] on button "12 [PERSON_NAME] de 2024" at bounding box center [245, 467] width 280 height 42
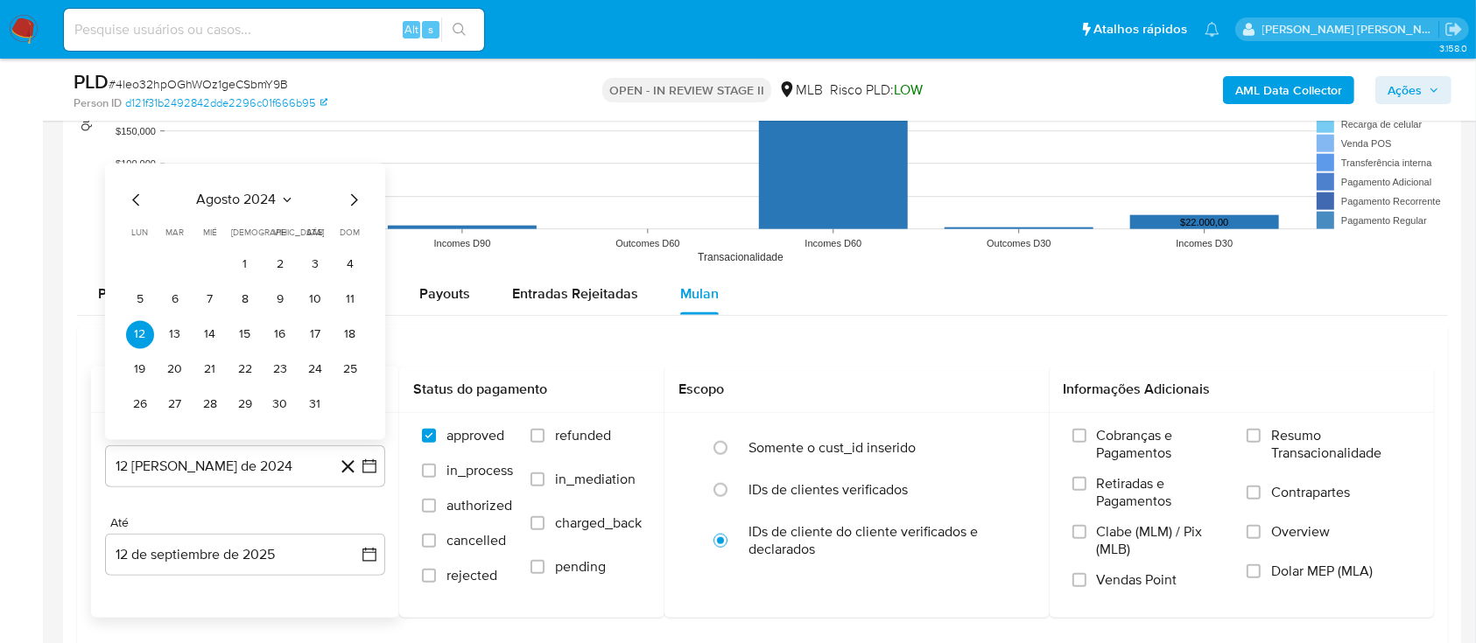
click at [239, 186] on div "agosto 2024 agosto 2024 lun lunes mar martes mié miércoles jue jueves vie viern…" at bounding box center [245, 301] width 280 height 277
click at [289, 196] on icon "Seleccionar mes y año" at bounding box center [287, 200] width 14 height 14
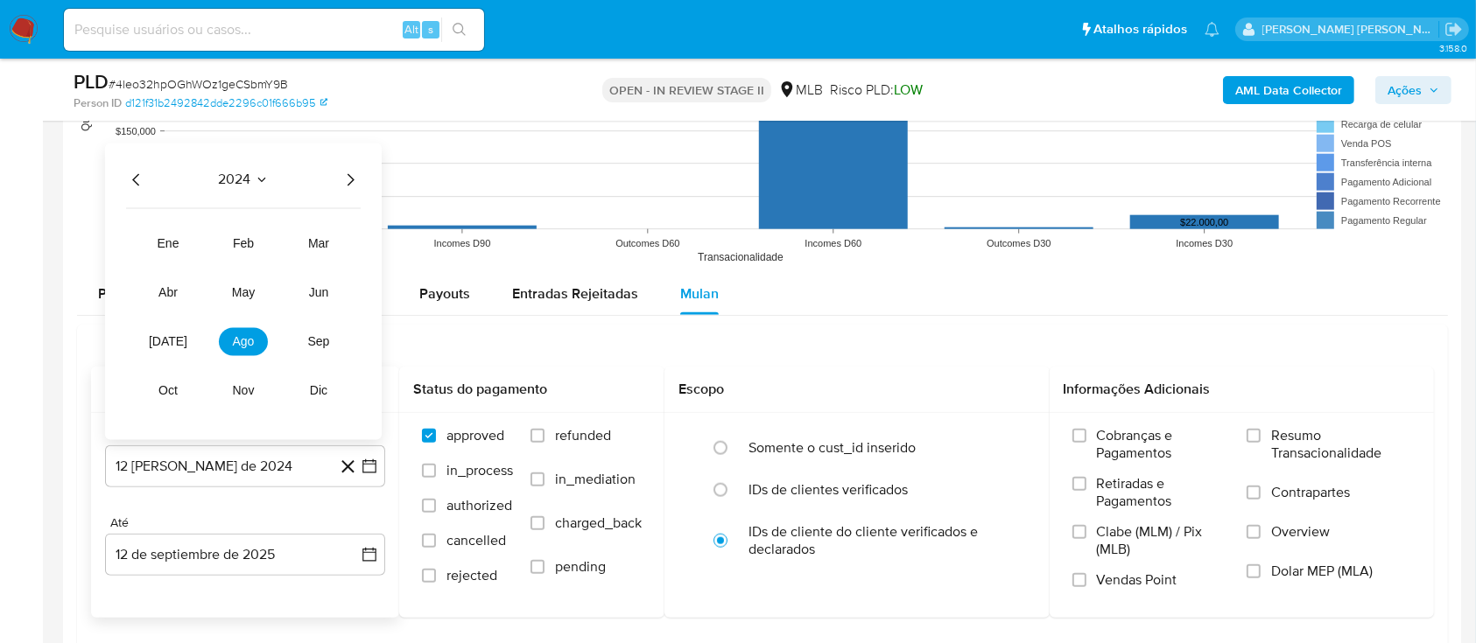
click at [347, 184] on icon "Año siguiente" at bounding box center [350, 179] width 21 height 21
click at [320, 243] on span "mar" at bounding box center [318, 243] width 21 height 14
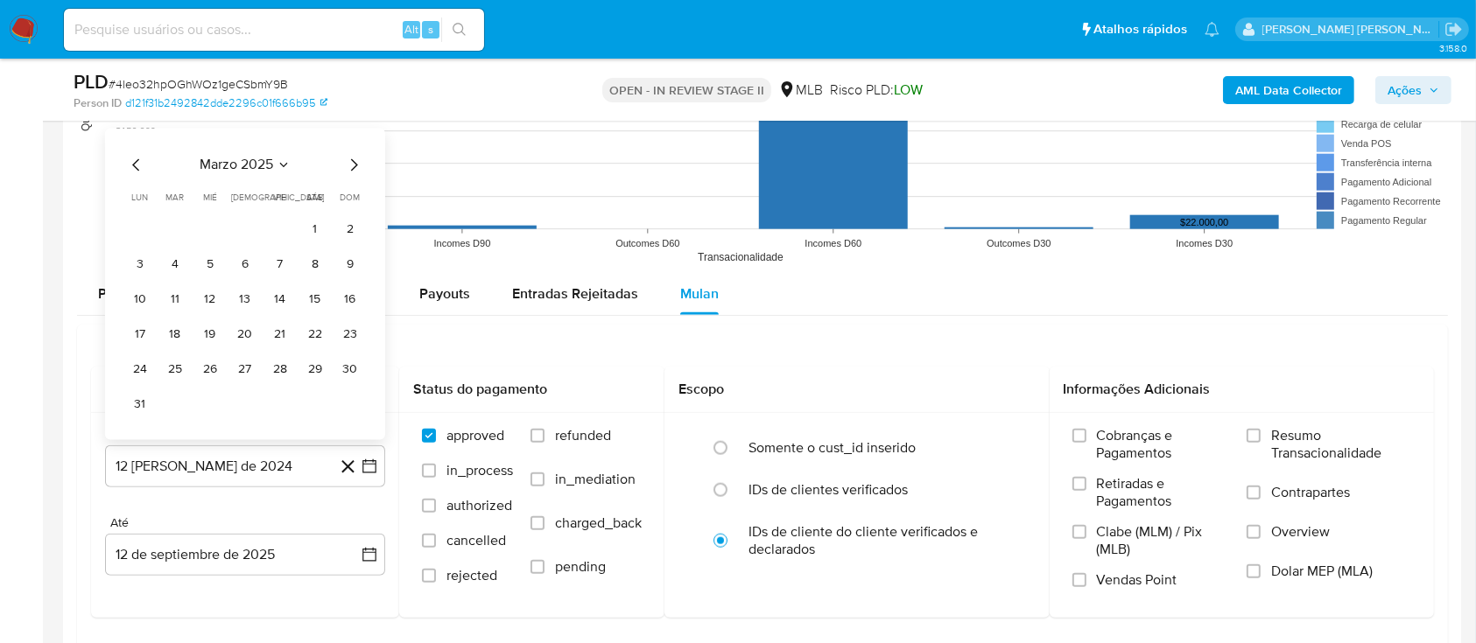
click at [312, 226] on button "1" at bounding box center [315, 229] width 28 height 28
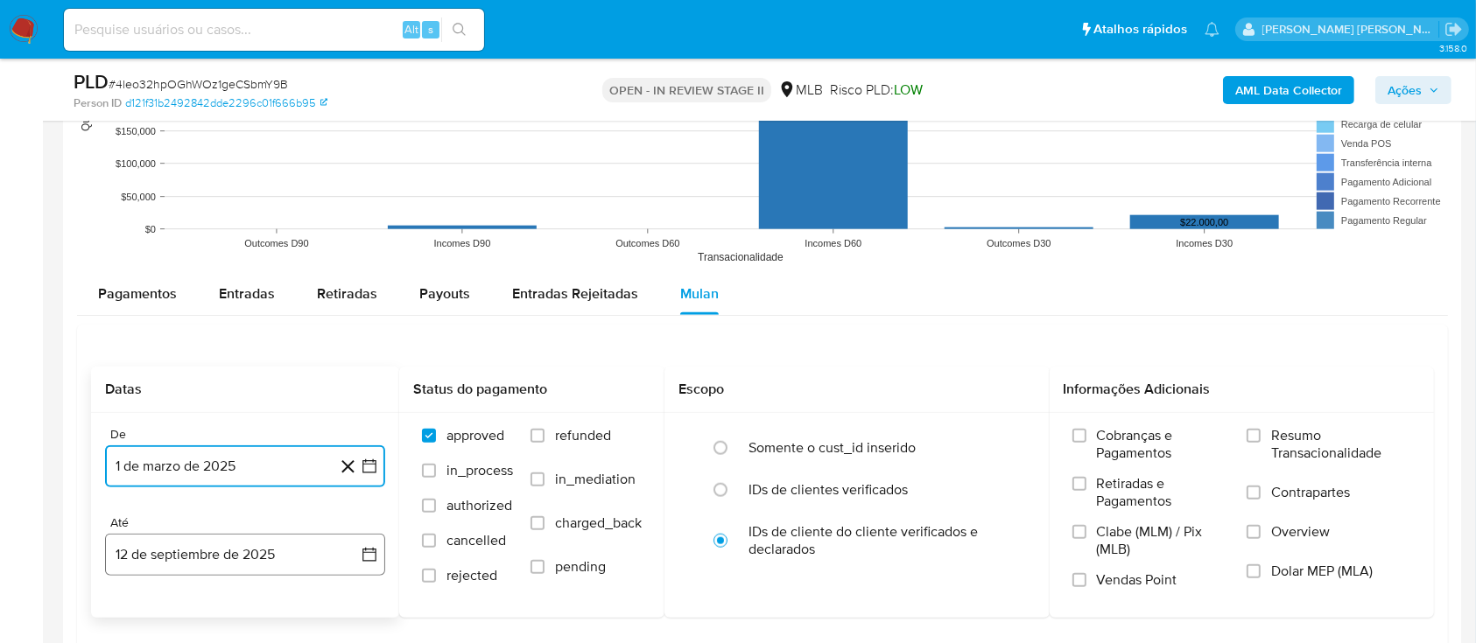
click at [258, 551] on button "12 de septiembre de 2025" at bounding box center [245, 555] width 280 height 42
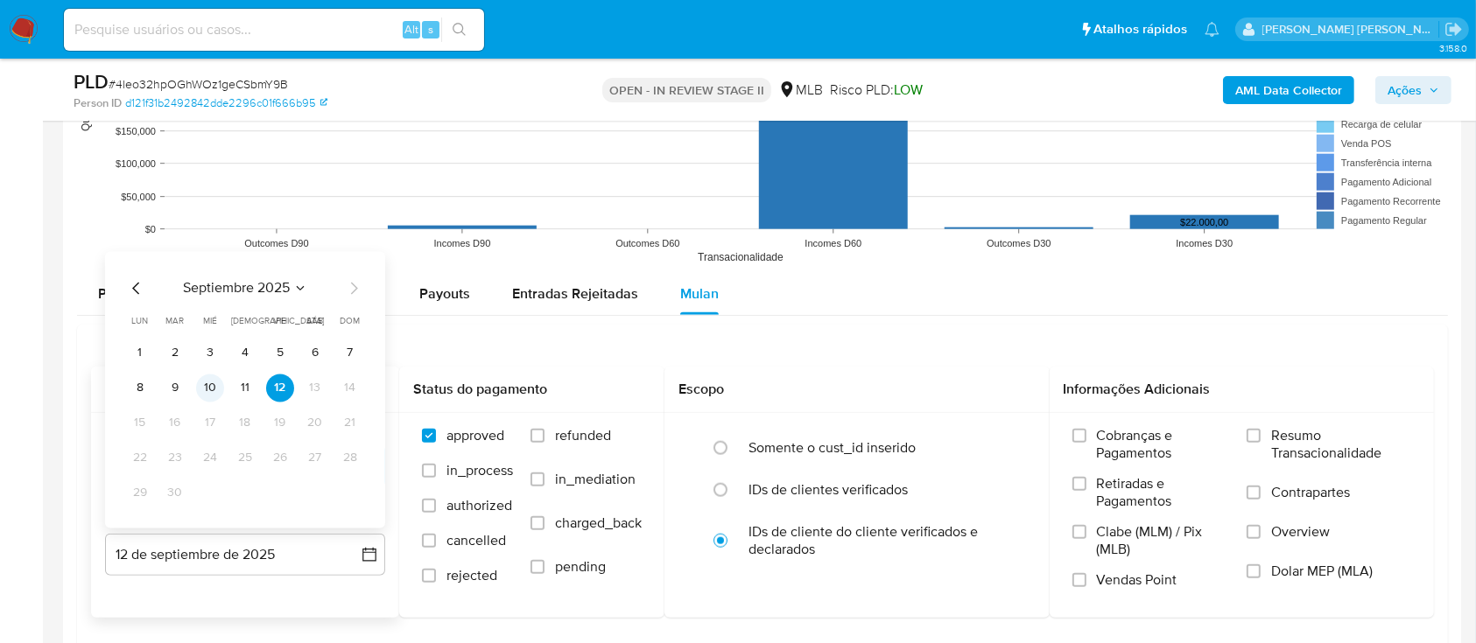
click at [203, 391] on button "10" at bounding box center [210, 388] width 28 height 28
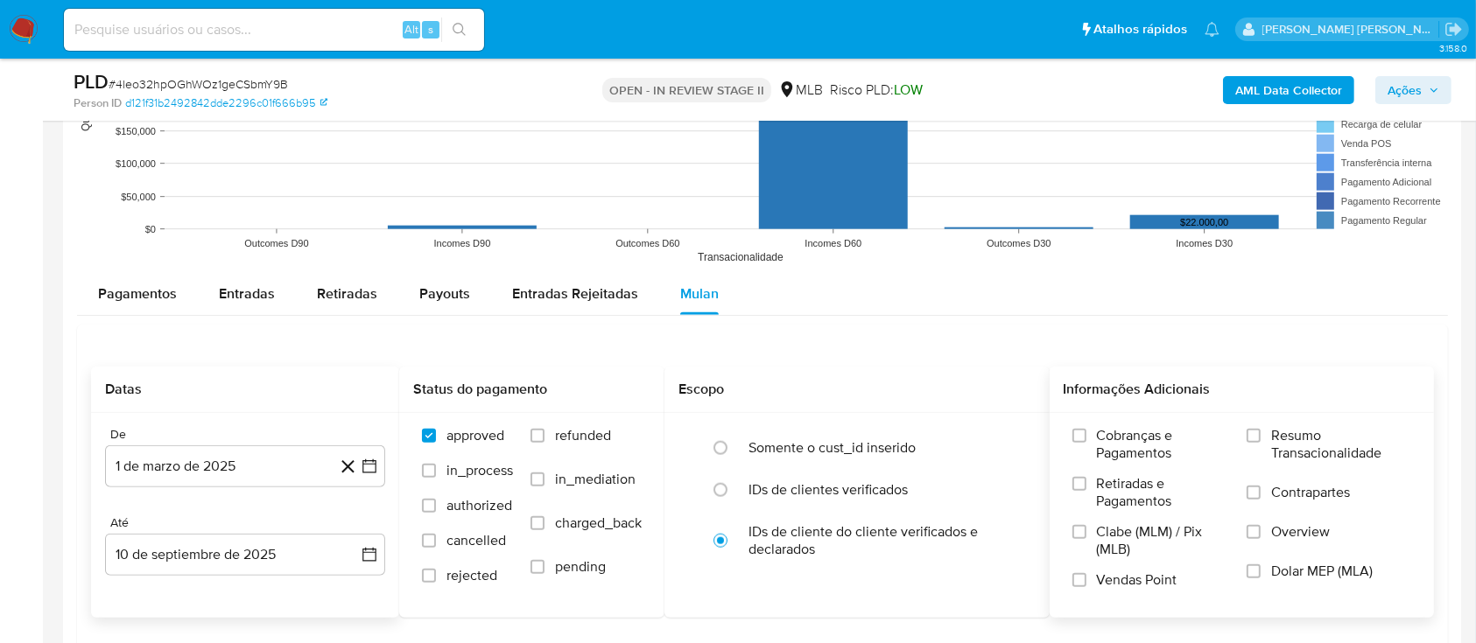
click at [1246, 438] on div "Cobranças e Pagamentos Retiradas e Pagamentos Clabe (MLM) / Pix (MLB) Vendas Po…" at bounding box center [1242, 514] width 357 height 175
click at [1258, 432] on input "Resumo Transacionalidade" at bounding box center [1253, 436] width 14 height 14
click at [1258, 488] on input "Contrapartes" at bounding box center [1253, 493] width 14 height 14
click at [1084, 578] on input "Vendas Point" at bounding box center [1079, 580] width 14 height 14
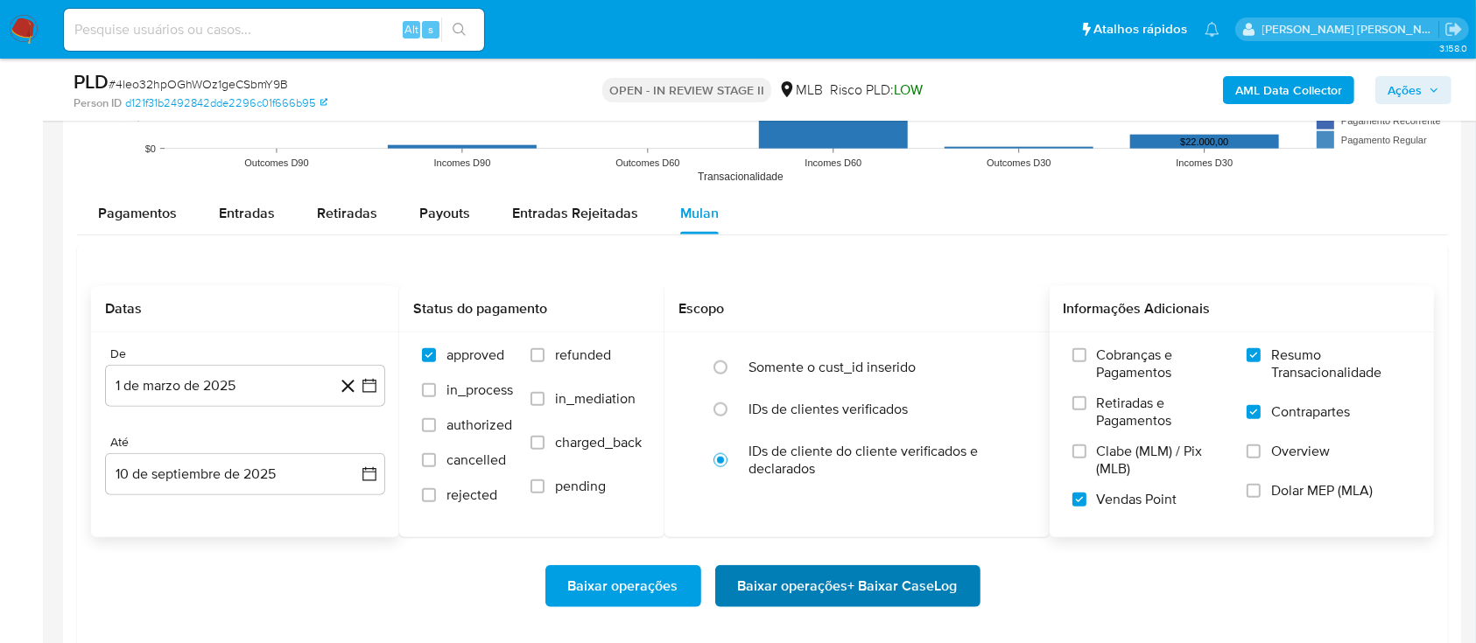
scroll to position [1867, 0]
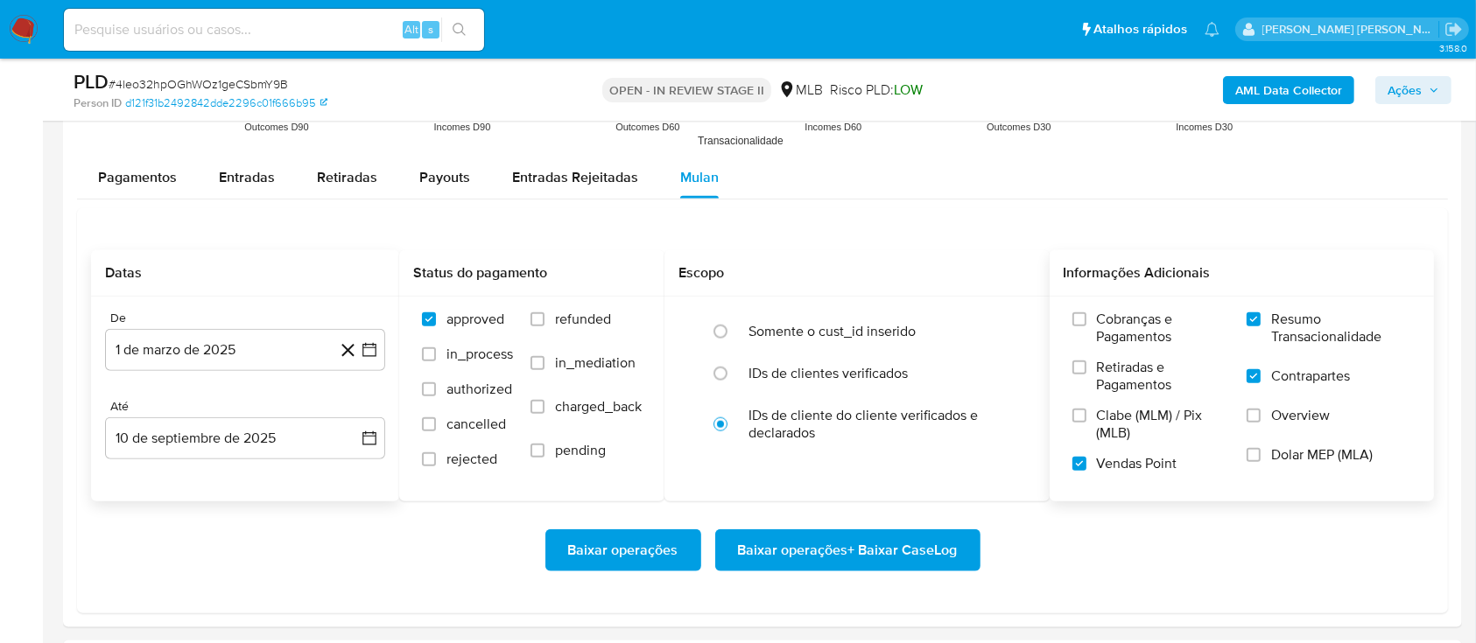
click at [888, 545] on span "Baixar operações + Baixar CaseLog" at bounding box center [848, 550] width 220 height 39
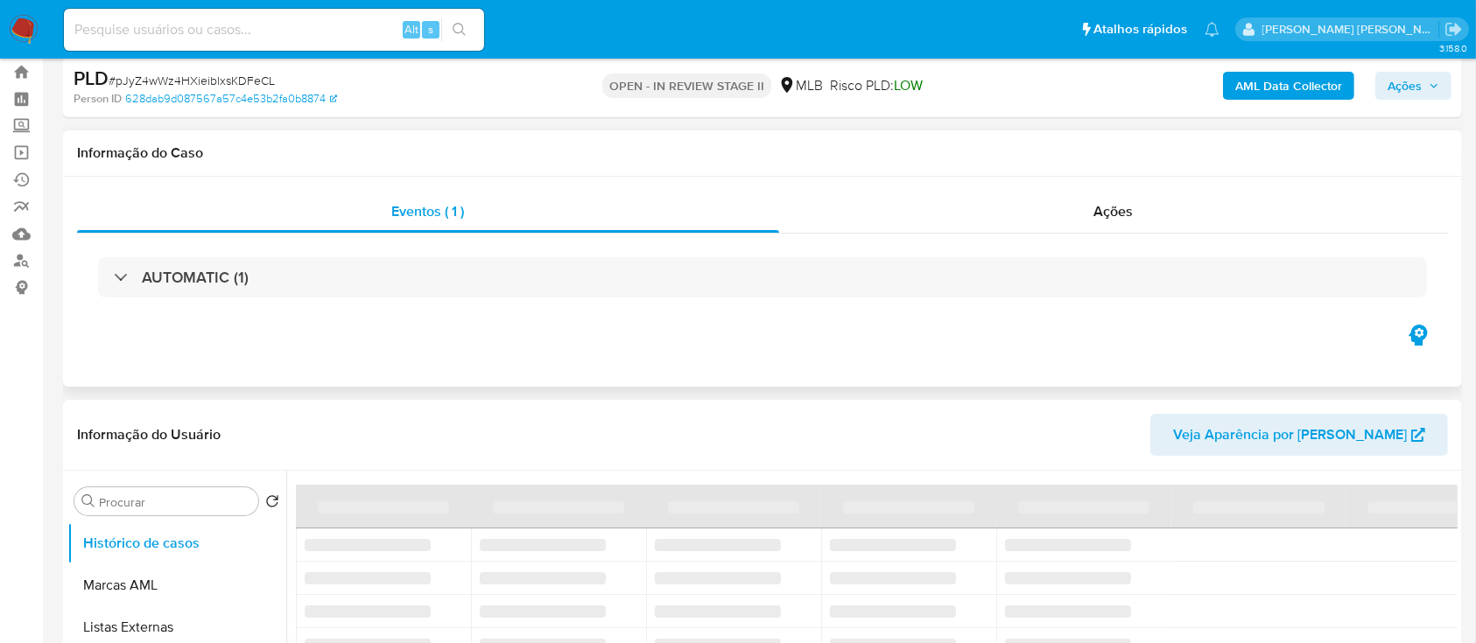
select select "10"
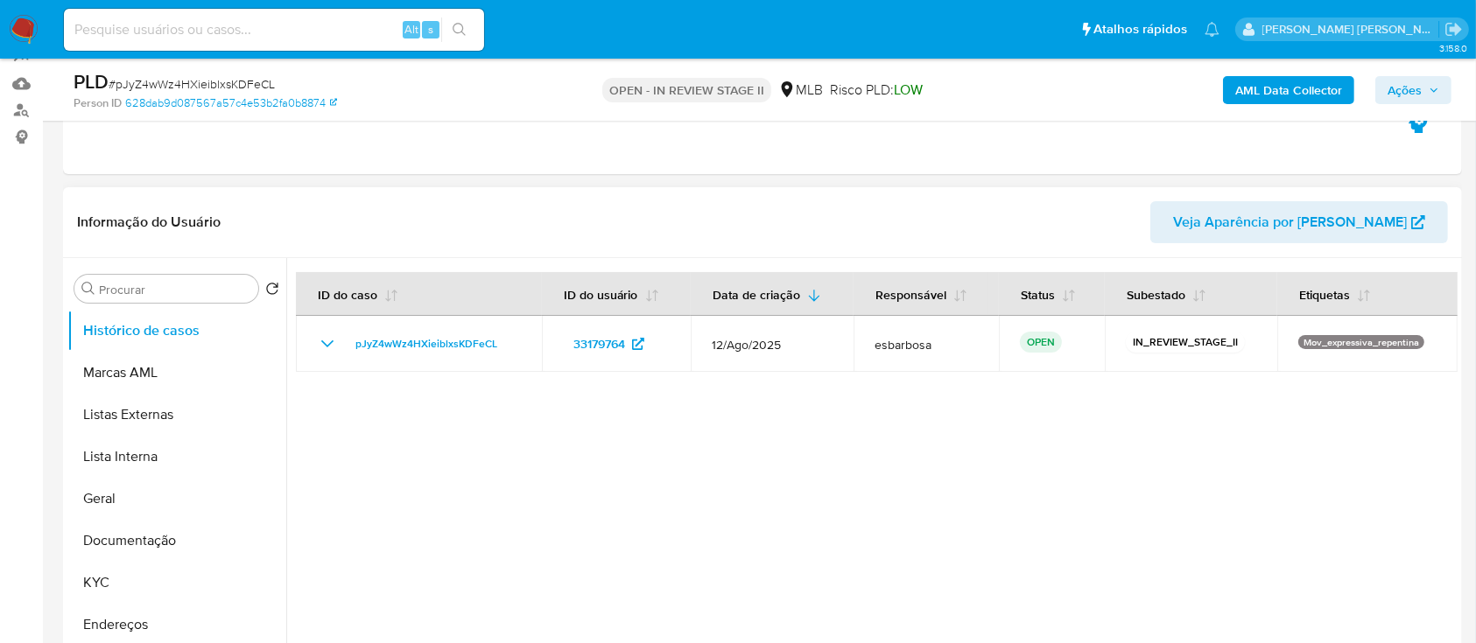
scroll to position [233, 0]
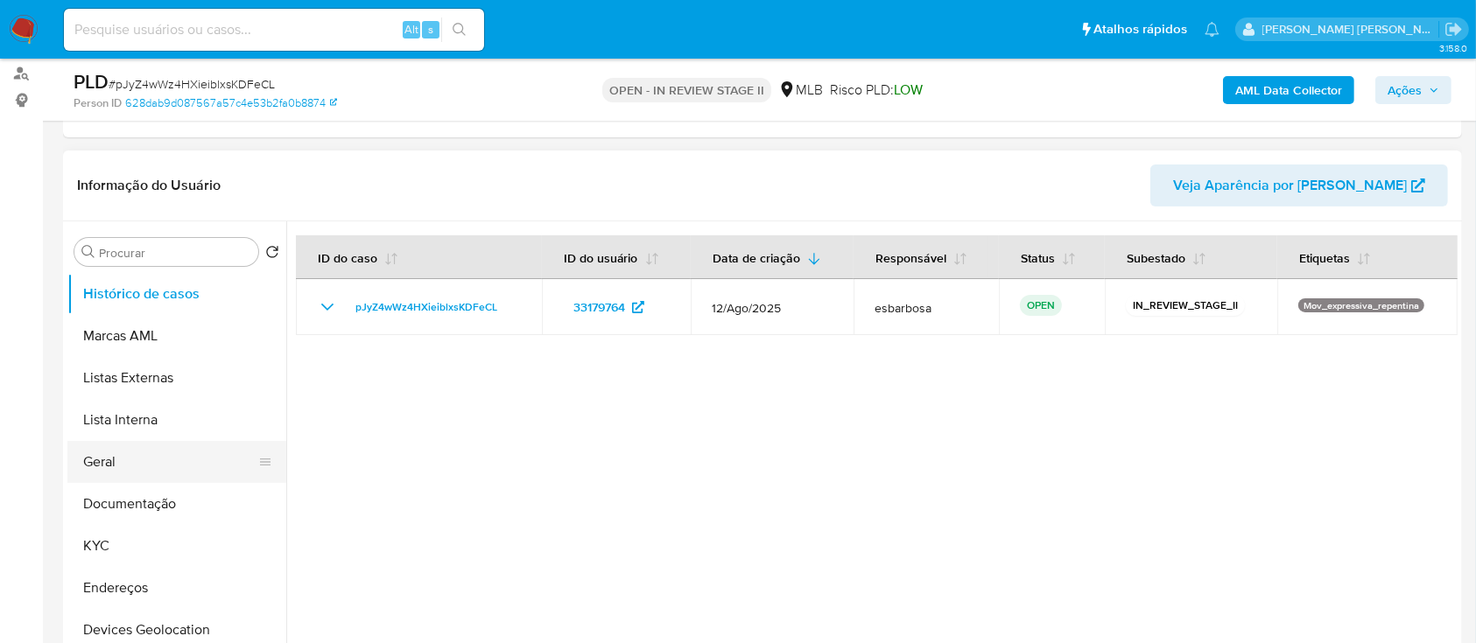
click at [155, 457] on button "Geral" at bounding box center [169, 462] width 205 height 42
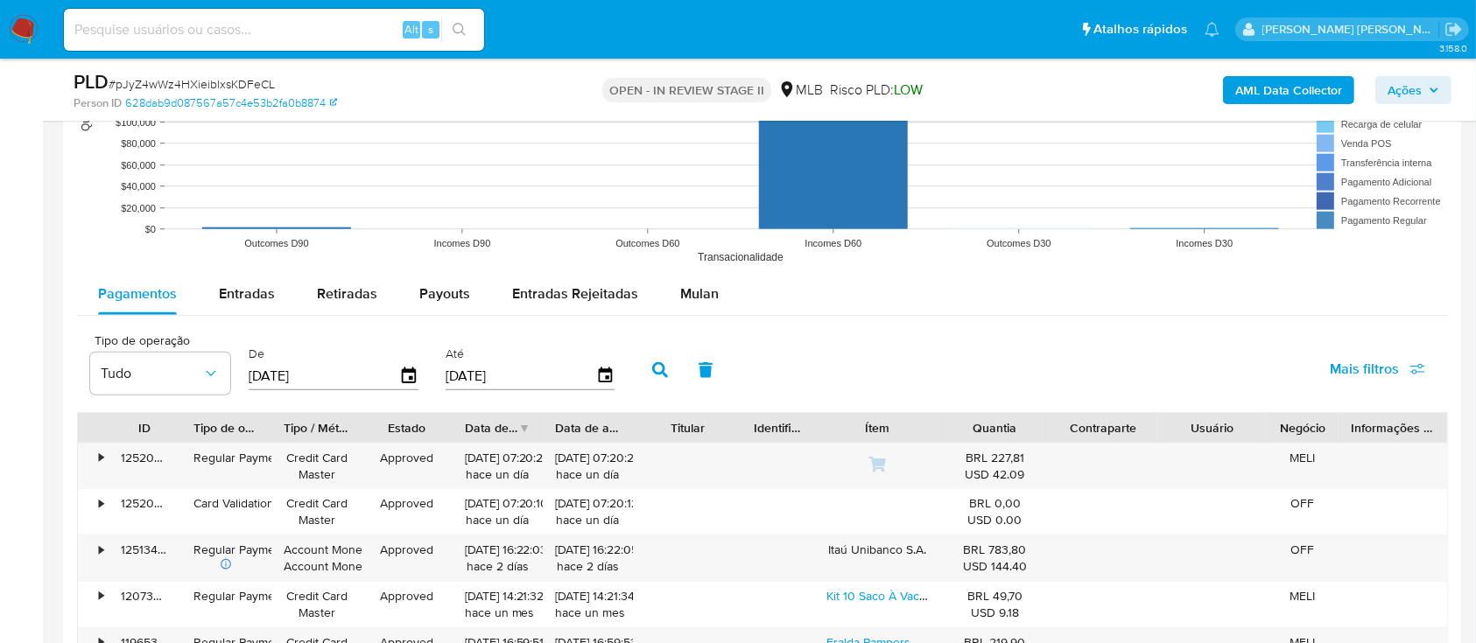
scroll to position [1867, 0]
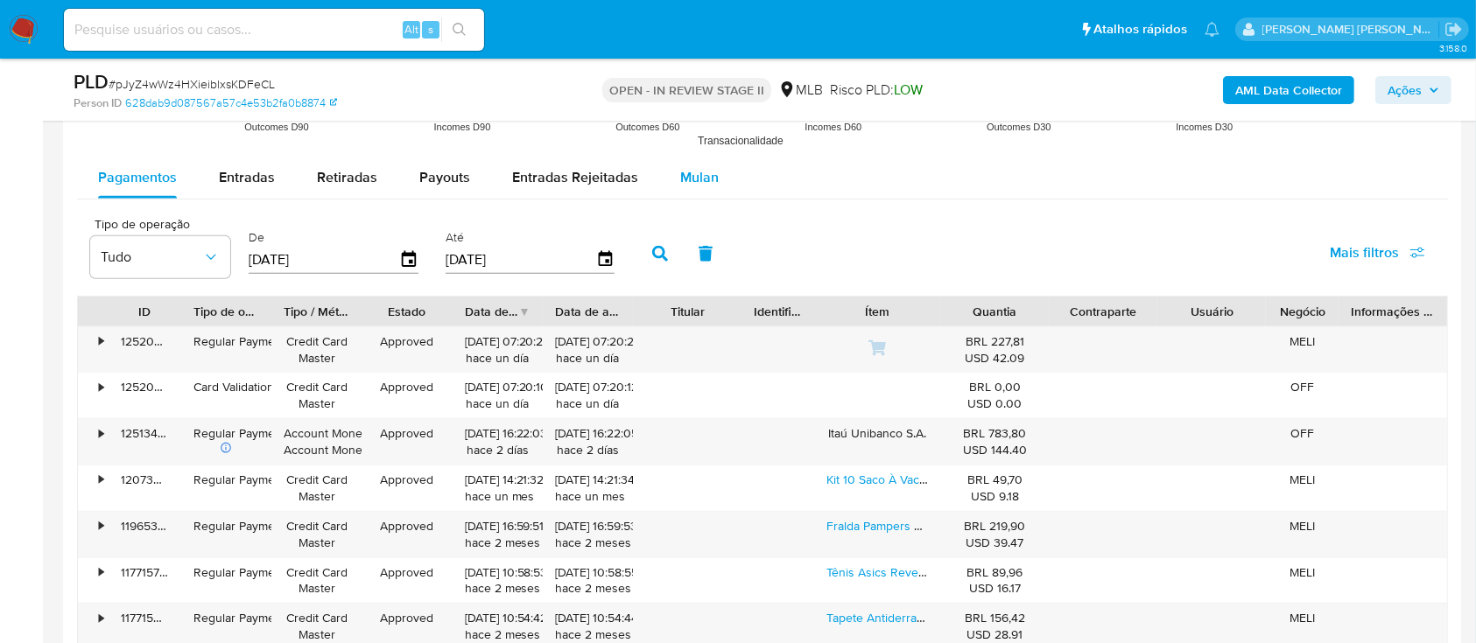
click at [713, 174] on button "Mulan" at bounding box center [699, 178] width 81 height 42
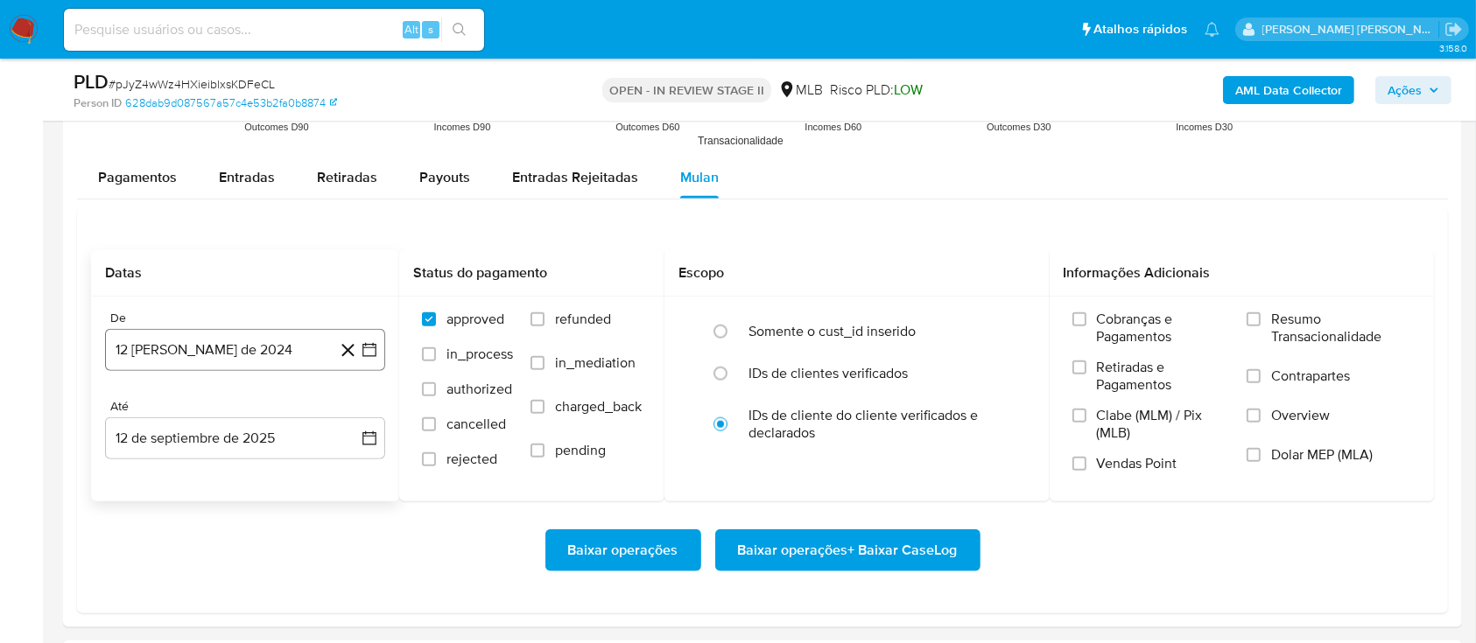
click at [251, 348] on button "12 [PERSON_NAME] de 2024" at bounding box center [245, 350] width 280 height 42
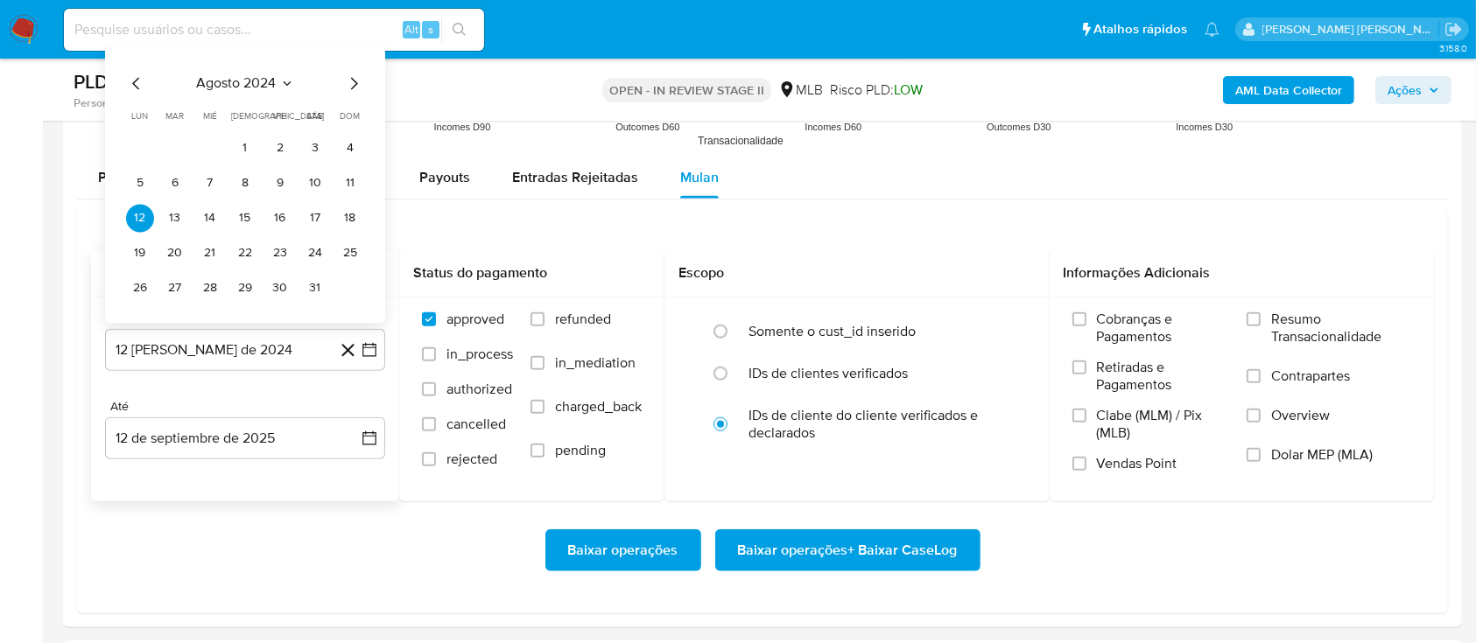
click at [245, 88] on span "agosto 2024" at bounding box center [237, 83] width 80 height 18
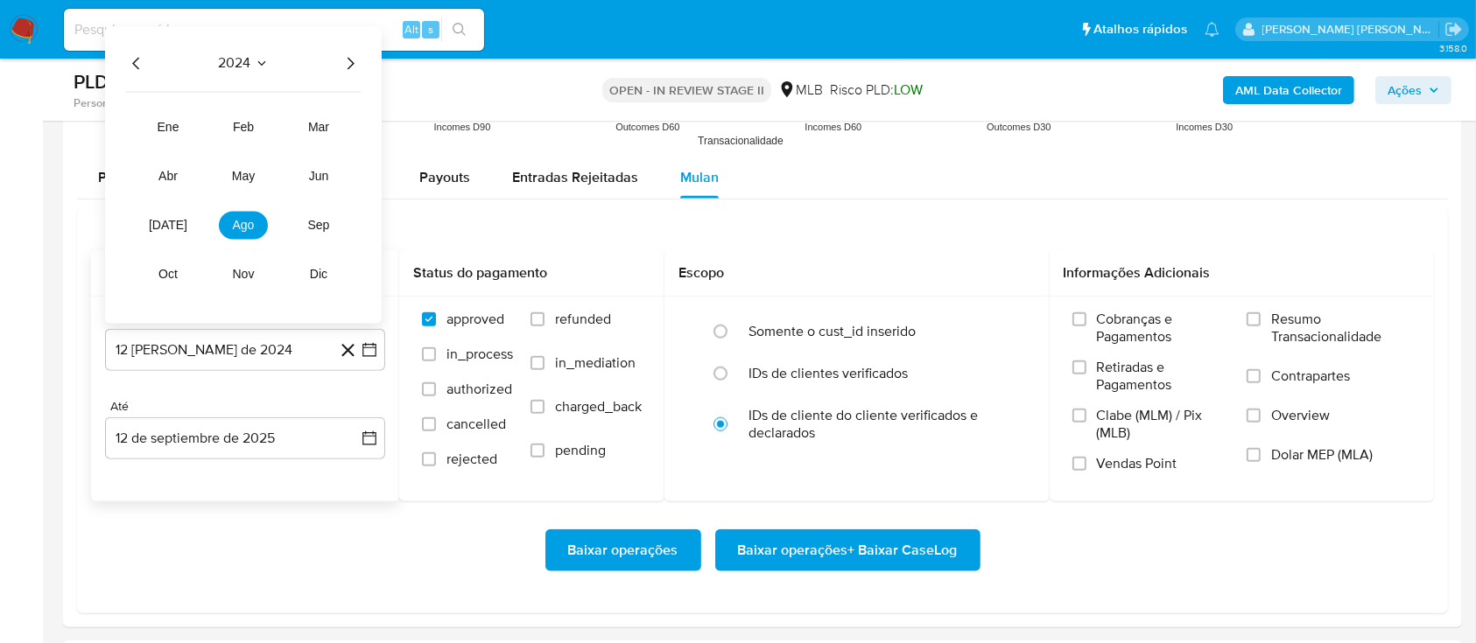
click at [357, 54] on icon "Año siguiente" at bounding box center [350, 63] width 21 height 21
click at [328, 123] on span "mar" at bounding box center [318, 127] width 21 height 14
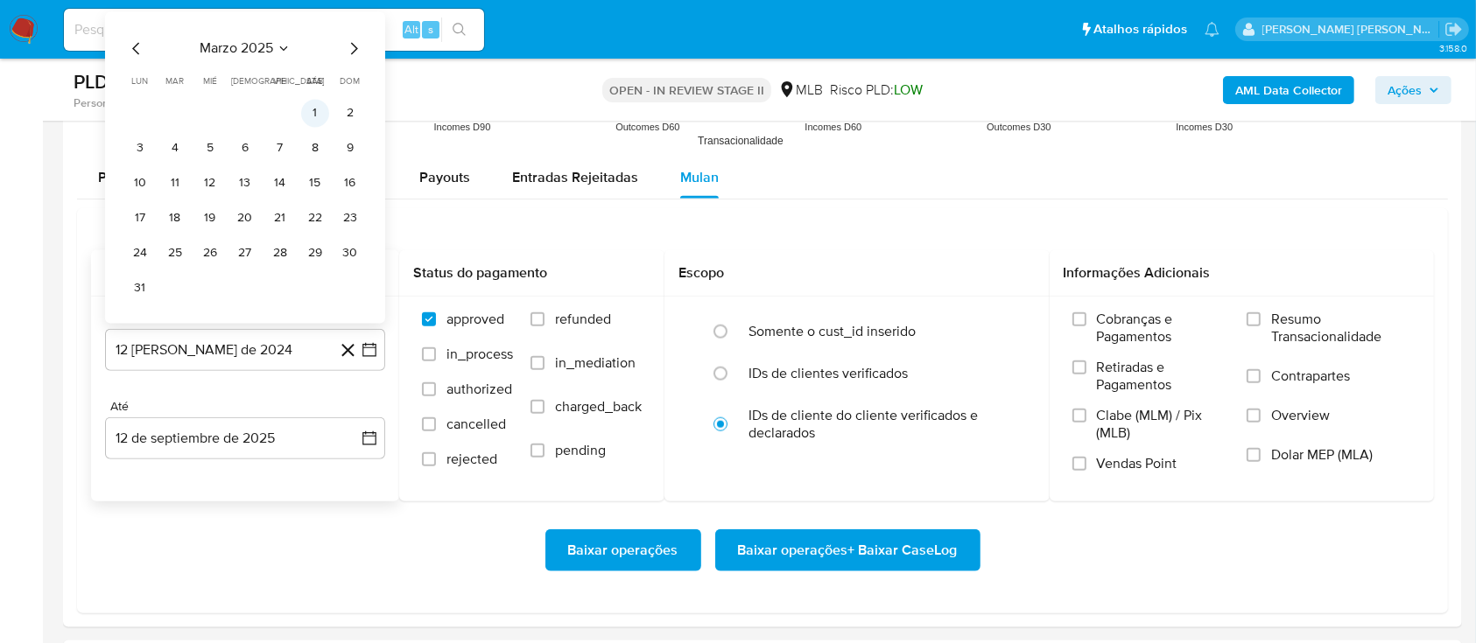
click at [315, 116] on button "1" at bounding box center [315, 113] width 28 height 28
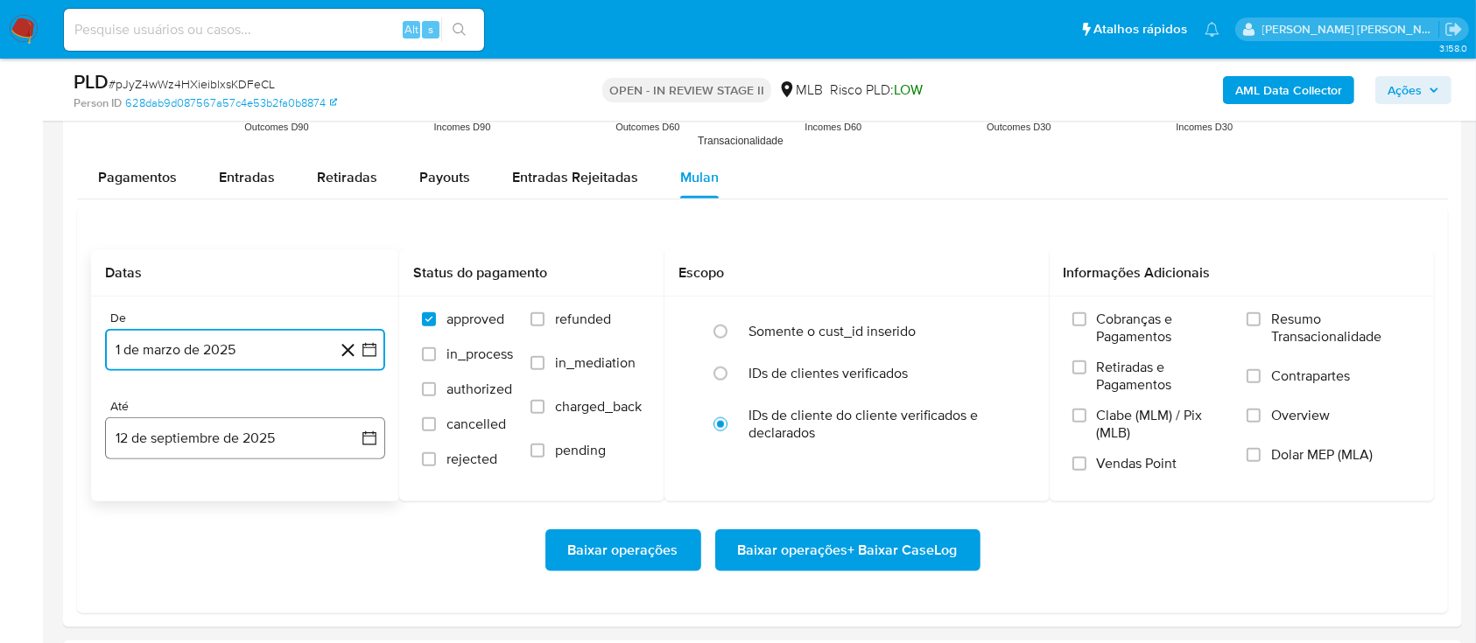
click at [238, 445] on button "12 de septiembre de 2025" at bounding box center [245, 439] width 280 height 42
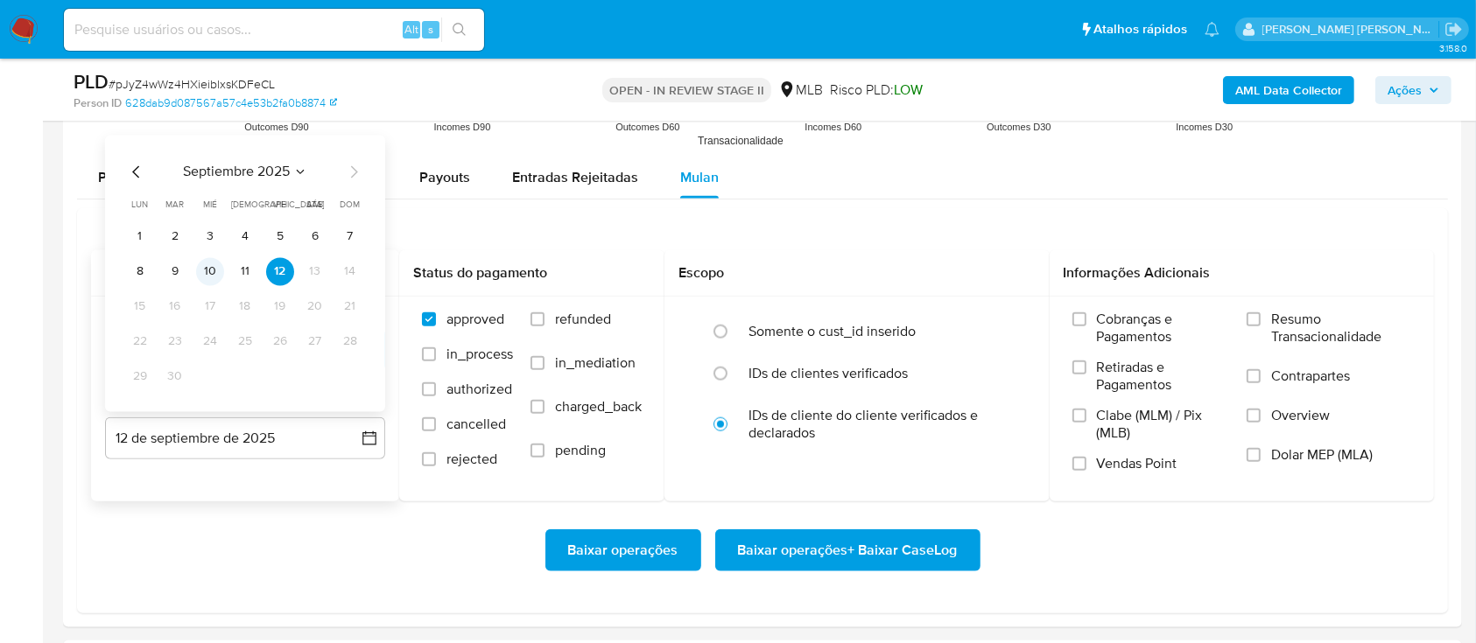
click at [203, 270] on button "10" at bounding box center [210, 271] width 28 height 28
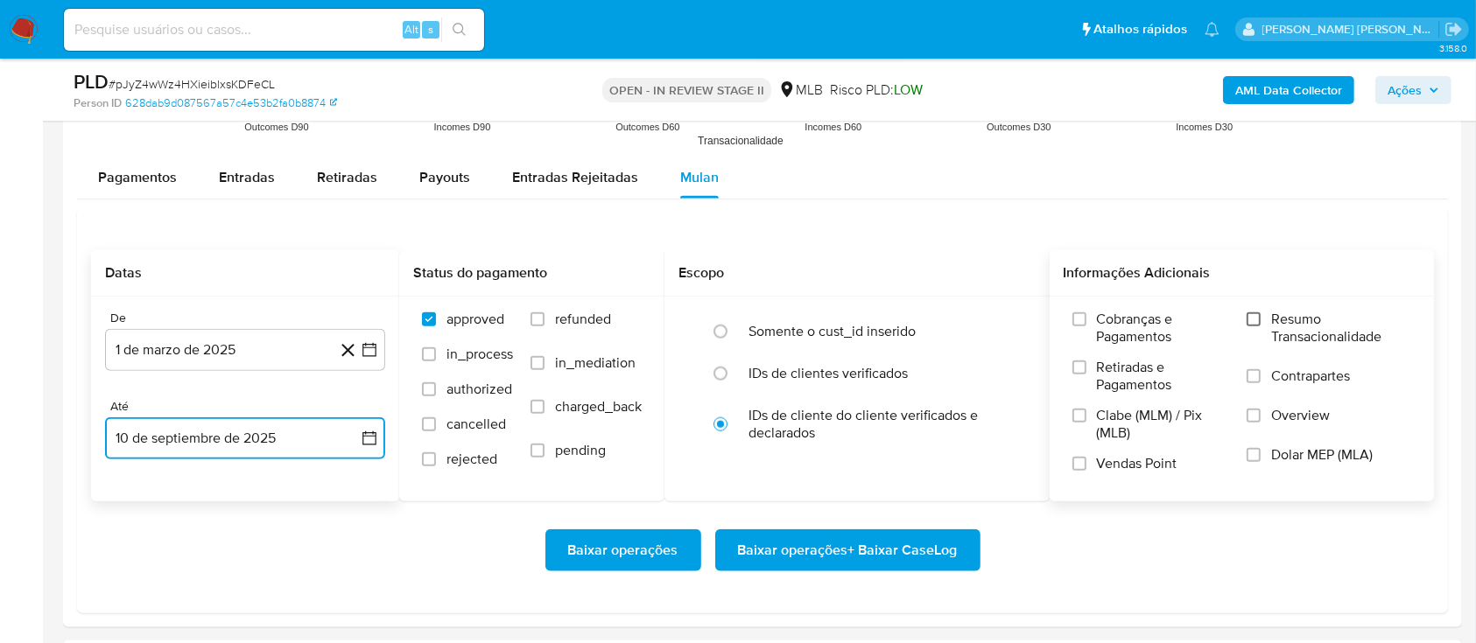
click at [1257, 315] on input "Resumo Transacionalidade" at bounding box center [1253, 319] width 14 height 14
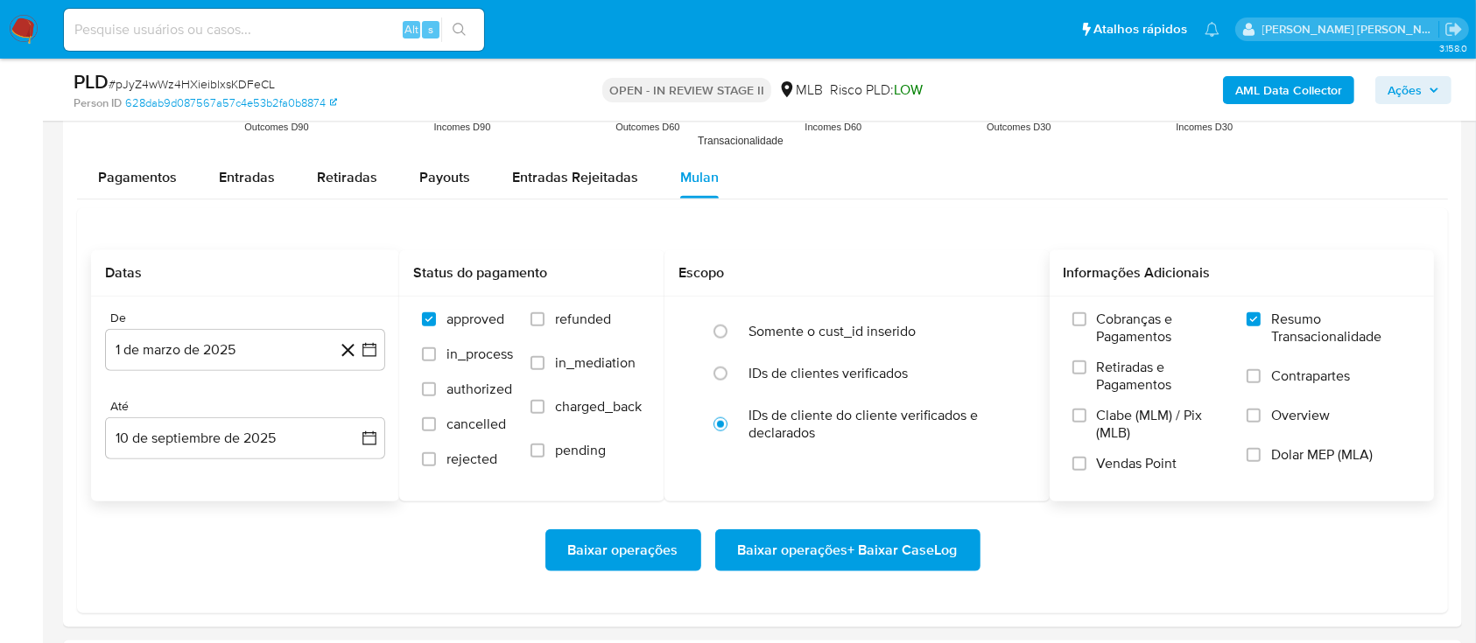
click at [1253, 376] on input "Contrapartes" at bounding box center [1253, 376] width 14 height 14
click at [1079, 461] on input "Vendas Point" at bounding box center [1079, 464] width 14 height 14
click at [867, 547] on span "Baixar operações + Baixar CaseLog" at bounding box center [848, 550] width 220 height 39
